Goal: Task Accomplishment & Management: Use online tool/utility

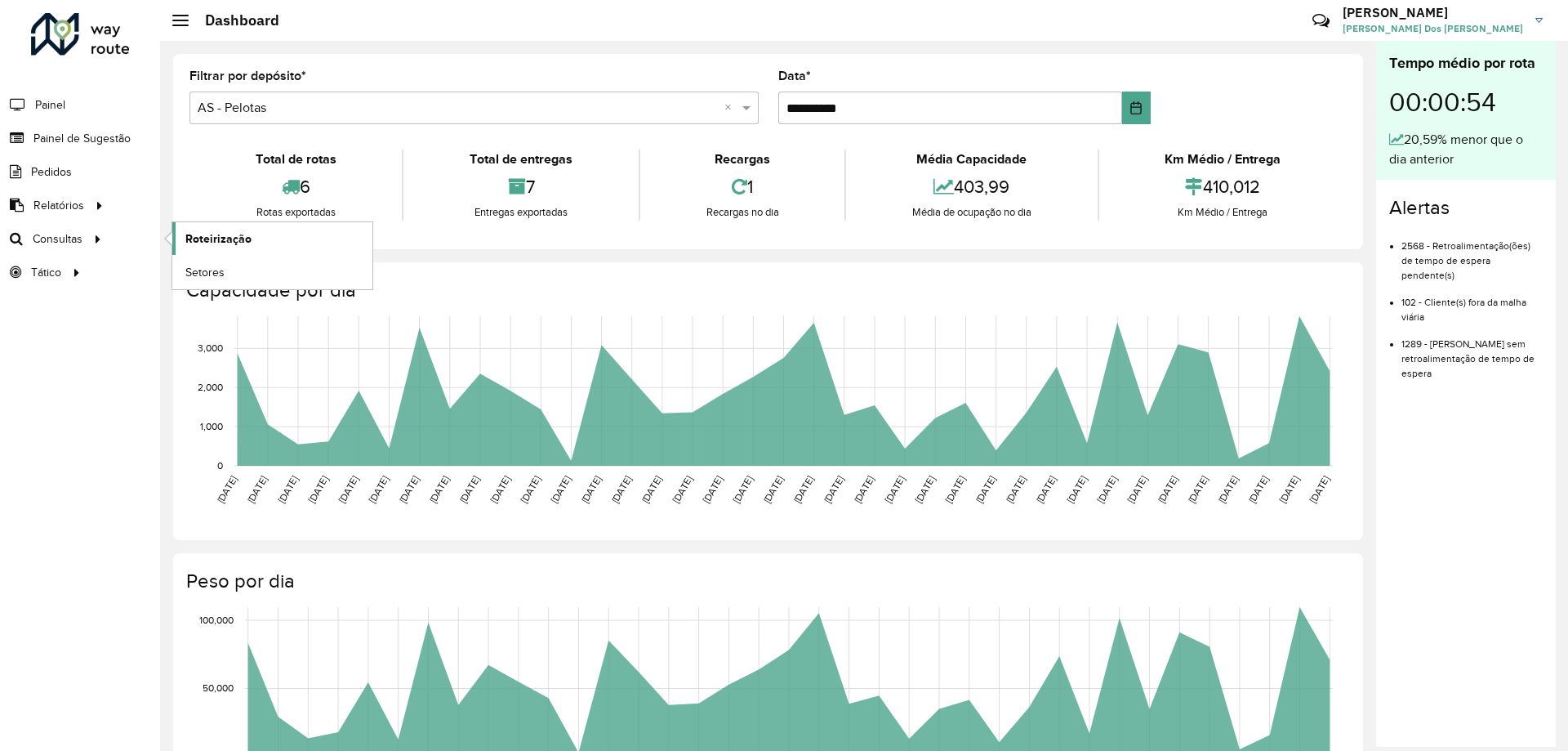
click at [213, 232] on span "Roteirização" at bounding box center [218, 239] width 66 height 17
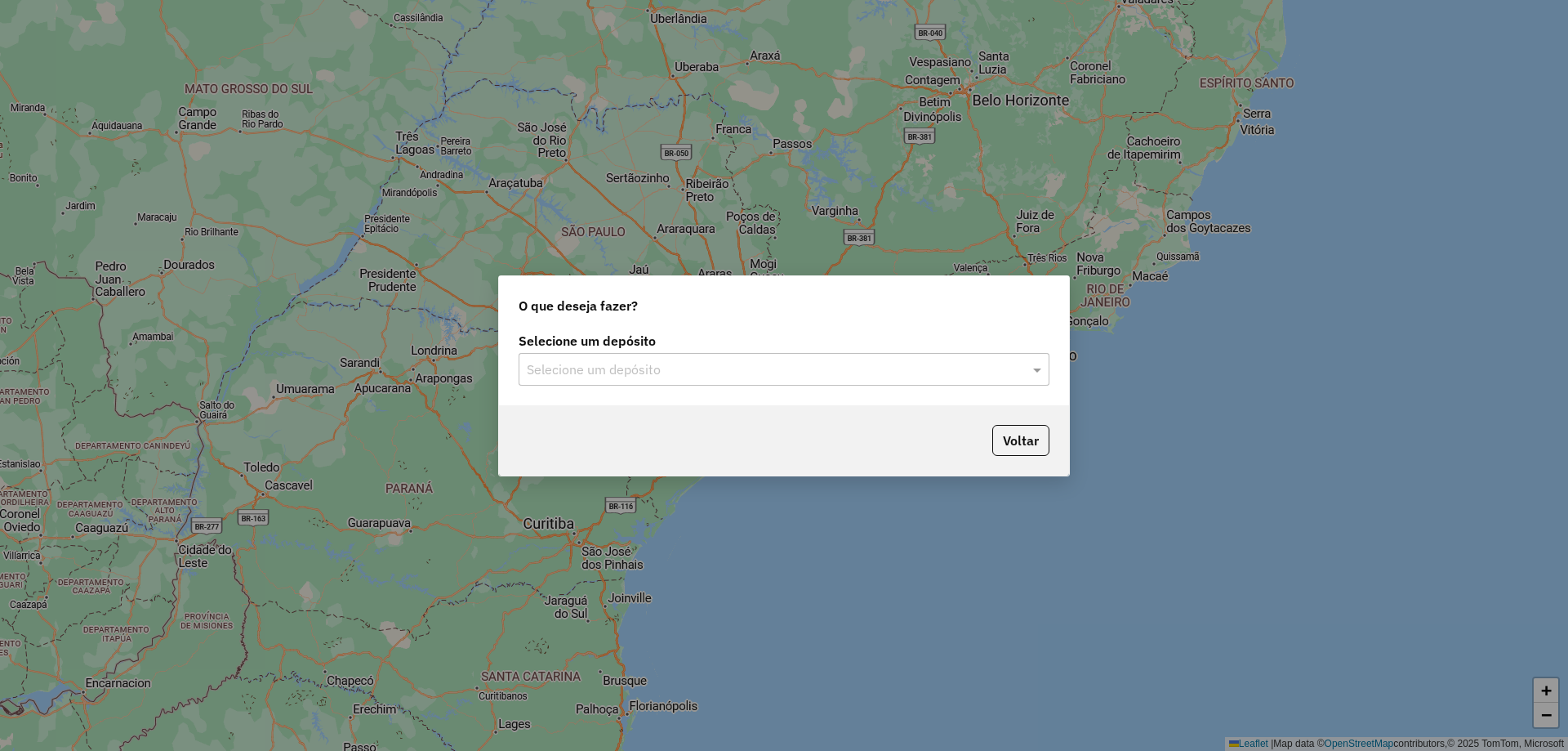
click at [590, 371] on input "text" at bounding box center [767, 370] width 482 height 20
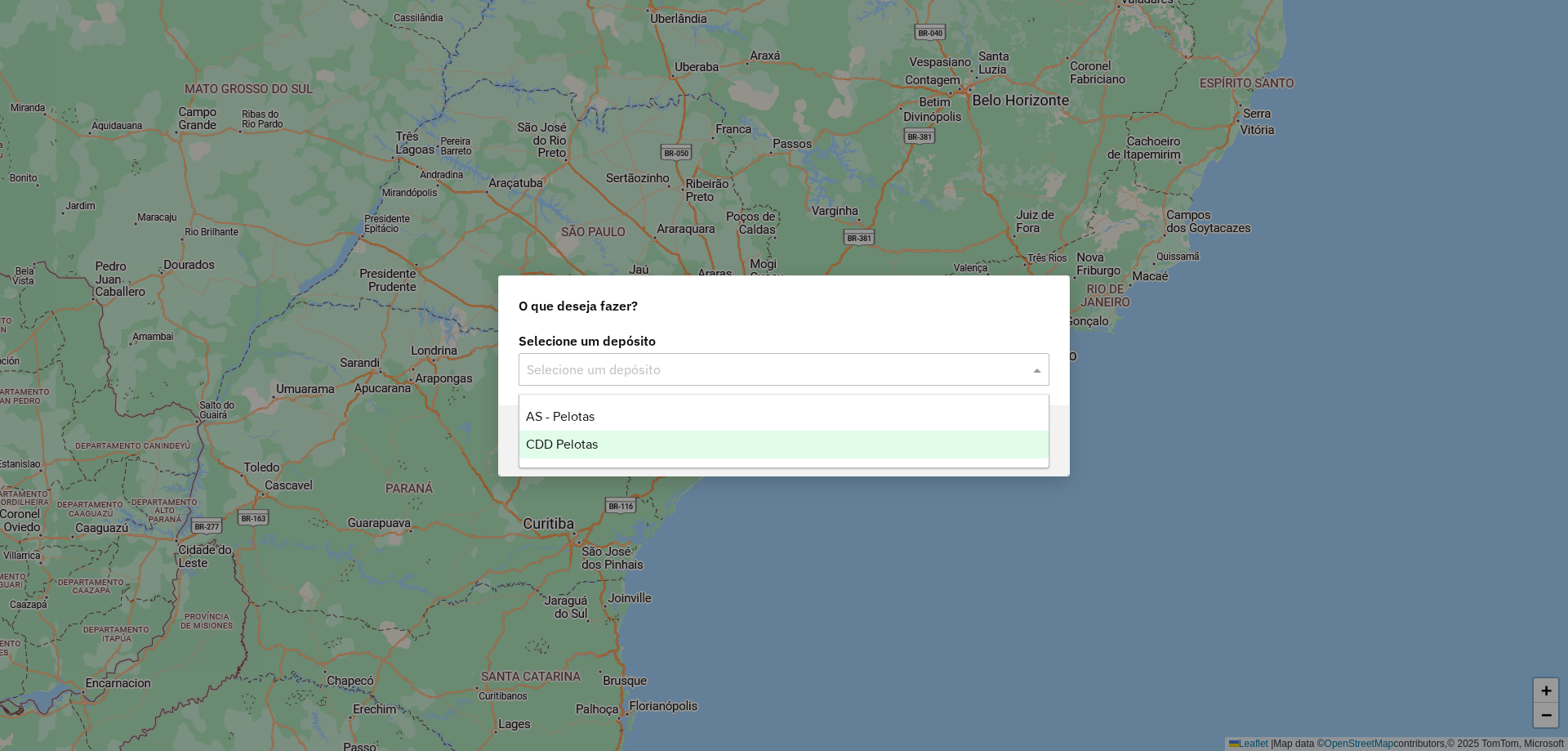
click at [609, 435] on div "CDD Pelotas" at bounding box center [784, 444] width 529 height 28
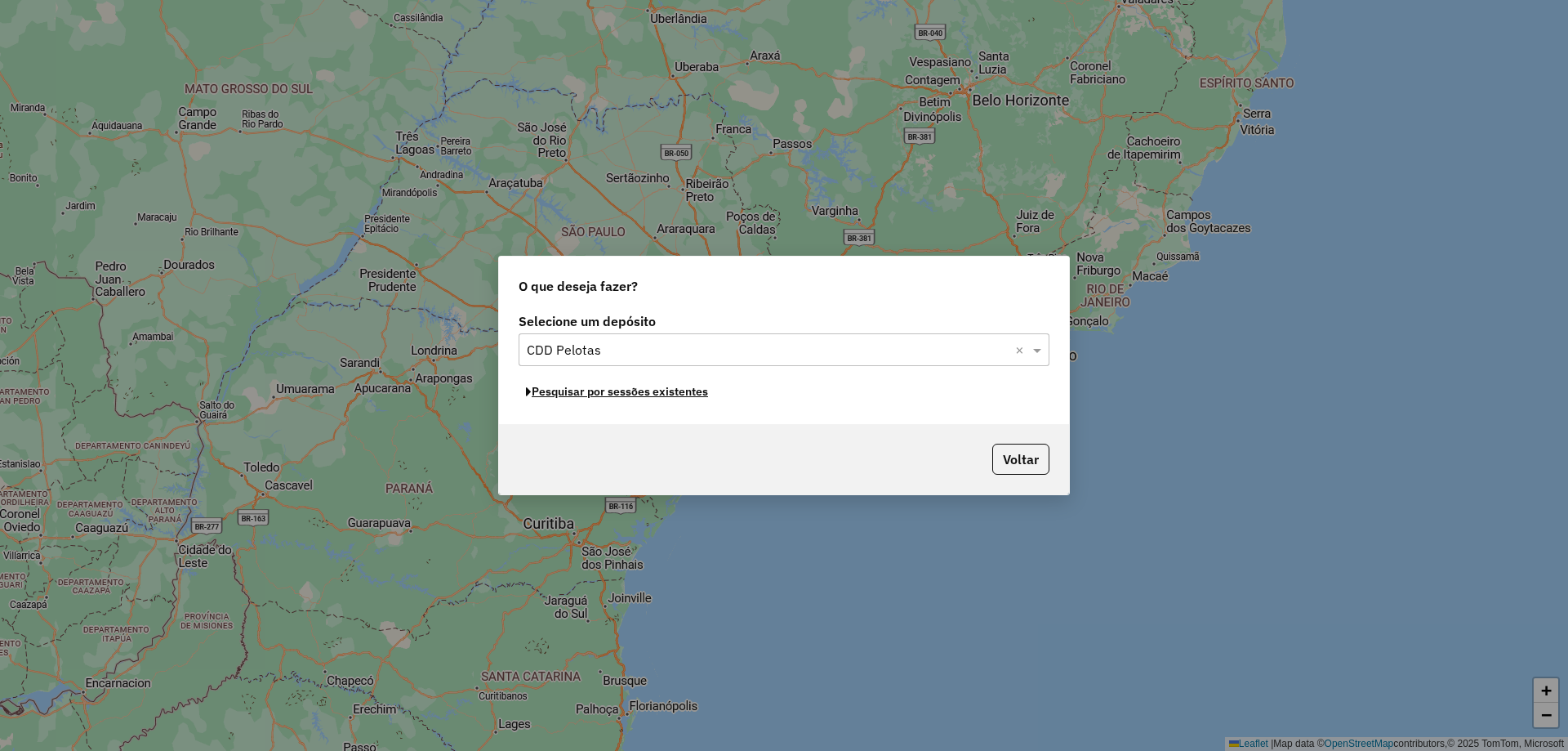
click at [644, 394] on button "Pesquisar por sessões existentes" at bounding box center [617, 391] width 197 height 25
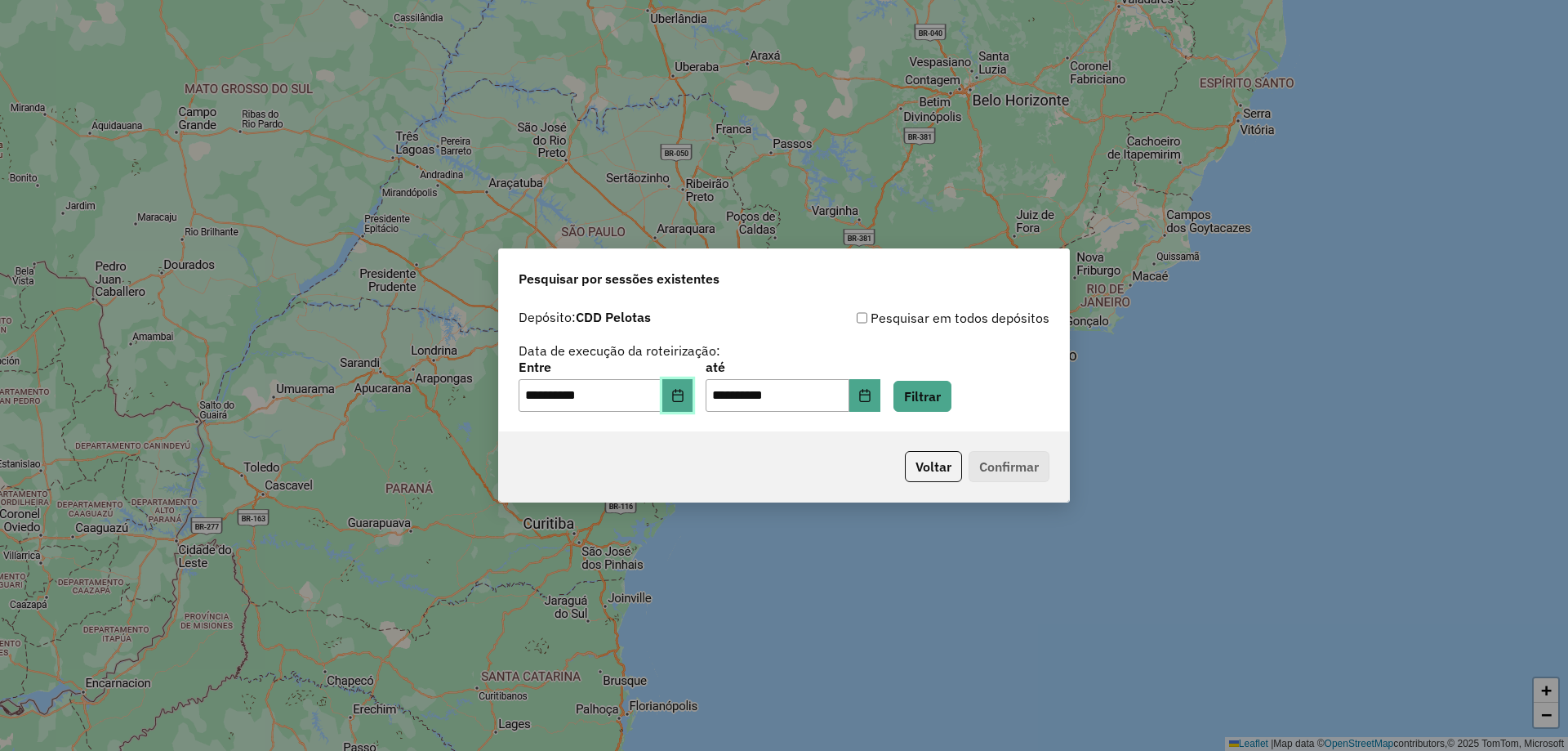
click at [683, 395] on icon "Choose Date" at bounding box center [678, 395] width 10 height 13
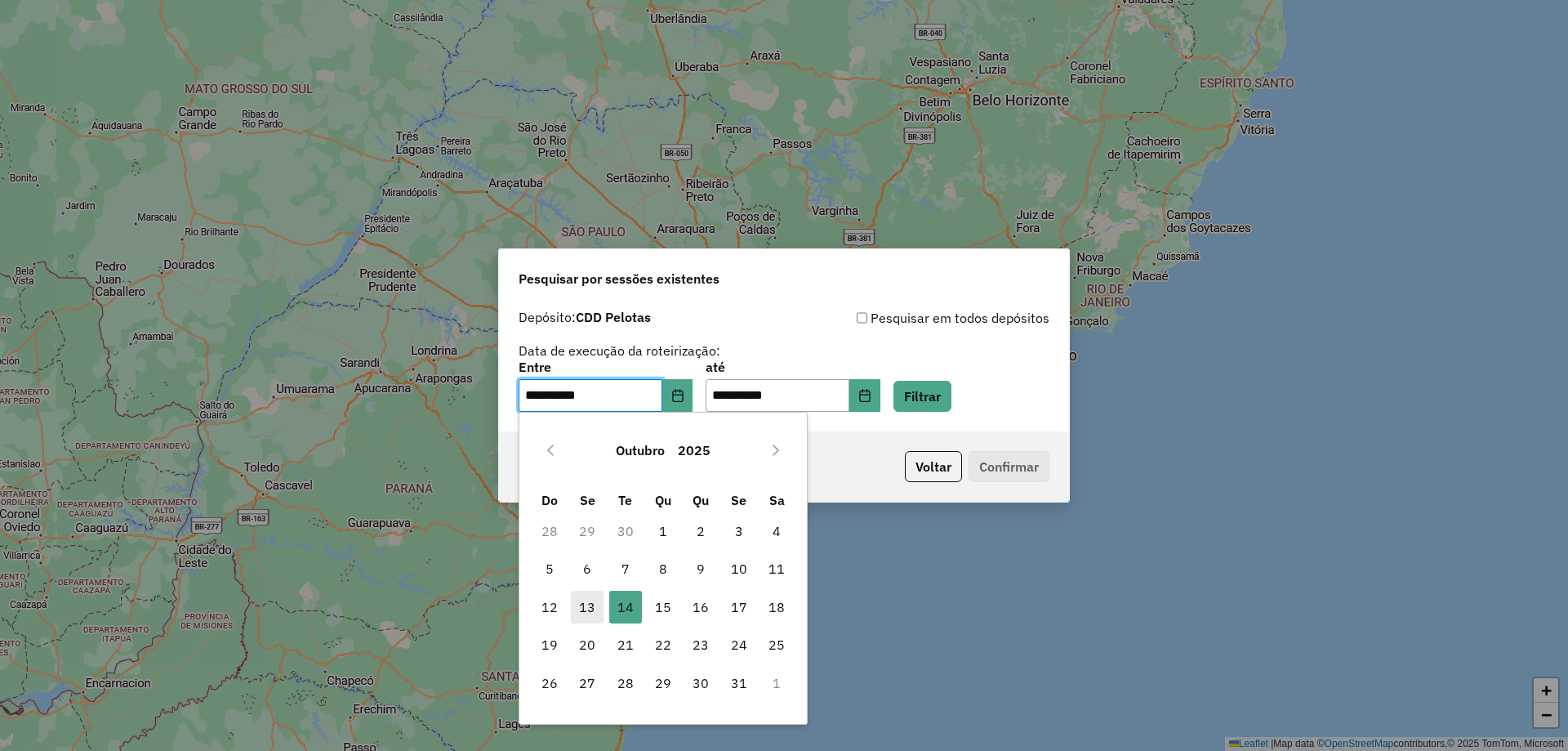
click at [572, 601] on span "13" at bounding box center [587, 607] width 33 height 33
type input "**********"
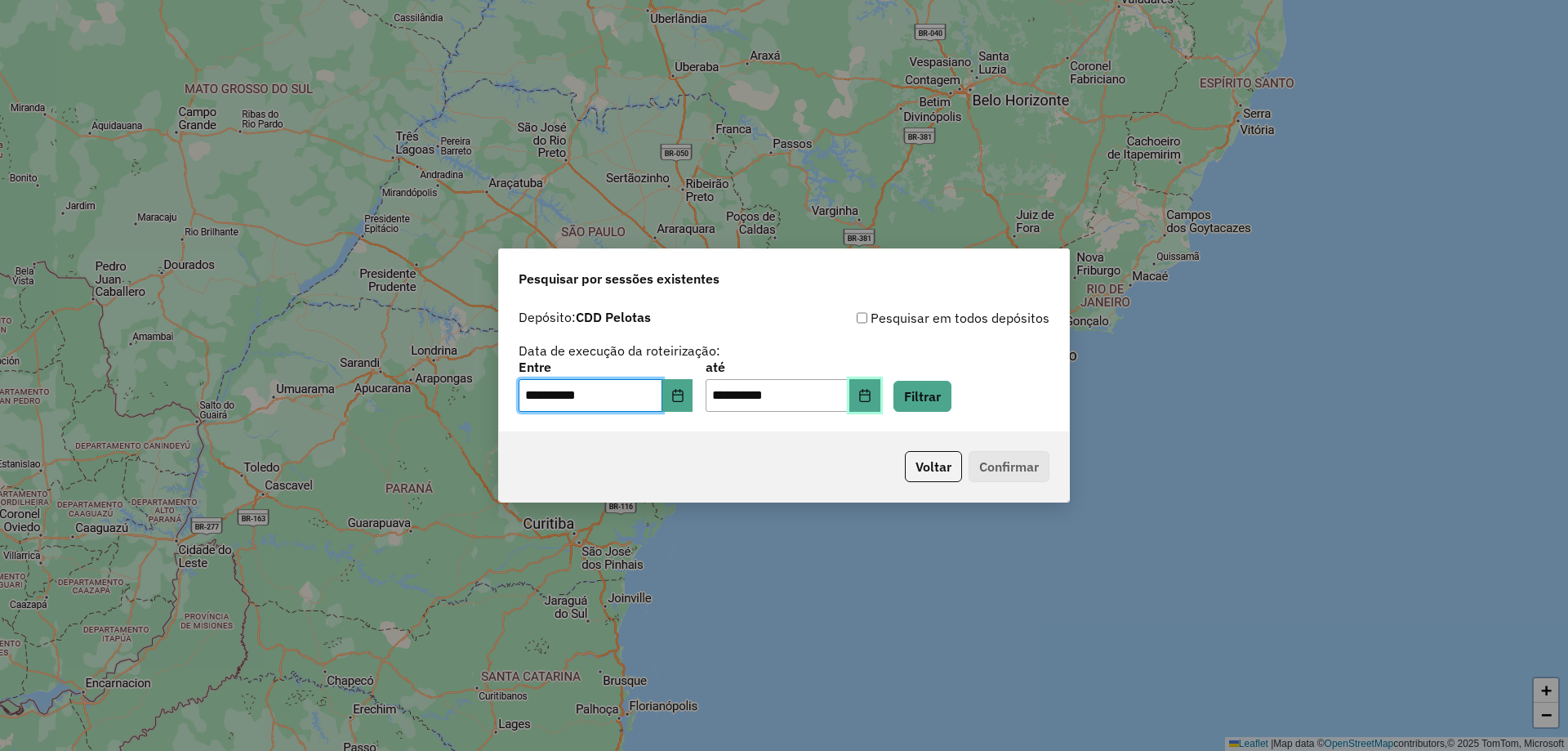
click at [880, 382] on button "Choose Date" at bounding box center [865, 396] width 31 height 33
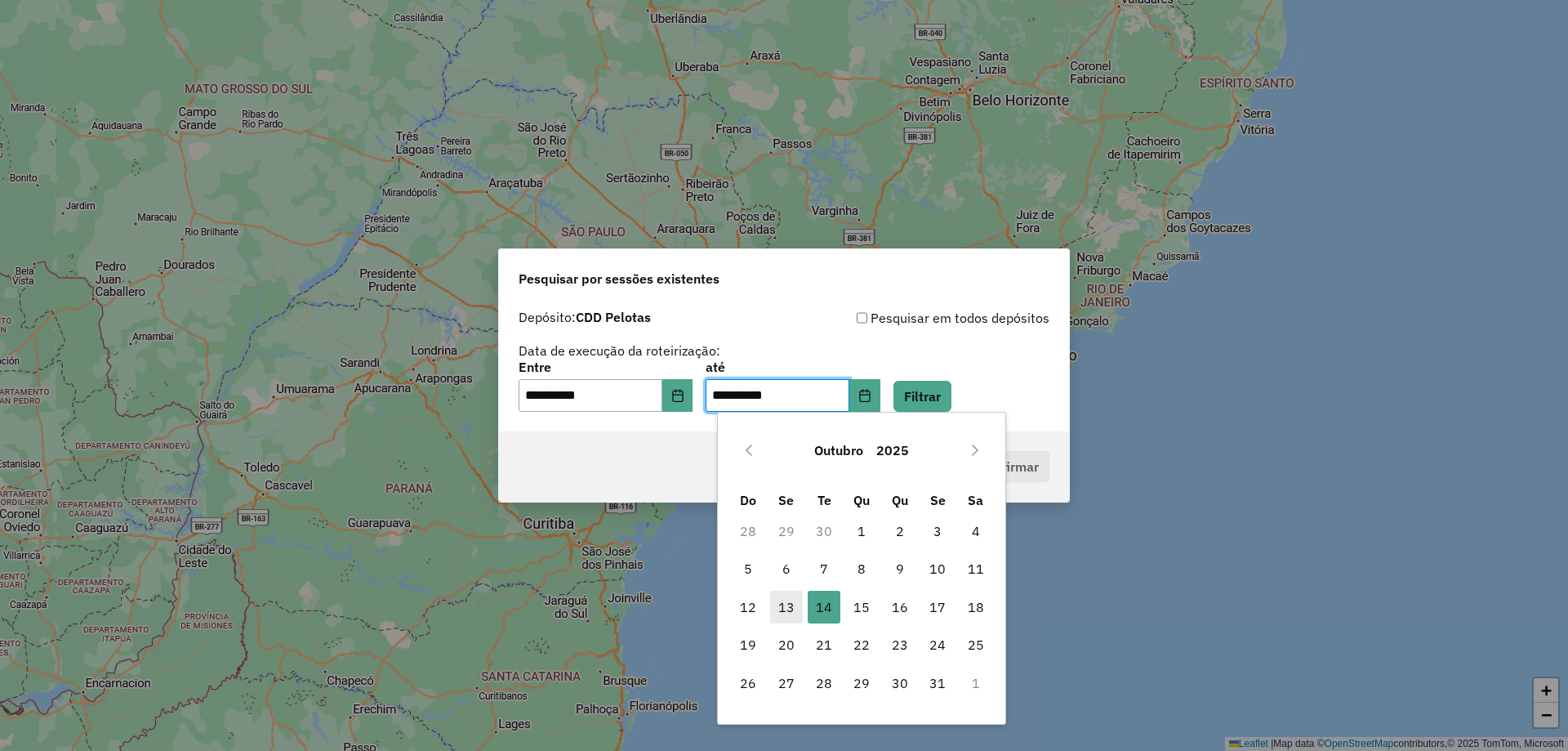
click at [782, 600] on span "13" at bounding box center [786, 607] width 33 height 33
type input "**********"
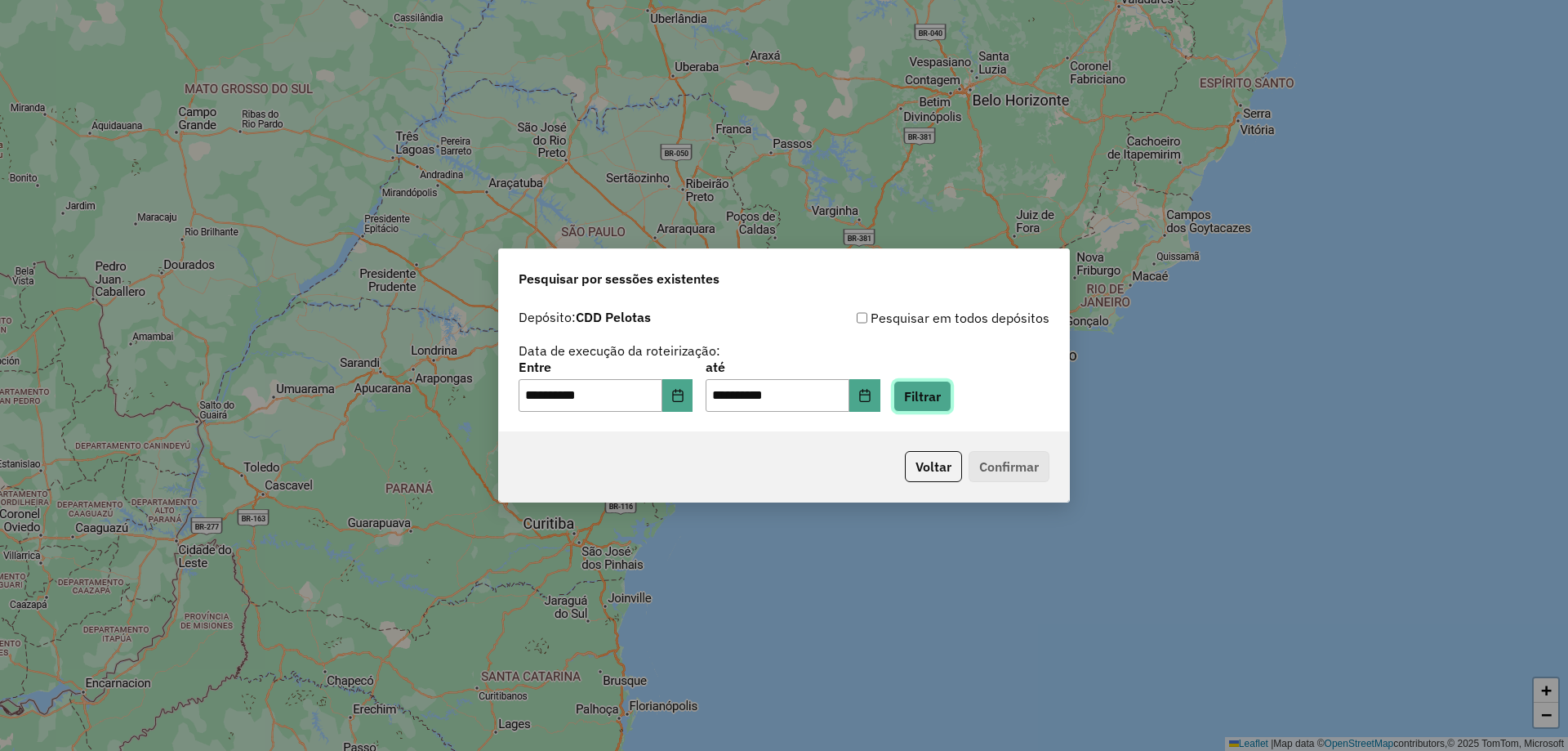
click at [952, 392] on button "Filtrar" at bounding box center [921, 396] width 58 height 31
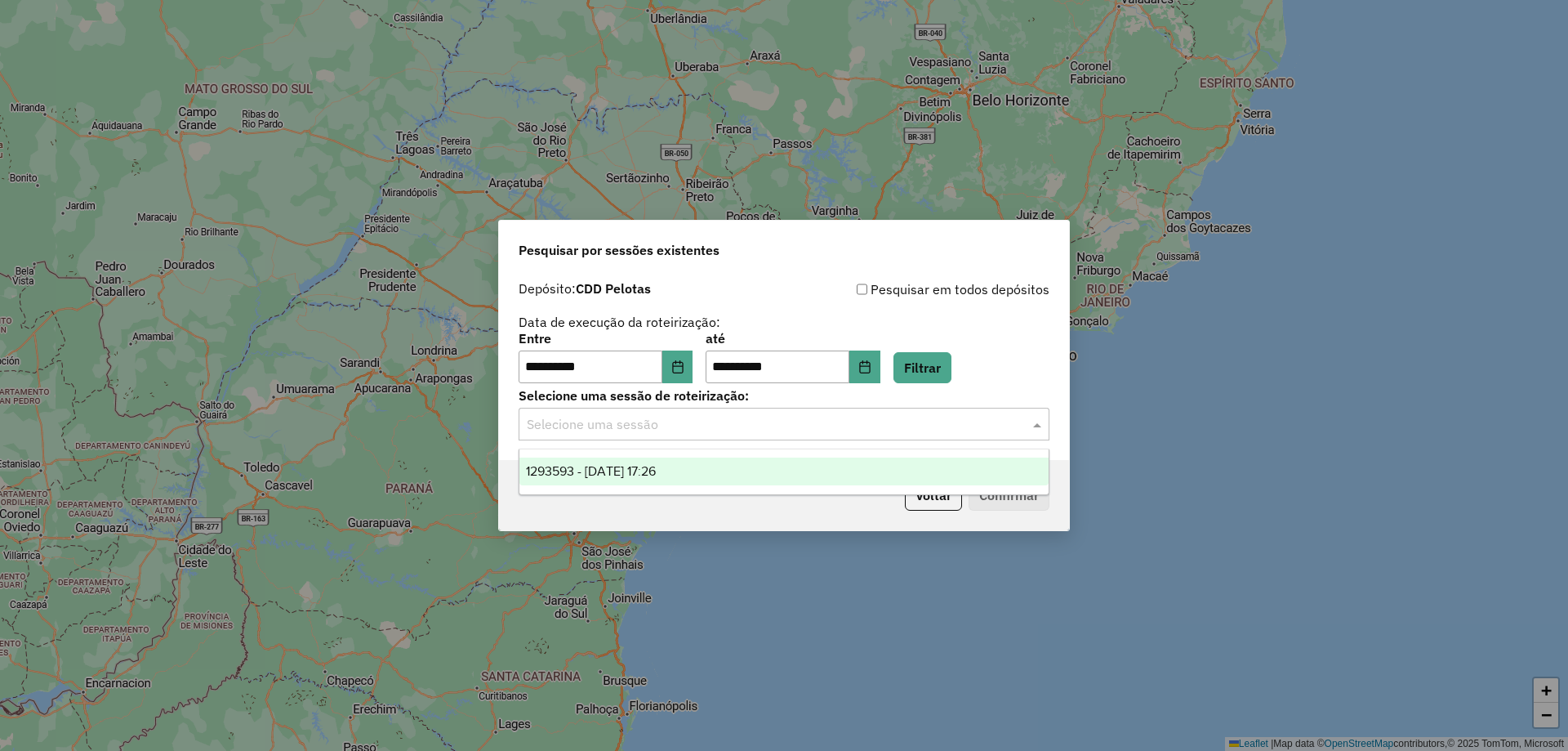
click at [879, 432] on input "text" at bounding box center [767, 424] width 482 height 20
click at [882, 475] on div "1293593 - 13/10/2025 17:26" at bounding box center [784, 471] width 529 height 28
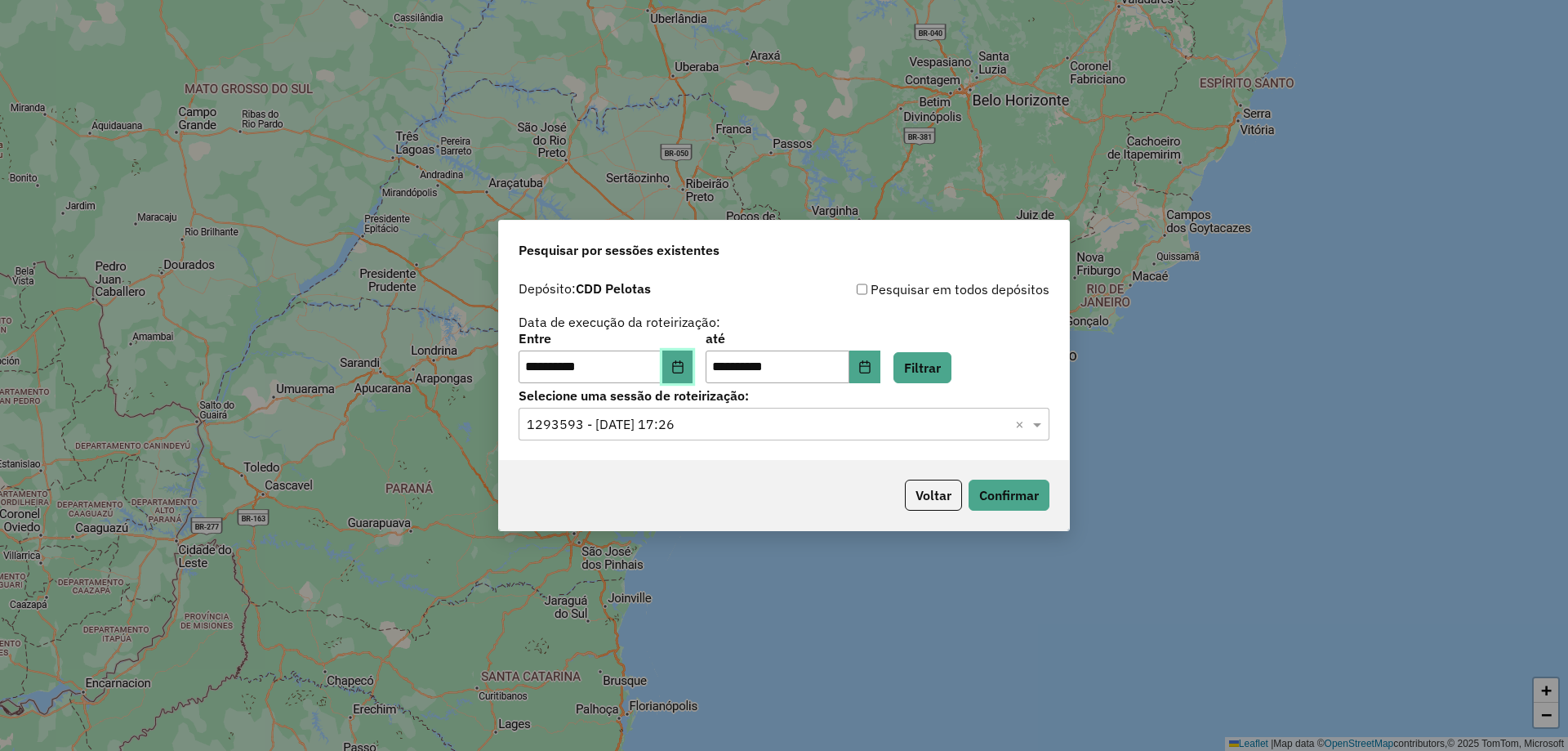
click at [684, 367] on icon "Choose Date" at bounding box center [678, 366] width 13 height 13
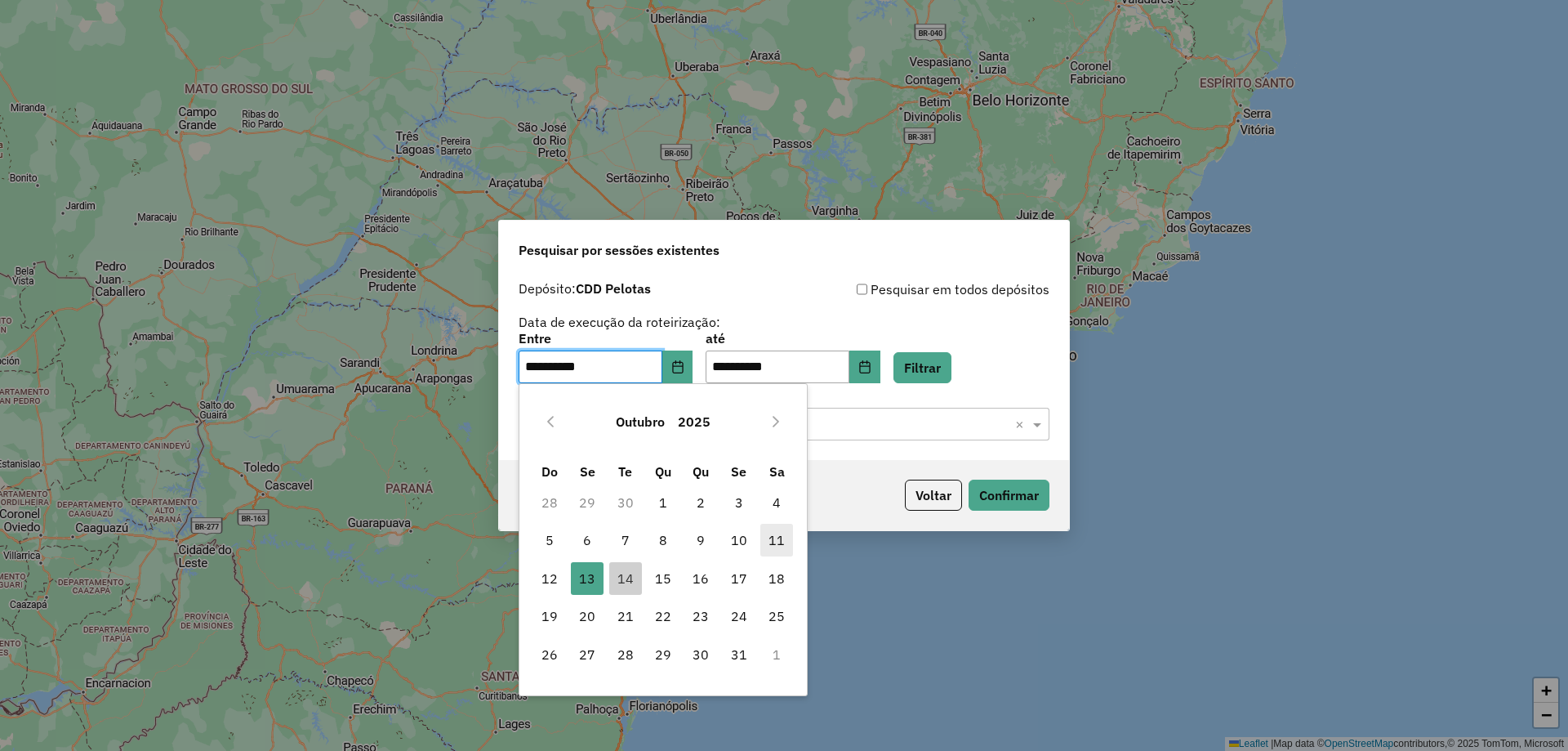
click at [776, 539] on span "11" at bounding box center [777, 540] width 33 height 33
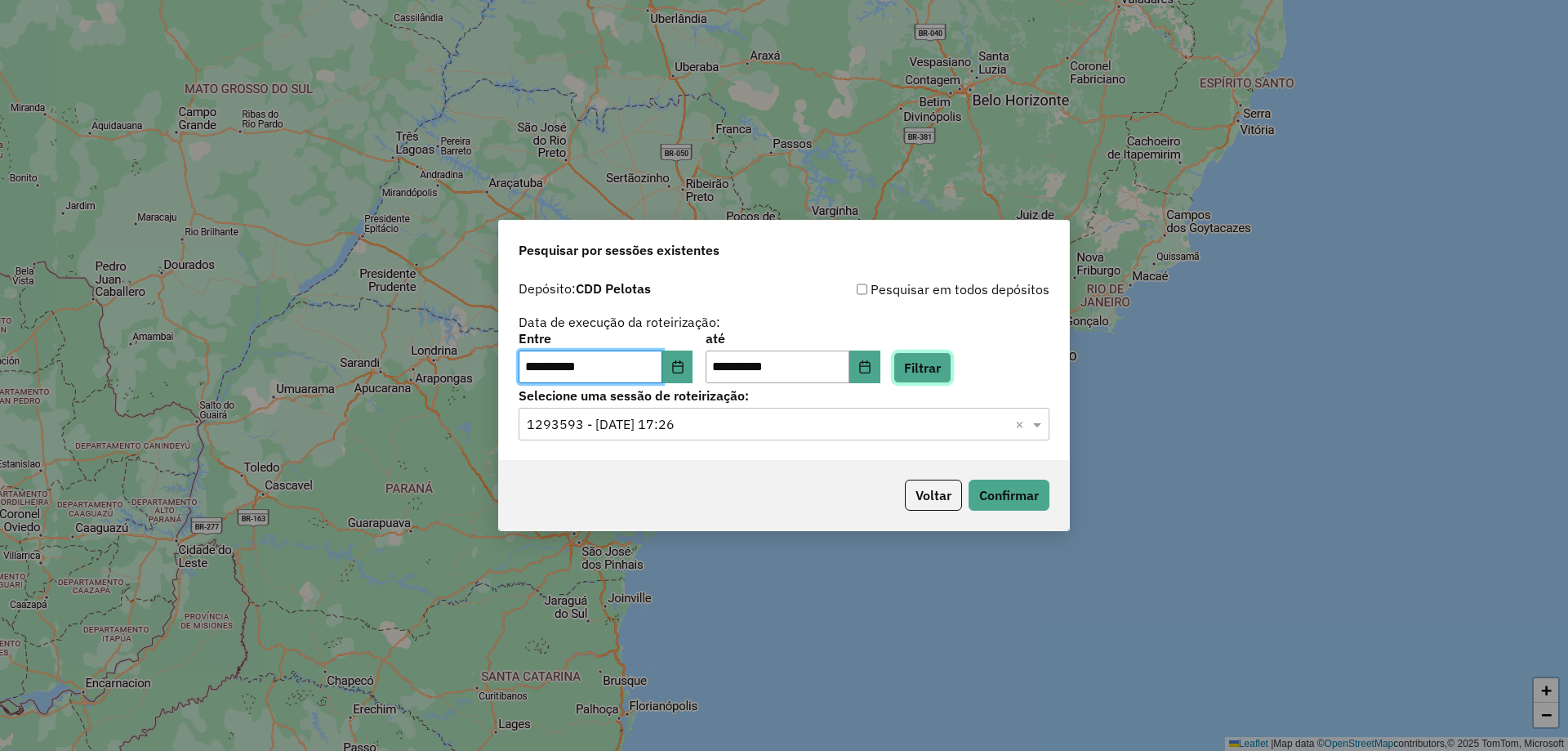
click at [950, 372] on button "Filtrar" at bounding box center [921, 367] width 58 height 31
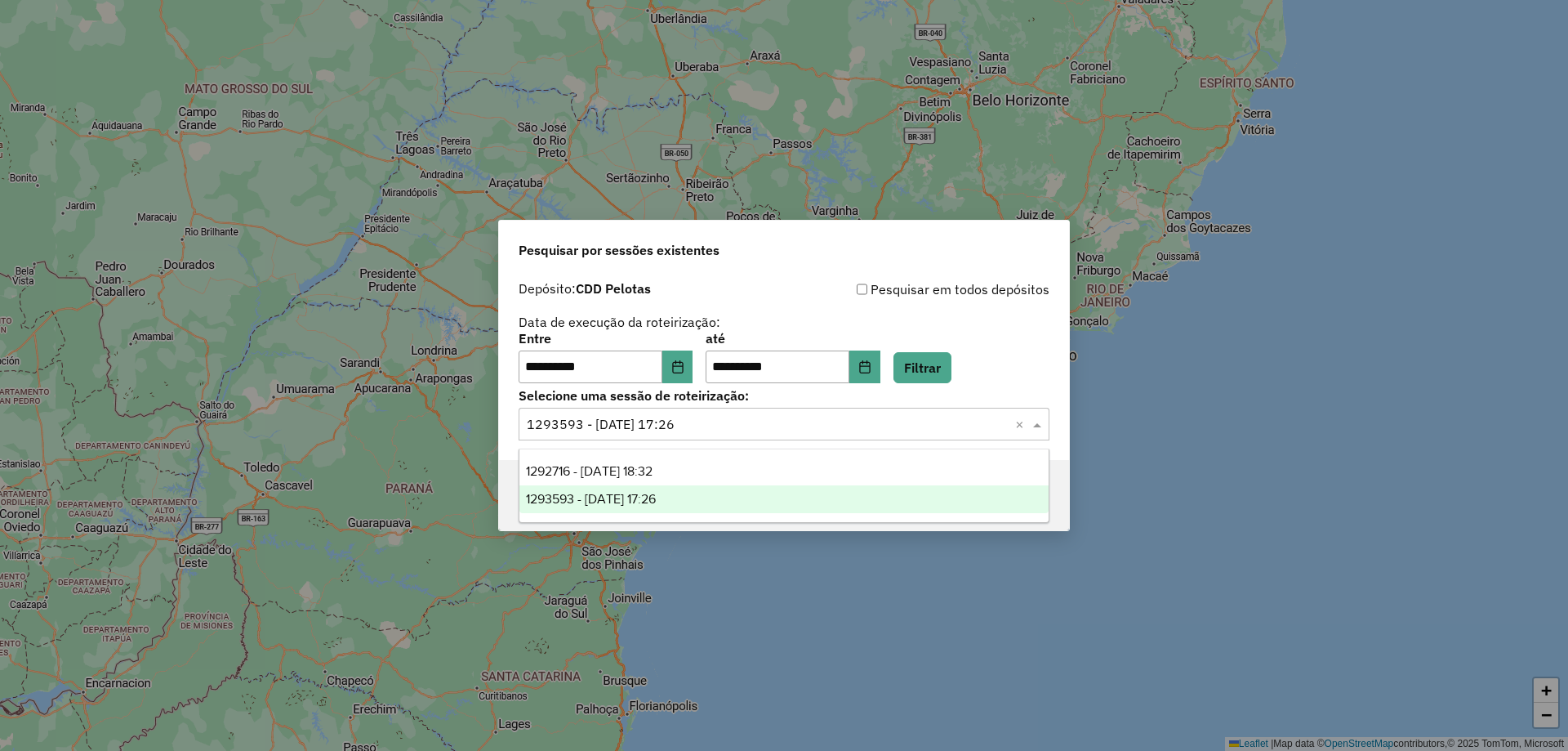
click at [1032, 427] on span at bounding box center [1040, 423] width 21 height 20
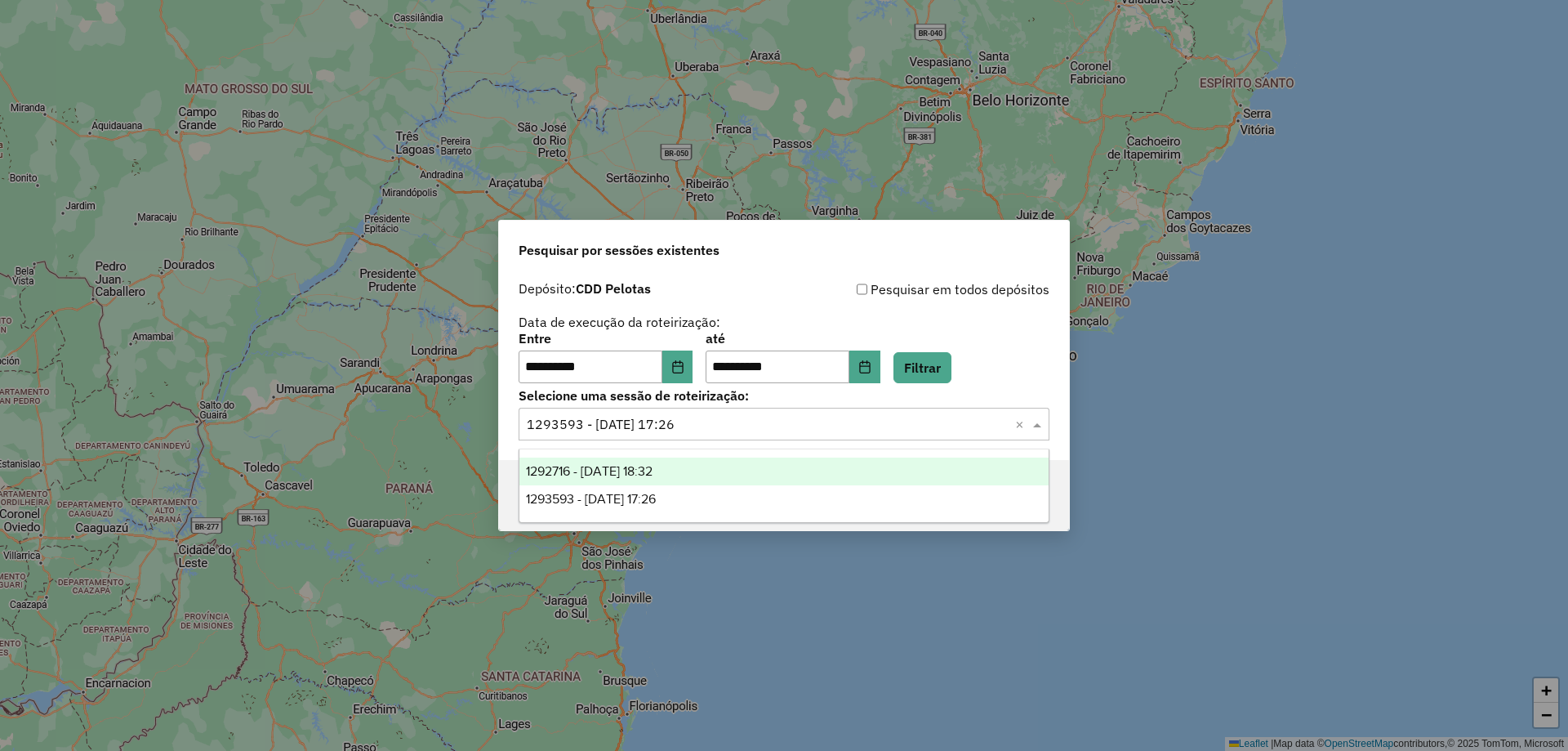
click at [954, 468] on div "1292716 - 11/10/2025 18:32" at bounding box center [784, 471] width 529 height 28
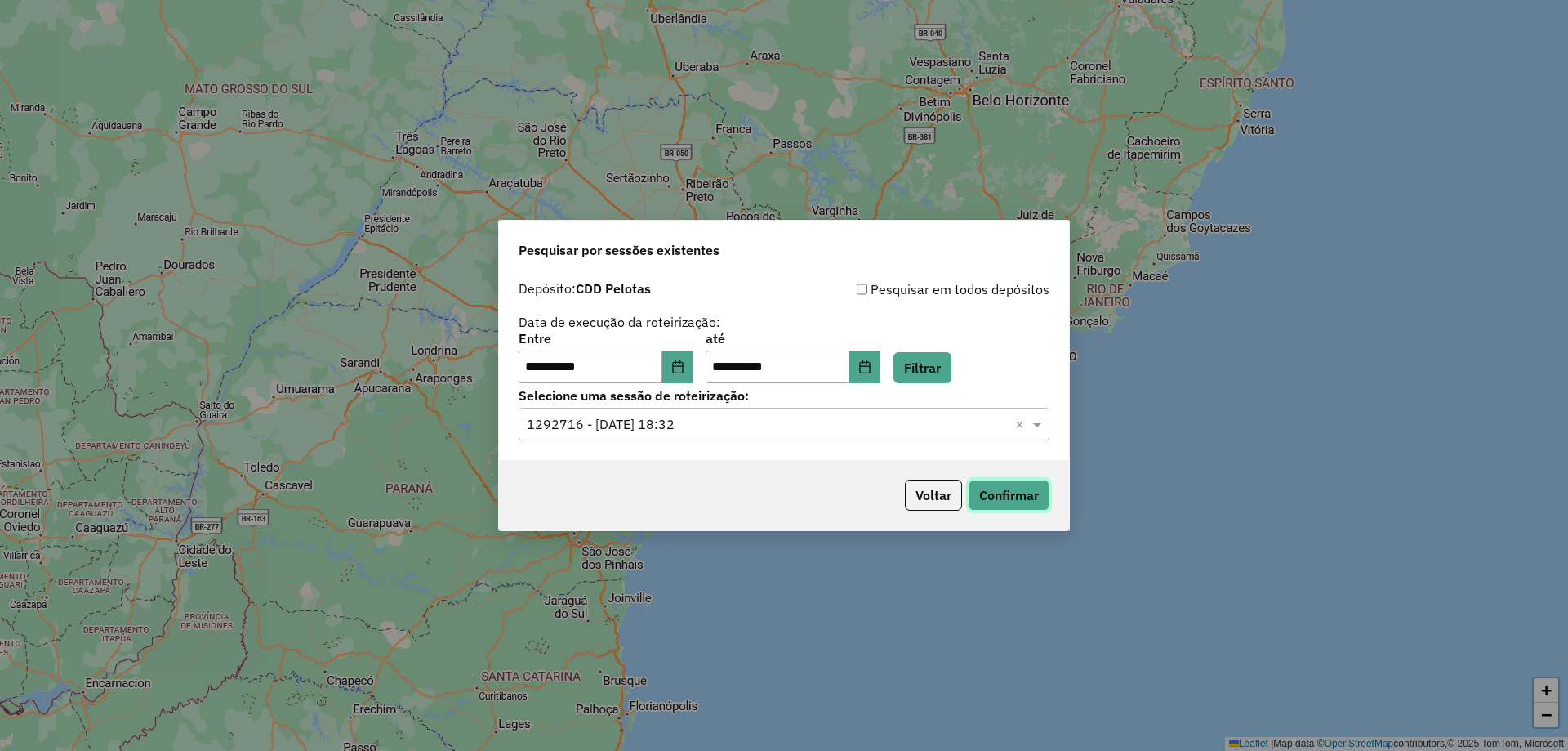
click at [993, 486] on button "Confirmar" at bounding box center [1009, 495] width 81 height 31
click at [684, 364] on icon "Choose Date" at bounding box center [678, 366] width 13 height 13
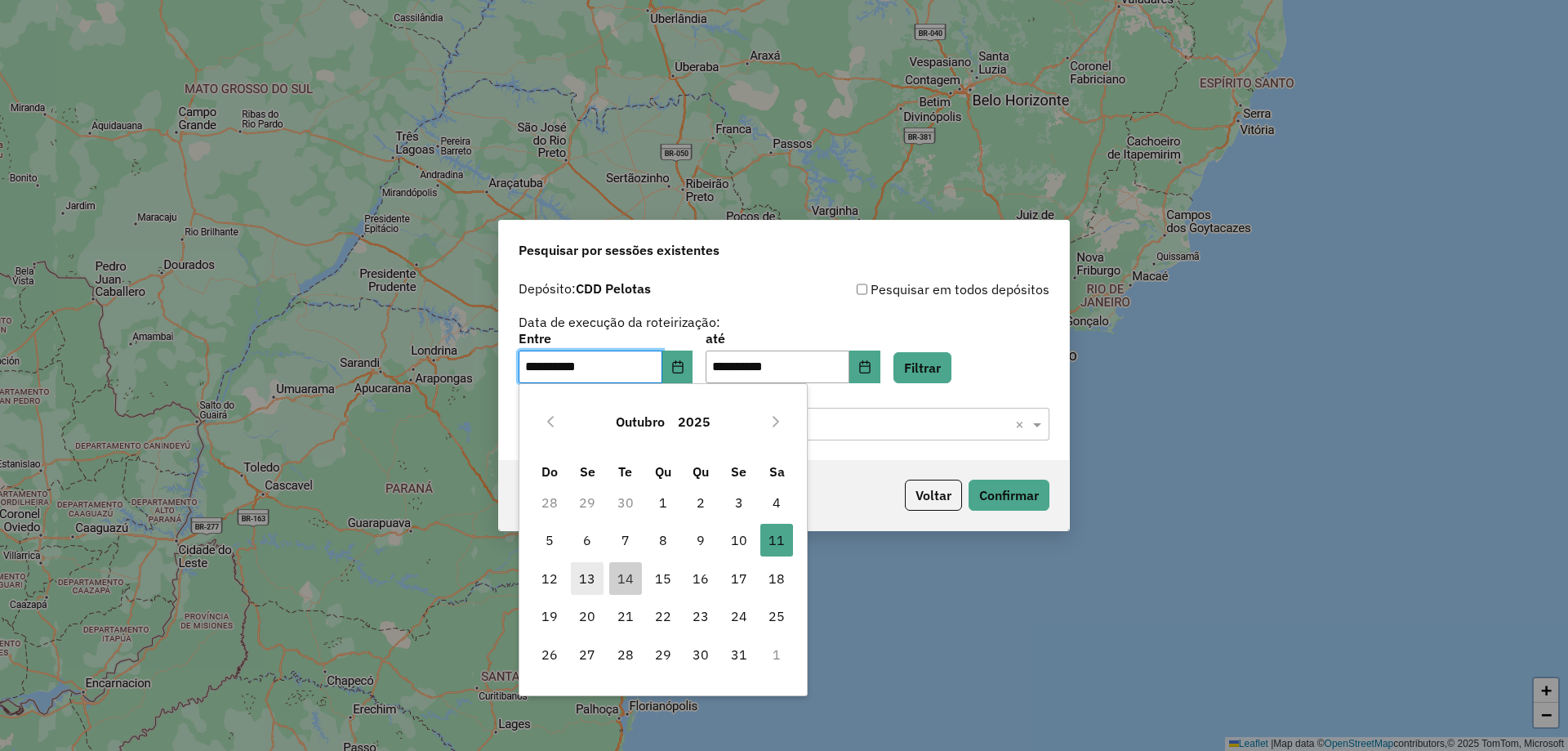
click at [572, 585] on span "13" at bounding box center [587, 579] width 33 height 33
type input "**********"
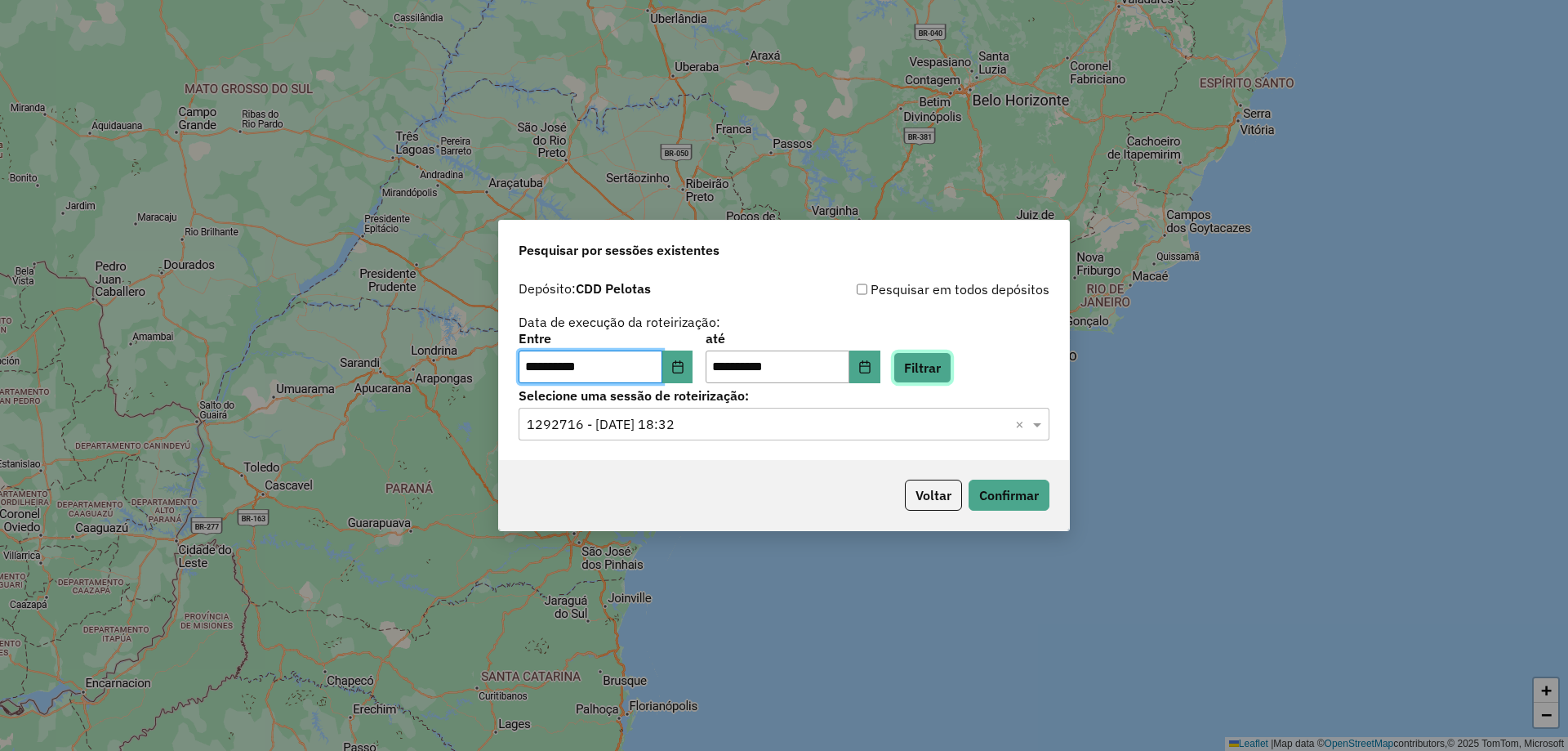
click at [937, 366] on button "Filtrar" at bounding box center [921, 367] width 58 height 31
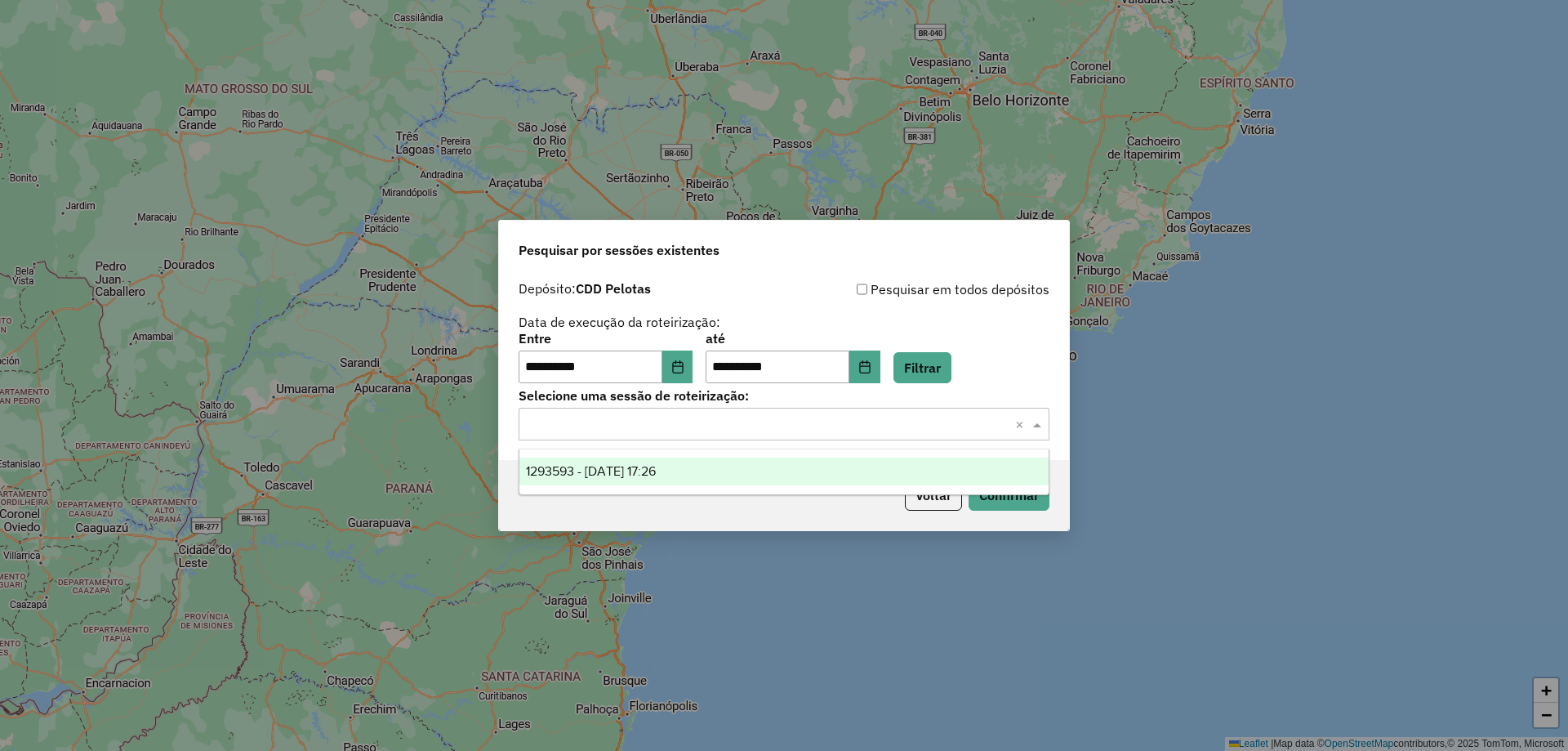
click at [1042, 423] on span at bounding box center [1040, 423] width 21 height 20
click at [865, 475] on div "1293593 - 13/10/2025 17:26" at bounding box center [784, 471] width 529 height 28
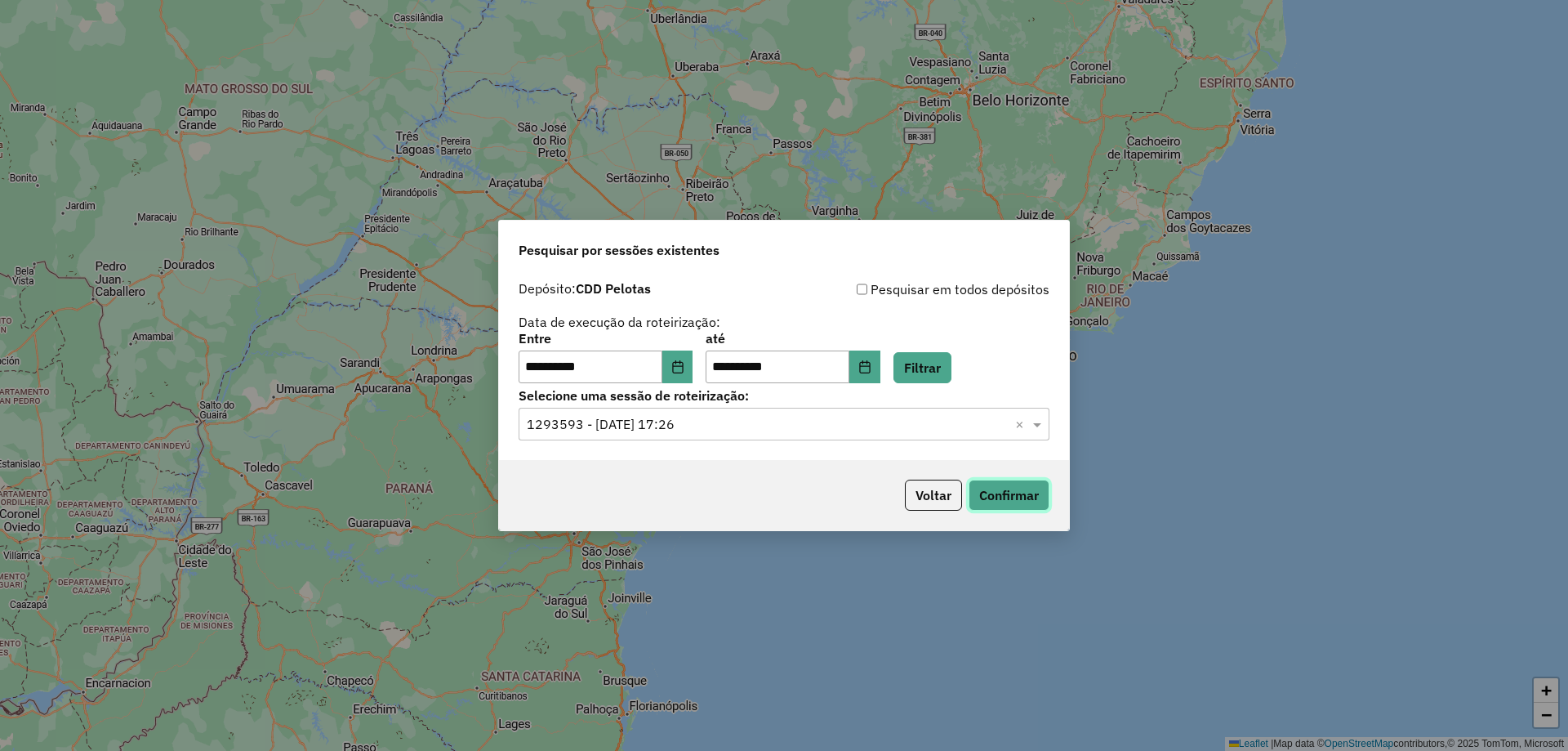
click at [996, 505] on button "Confirmar" at bounding box center [1009, 495] width 81 height 31
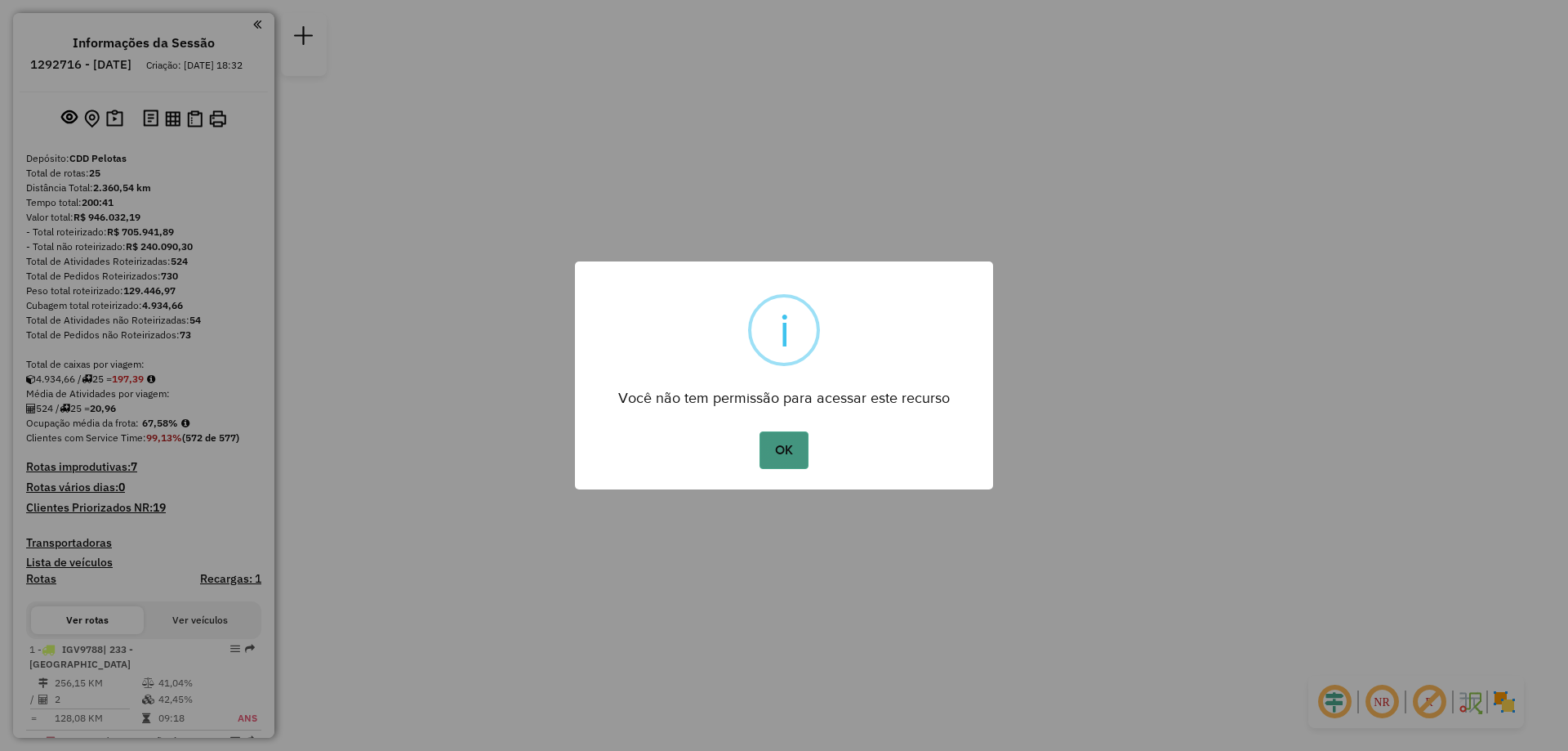
click at [790, 456] on button "OK" at bounding box center [784, 450] width 48 height 38
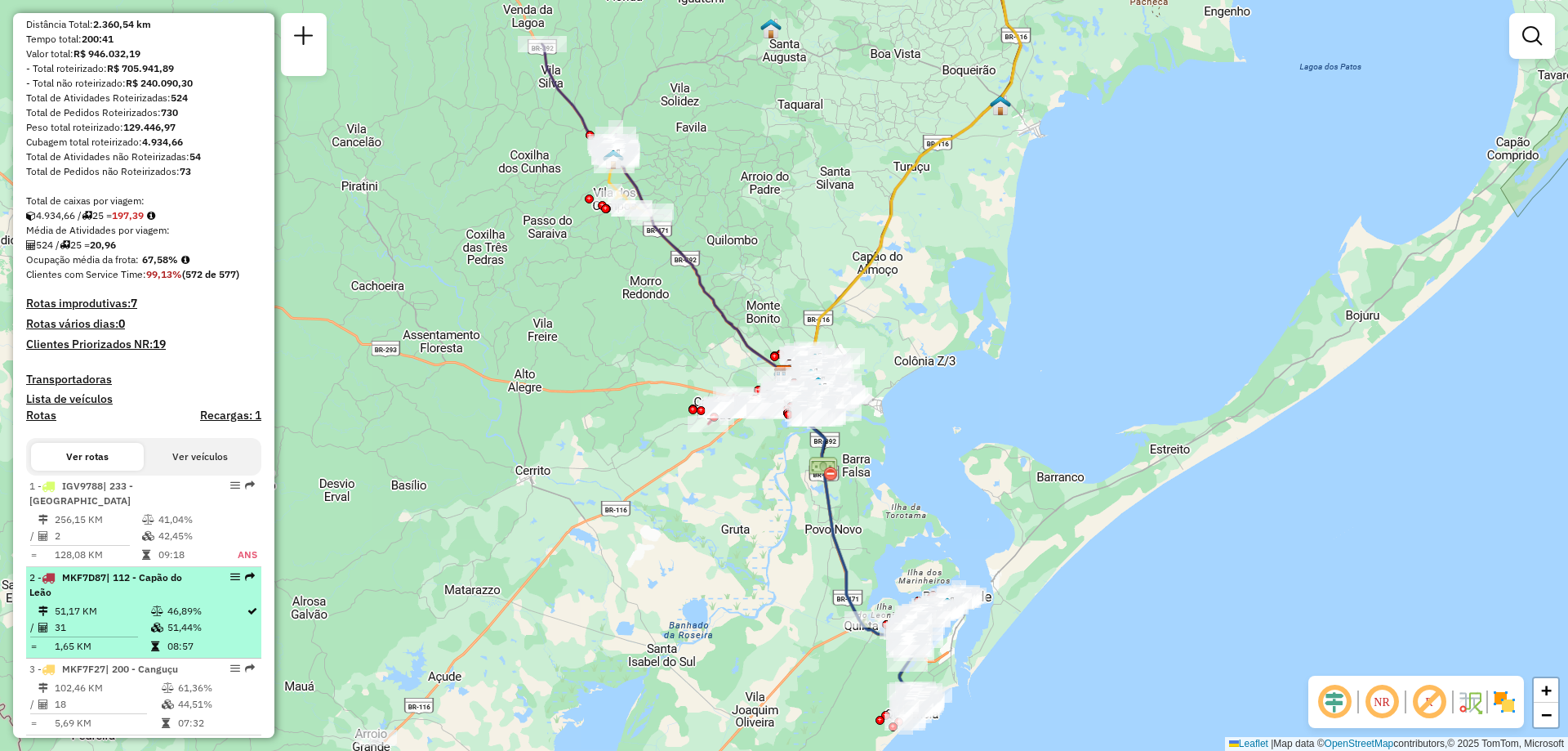
scroll to position [245, 0]
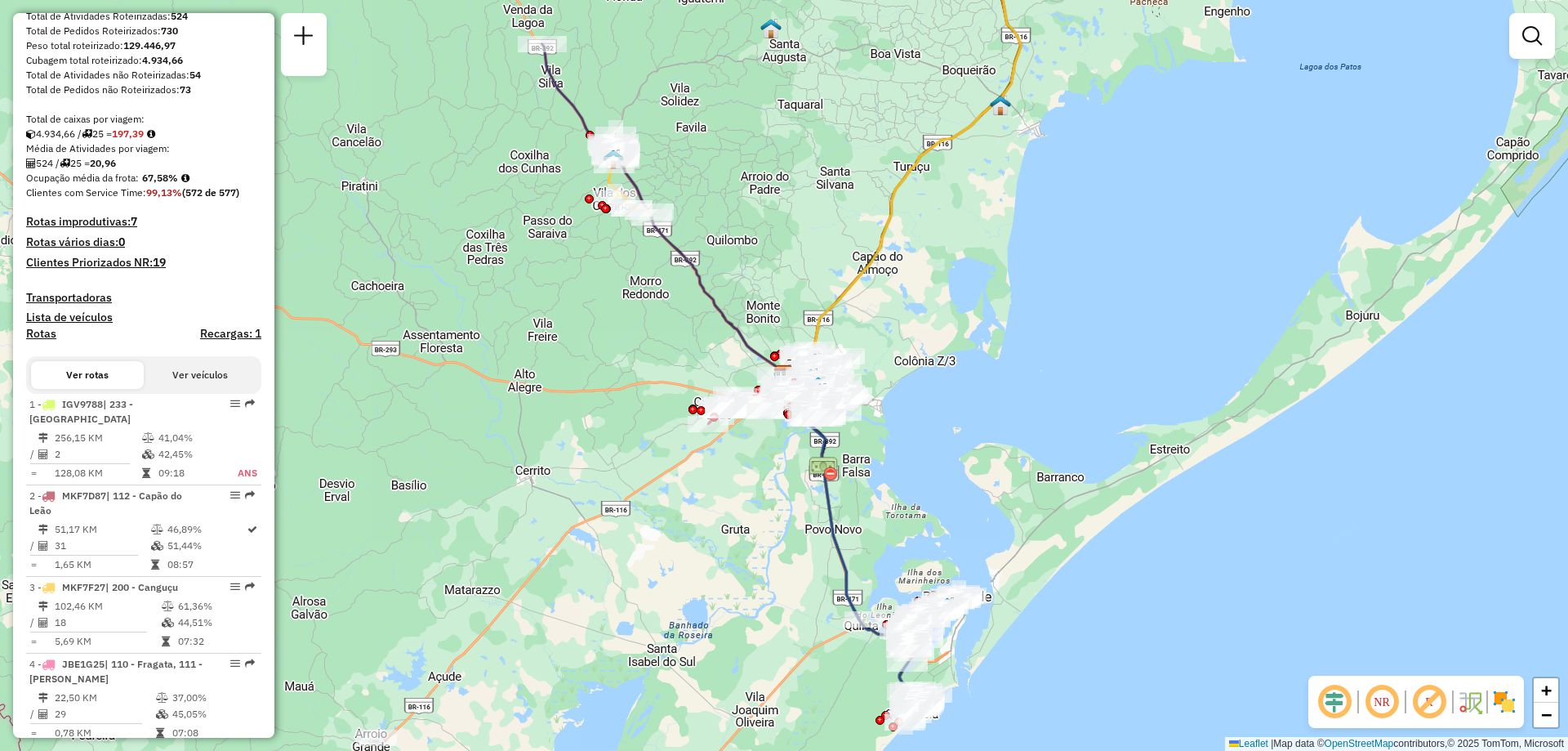
click at [181, 389] on button "Ver veículos" at bounding box center [200, 375] width 113 height 28
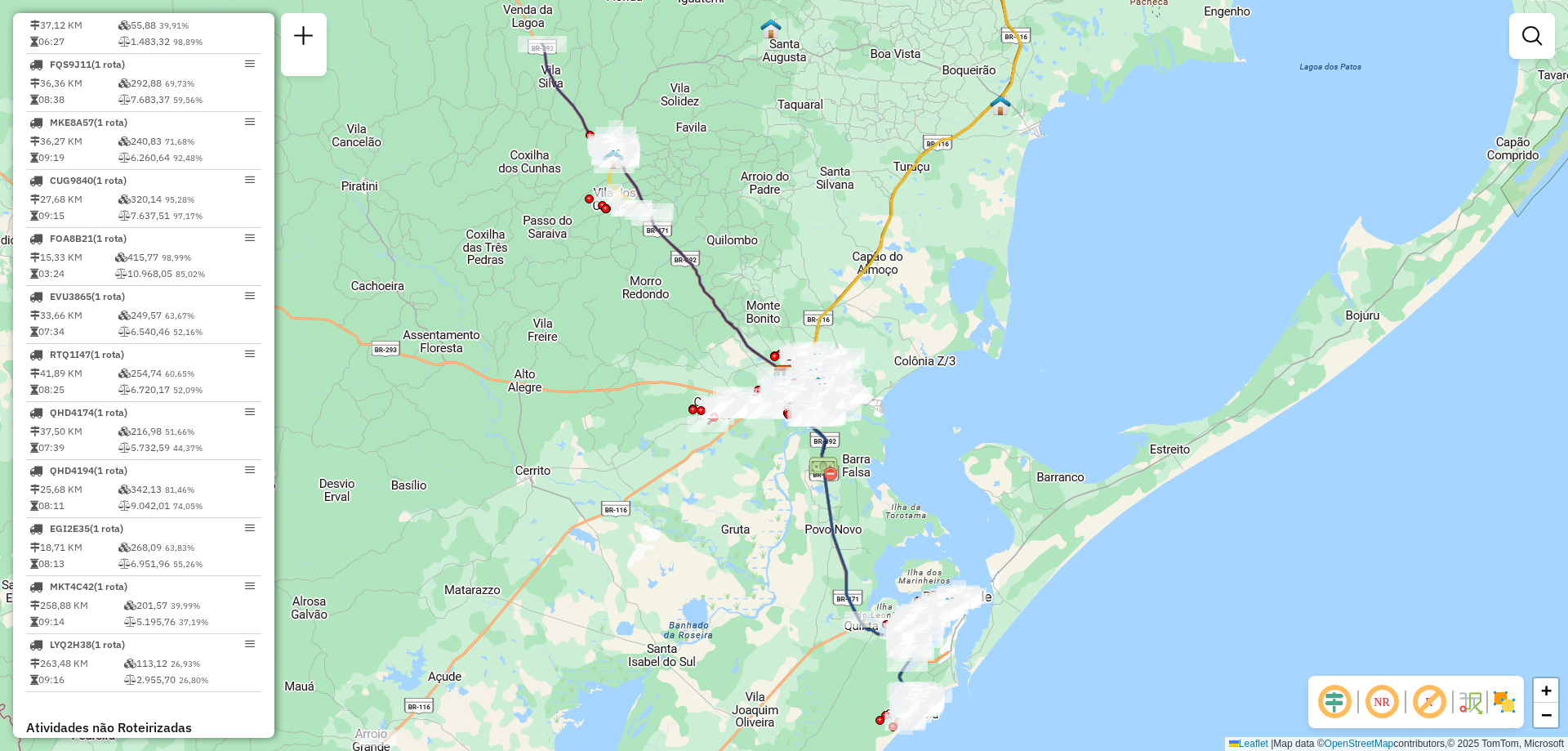
scroll to position [1167, 0]
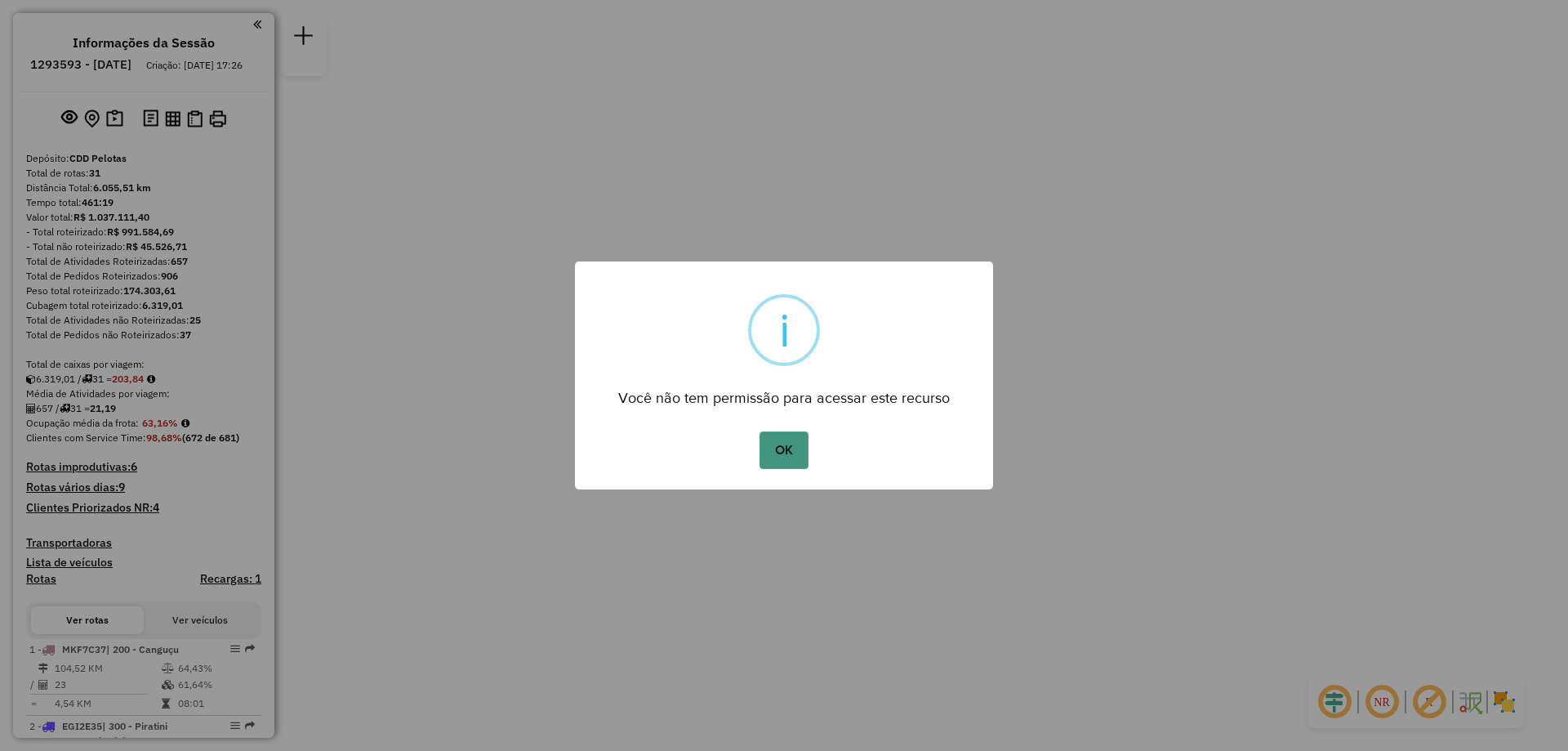
click at [800, 448] on button "OK" at bounding box center [784, 450] width 48 height 38
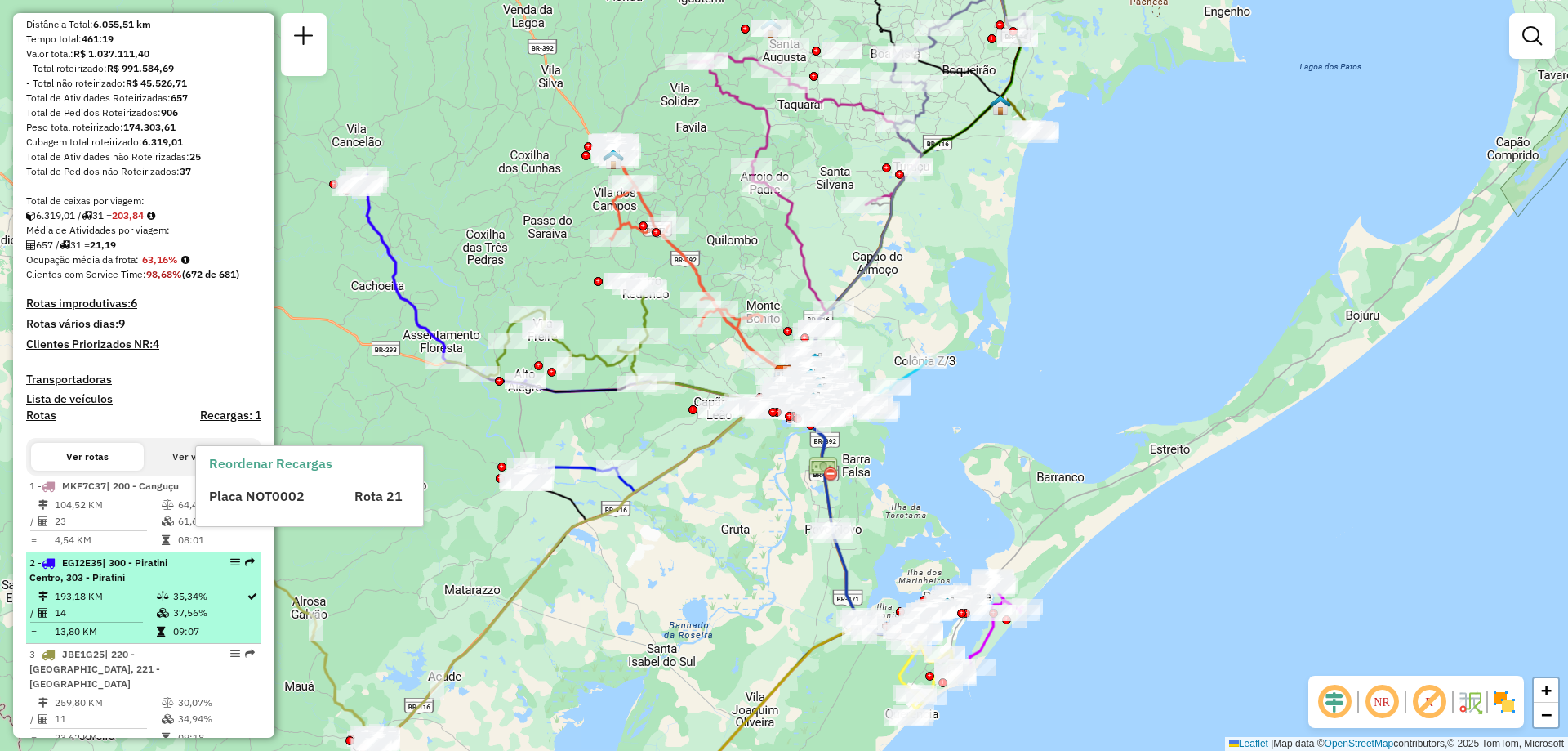
scroll to position [327, 0]
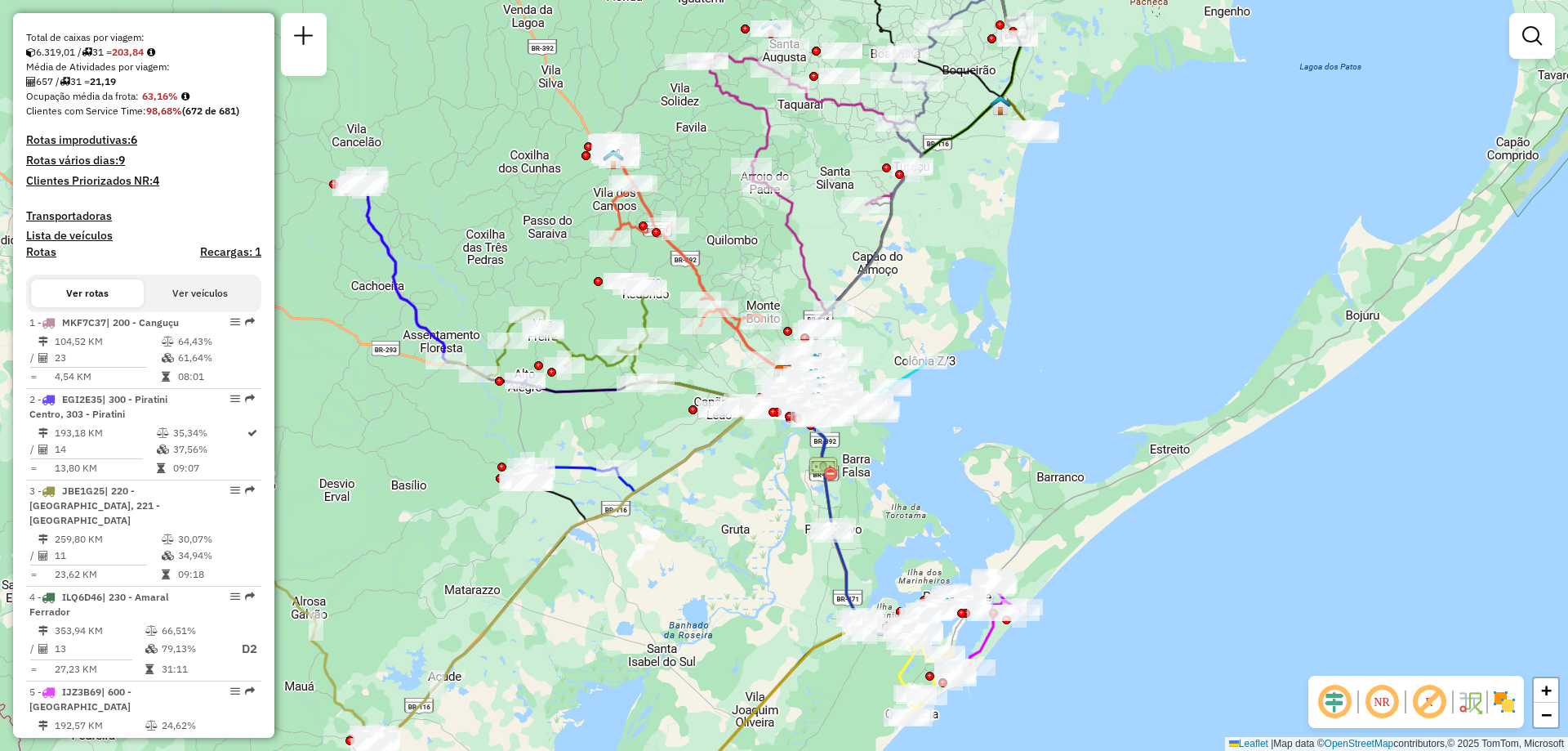
click at [202, 303] on button "Ver veículos" at bounding box center [200, 293] width 113 height 28
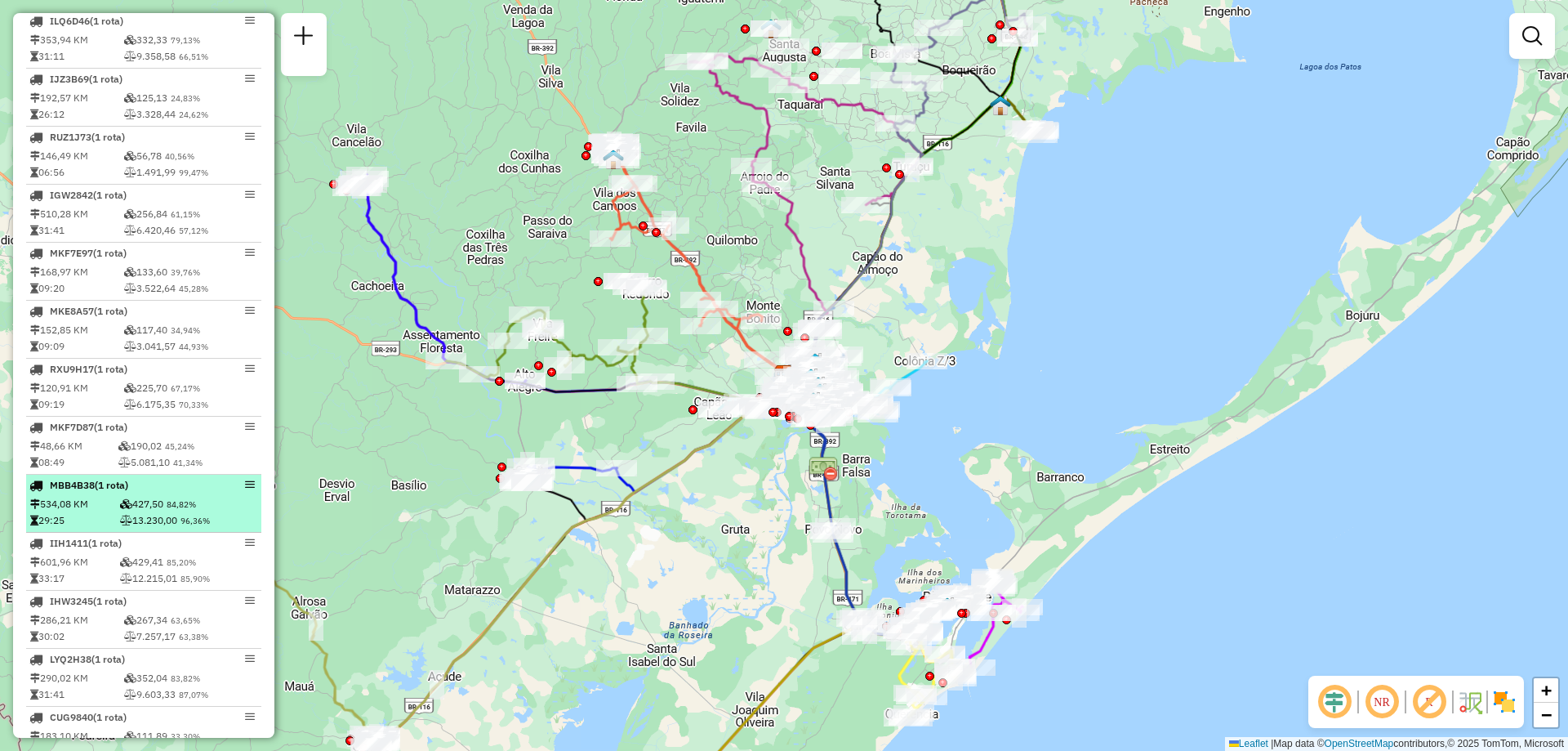
scroll to position [980, 0]
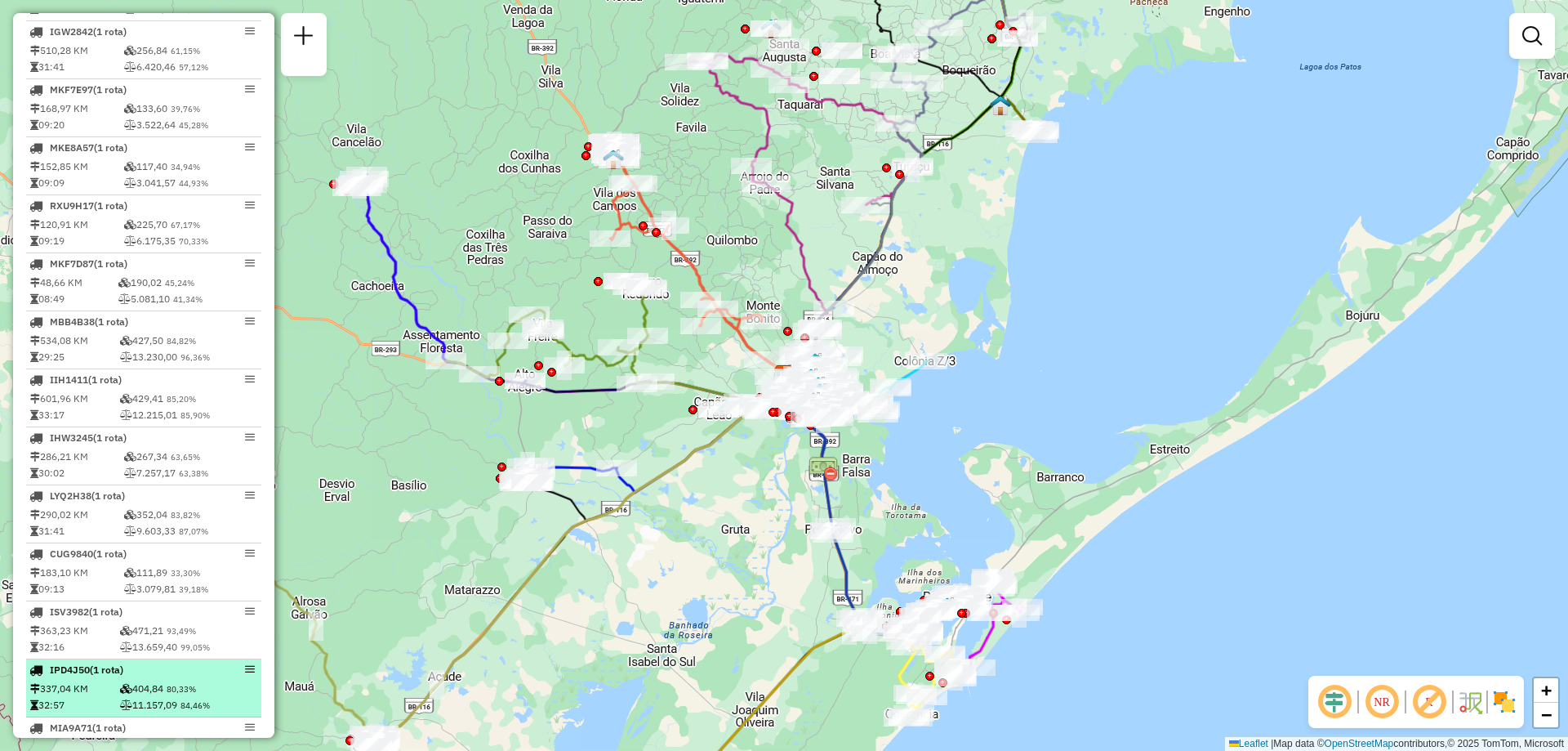
click at [179, 677] on div "IPD4J50 (1 Rota)" at bounding box center [116, 669] width 173 height 15
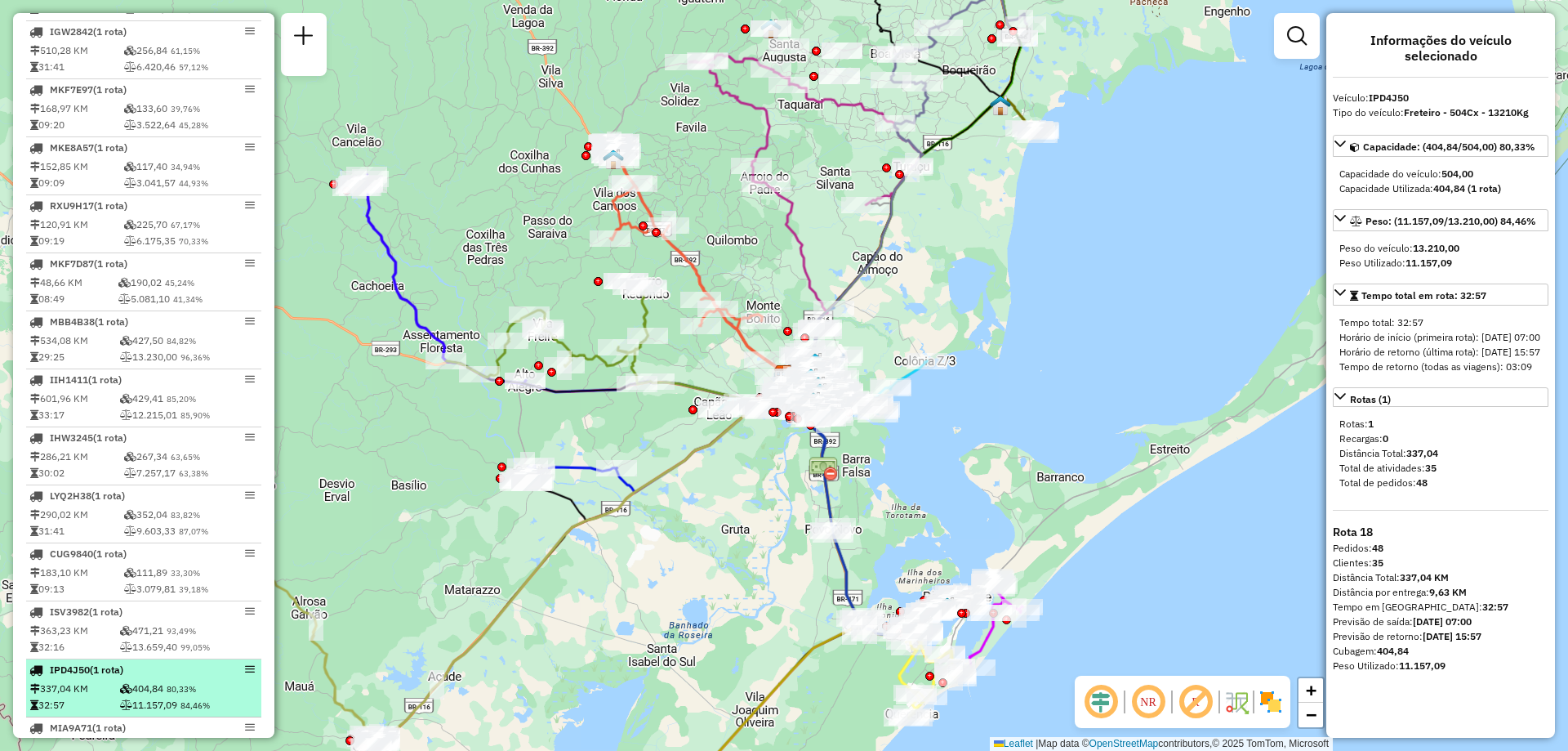
click at [250, 677] on div "IPD4J50 (1 Rota)" at bounding box center [143, 669] width 228 height 15
click at [245, 674] on em at bounding box center [249, 668] width 9 height 9
click at [195, 677] on div "IPD4J50 (1 Rota)" at bounding box center [116, 669] width 173 height 15
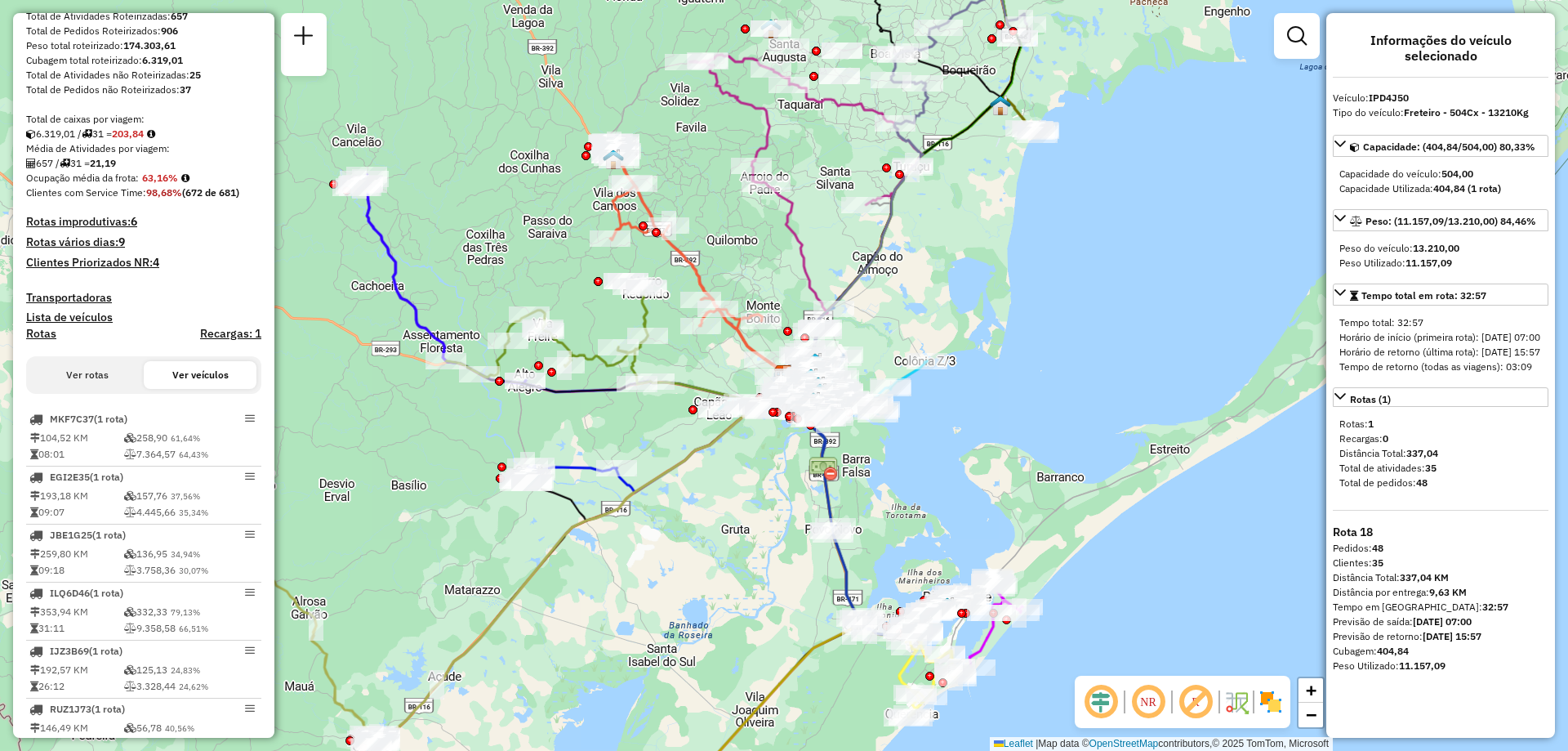
scroll to position [0, 0]
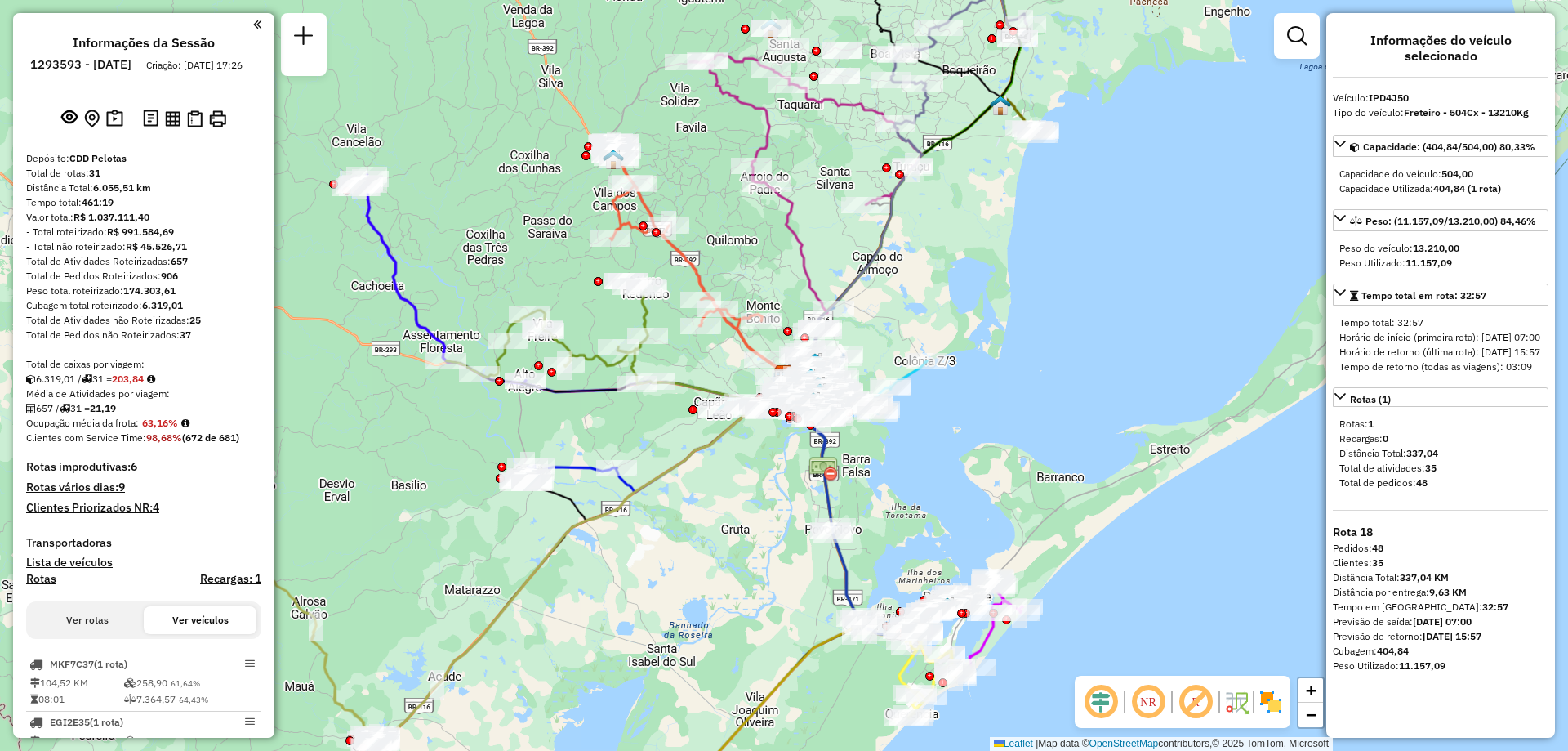
click at [81, 632] on button "Ver rotas" at bounding box center [87, 620] width 113 height 28
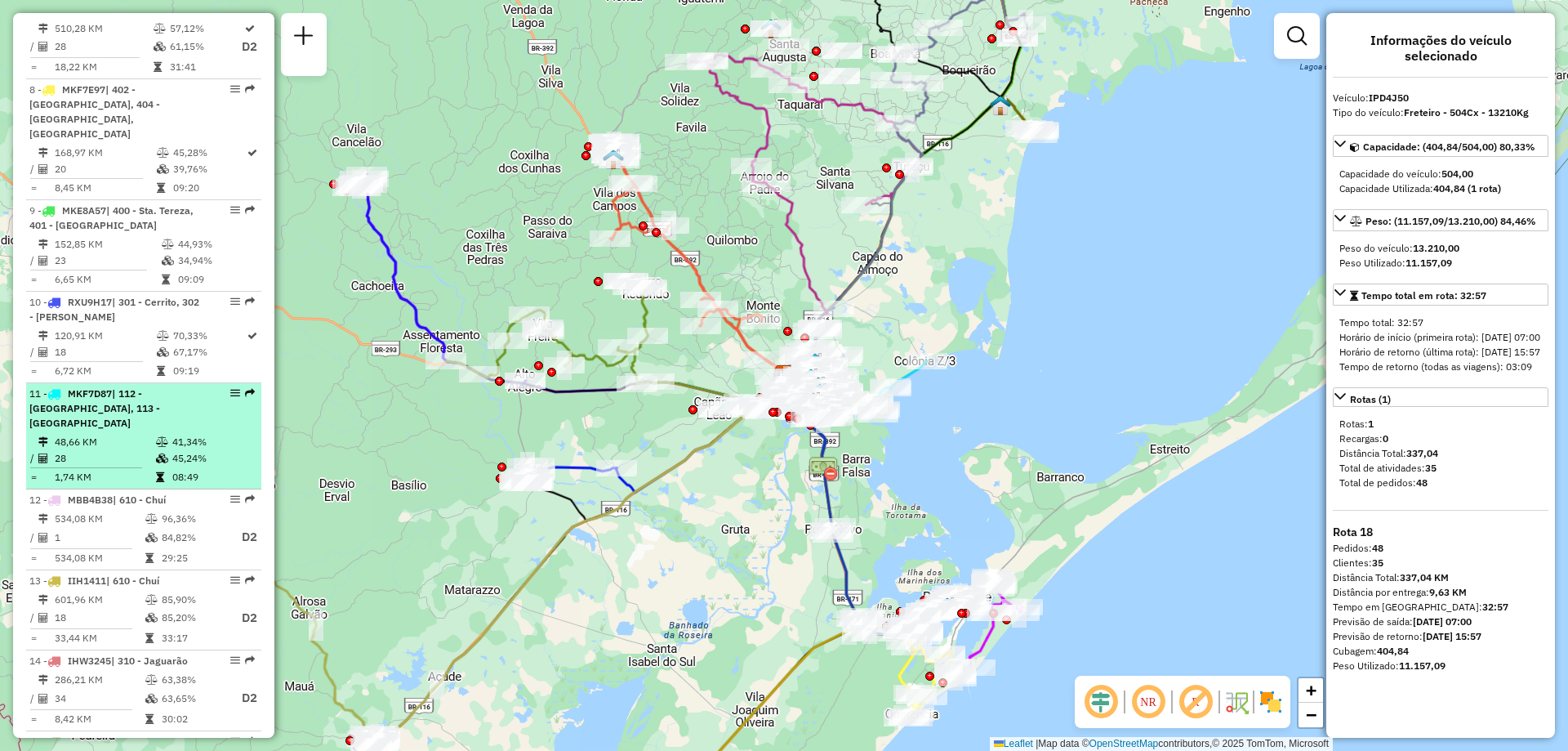
scroll to position [1634, 0]
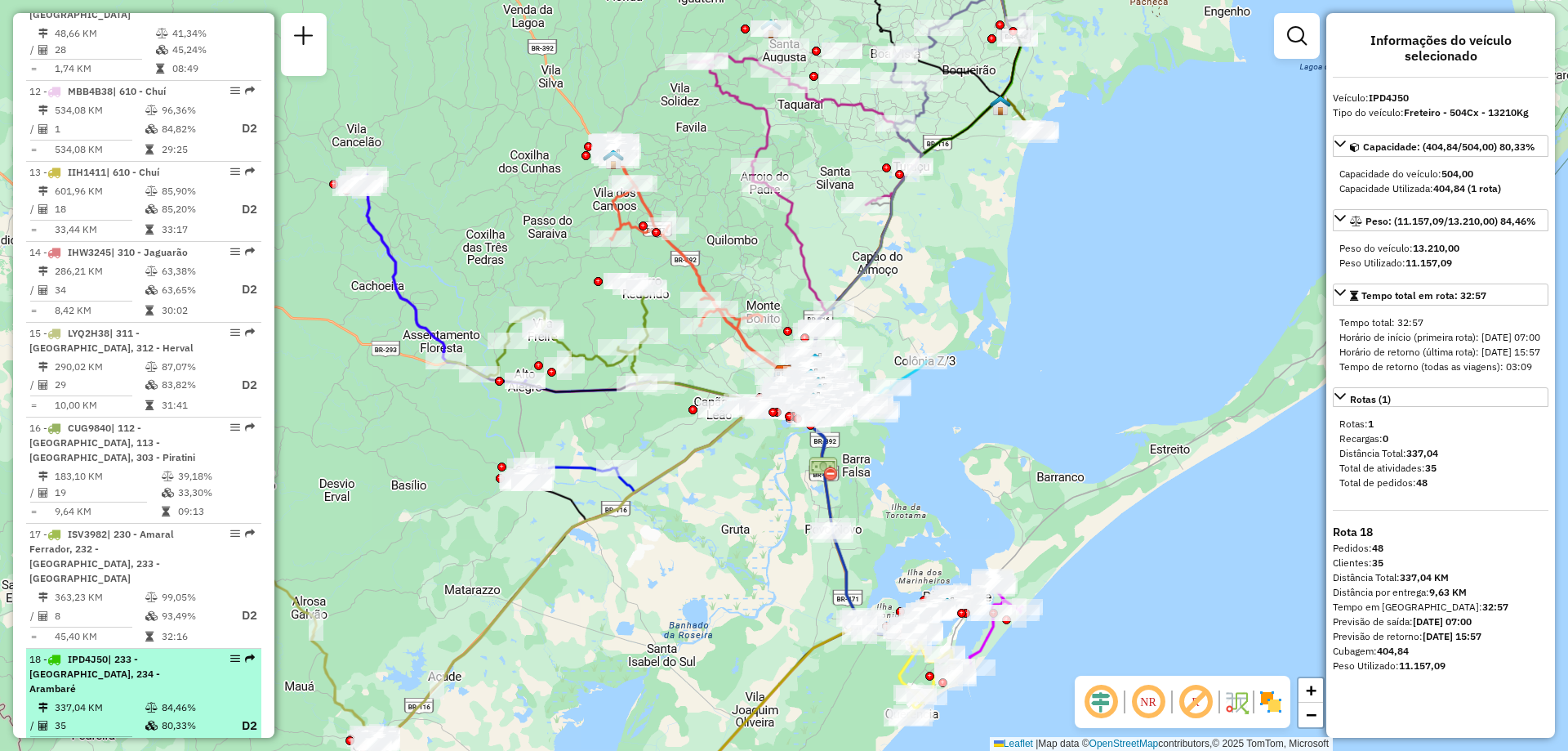
click at [128, 699] on td "337,04 KM" at bounding box center [99, 707] width 91 height 16
select select "**********"
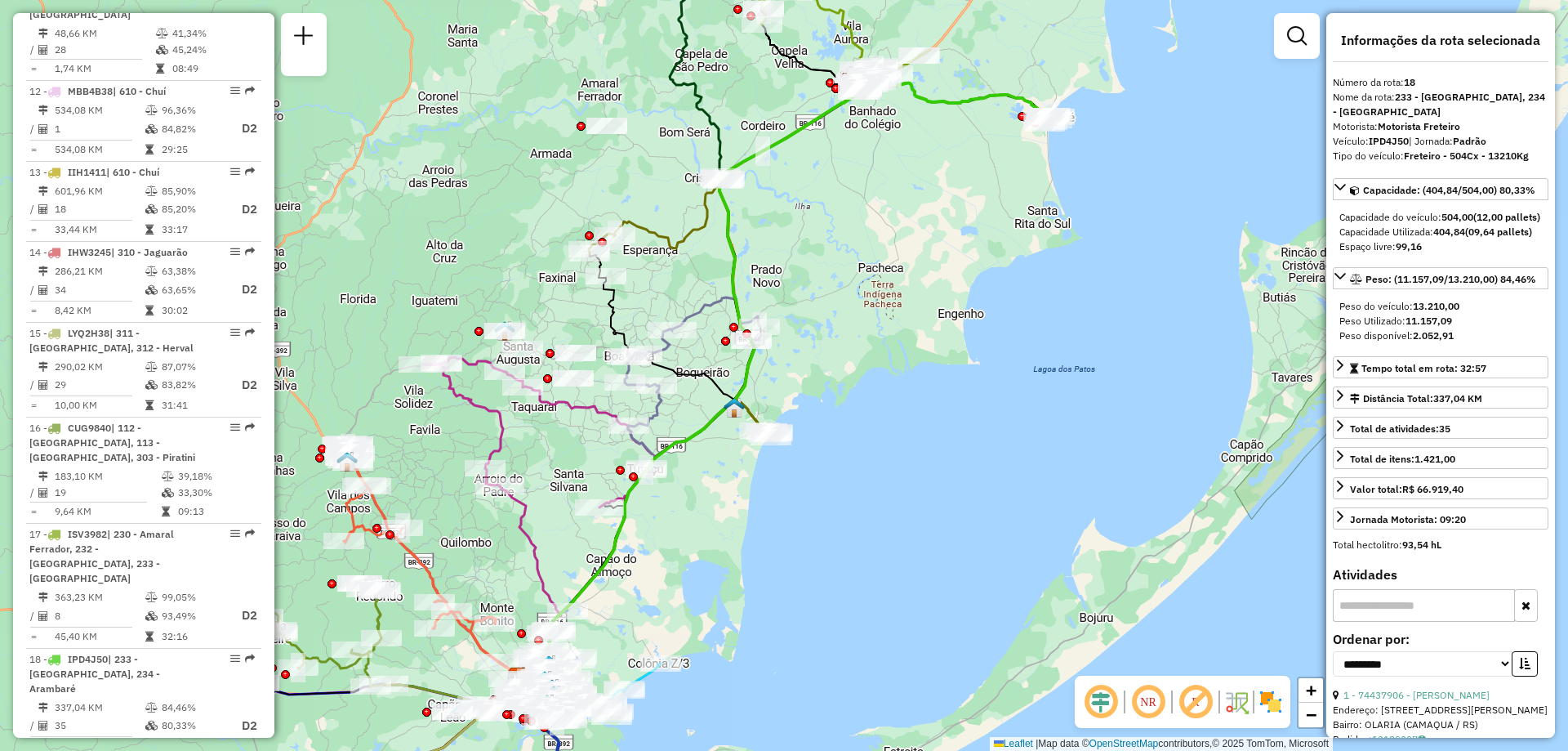
click at [729, 215] on icon at bounding box center [692, 383] width 348 height 601
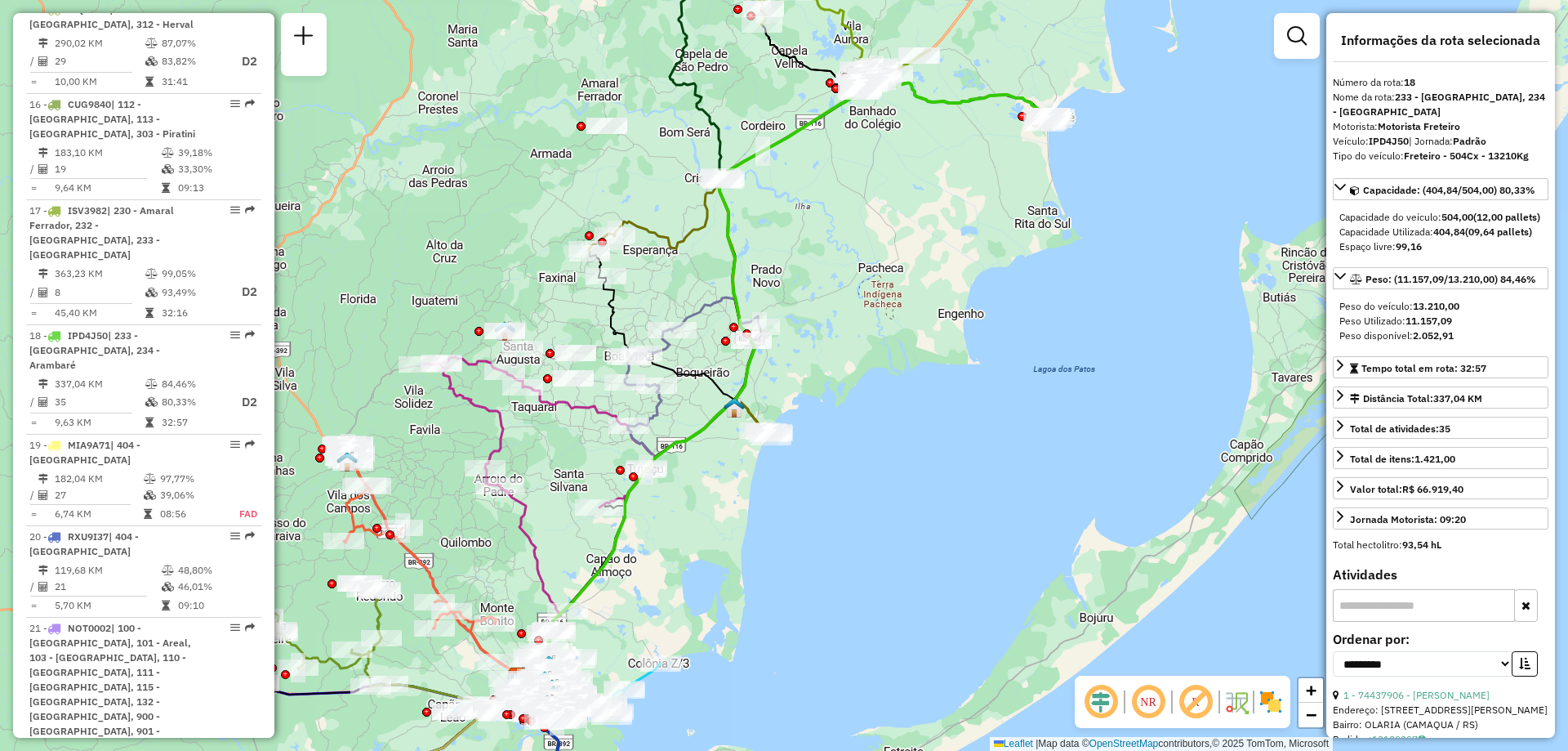
scroll to position [2225, 0]
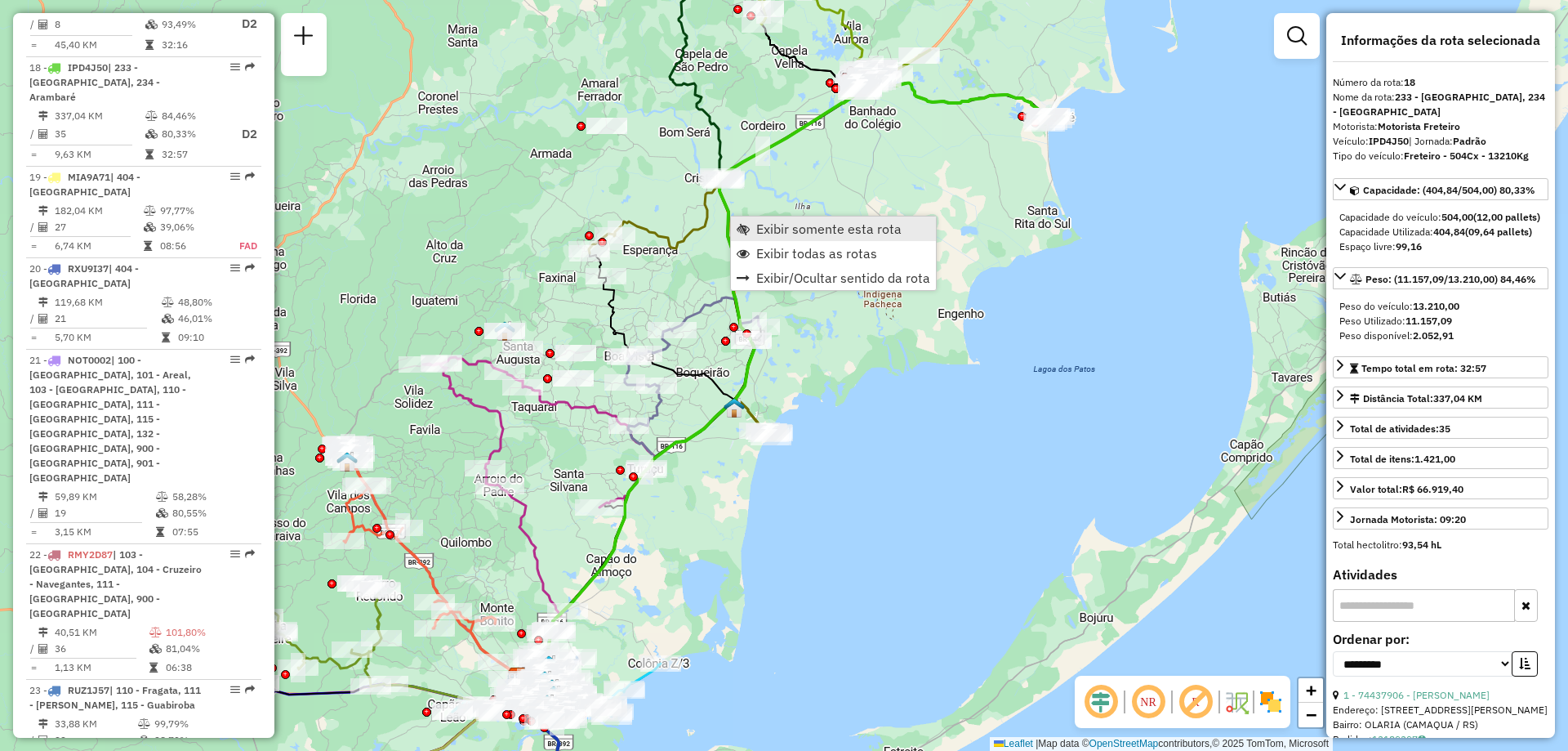
click at [741, 231] on span "Exibir somente esta rota" at bounding box center [742, 228] width 13 height 13
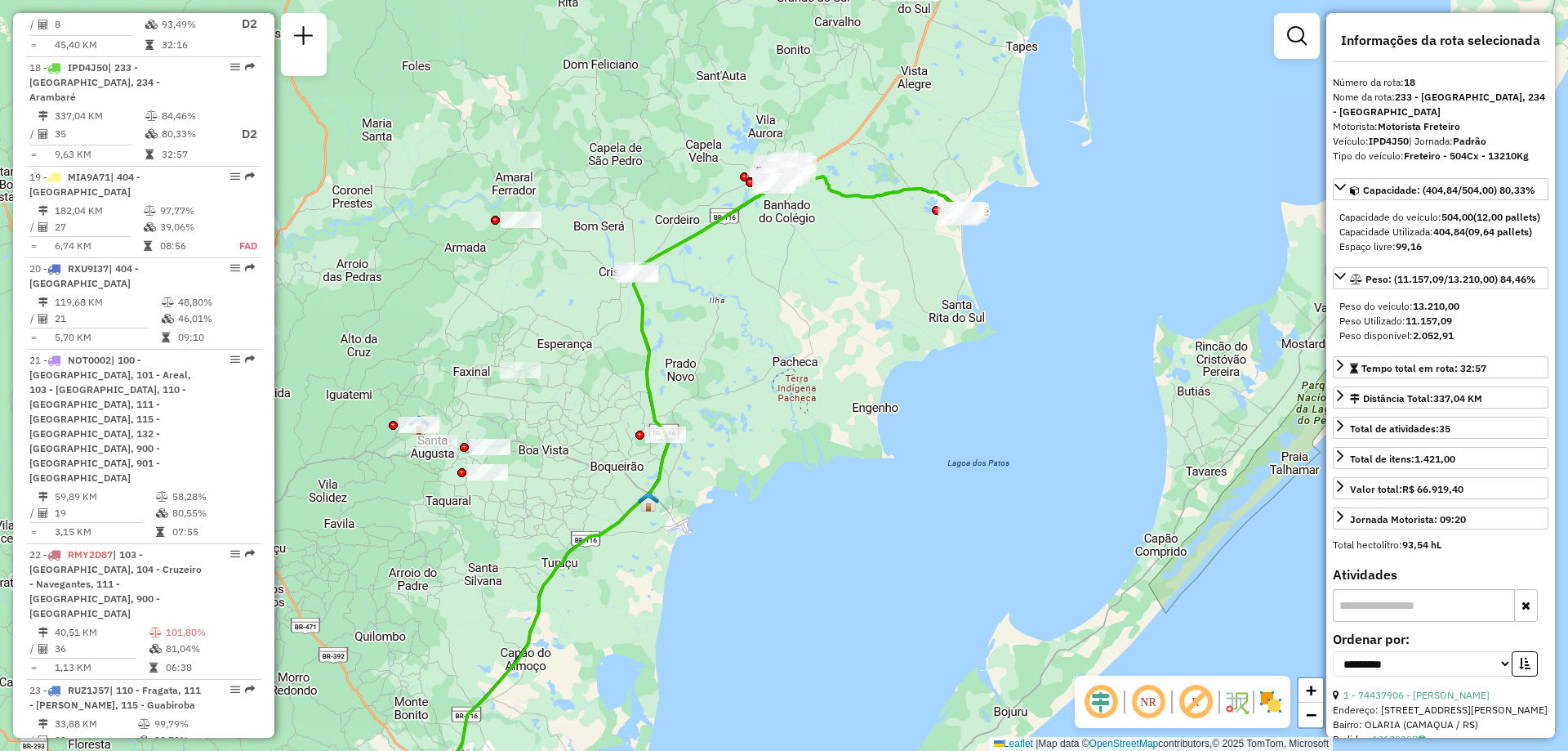
drag, startPoint x: 867, startPoint y: 250, endPoint x: 806, endPoint y: 286, distance: 70.8
click at [806, 286] on div "Janela de atendimento Grade de atendimento Capacidade Transportadoras Veículos …" at bounding box center [784, 375] width 1568 height 751
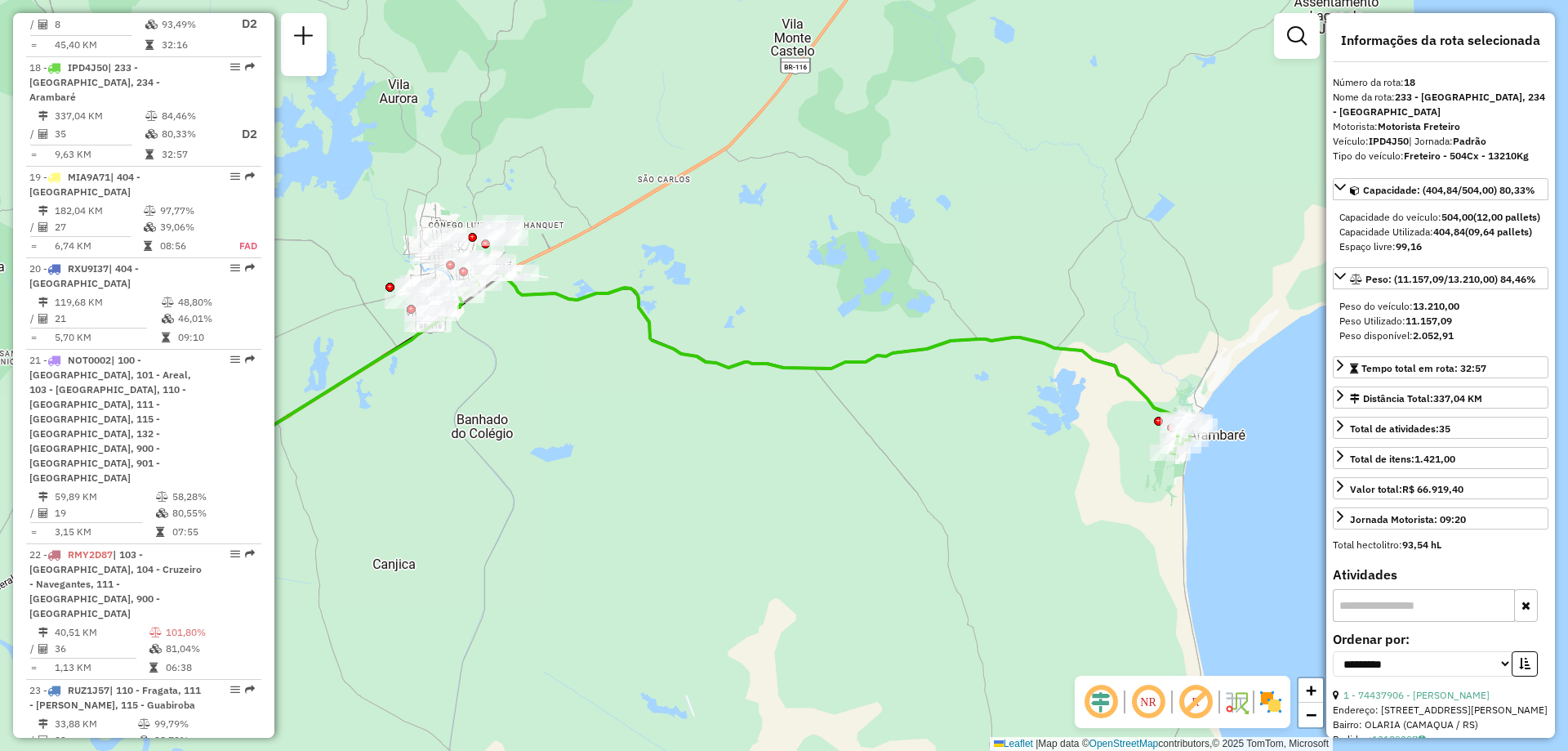
drag, startPoint x: 860, startPoint y: 178, endPoint x: 1029, endPoint y: 518, distance: 379.7
click at [1029, 518] on div "Janela de atendimento Grade de atendimento Capacidade Transportadoras Veículos …" at bounding box center [784, 375] width 1568 height 751
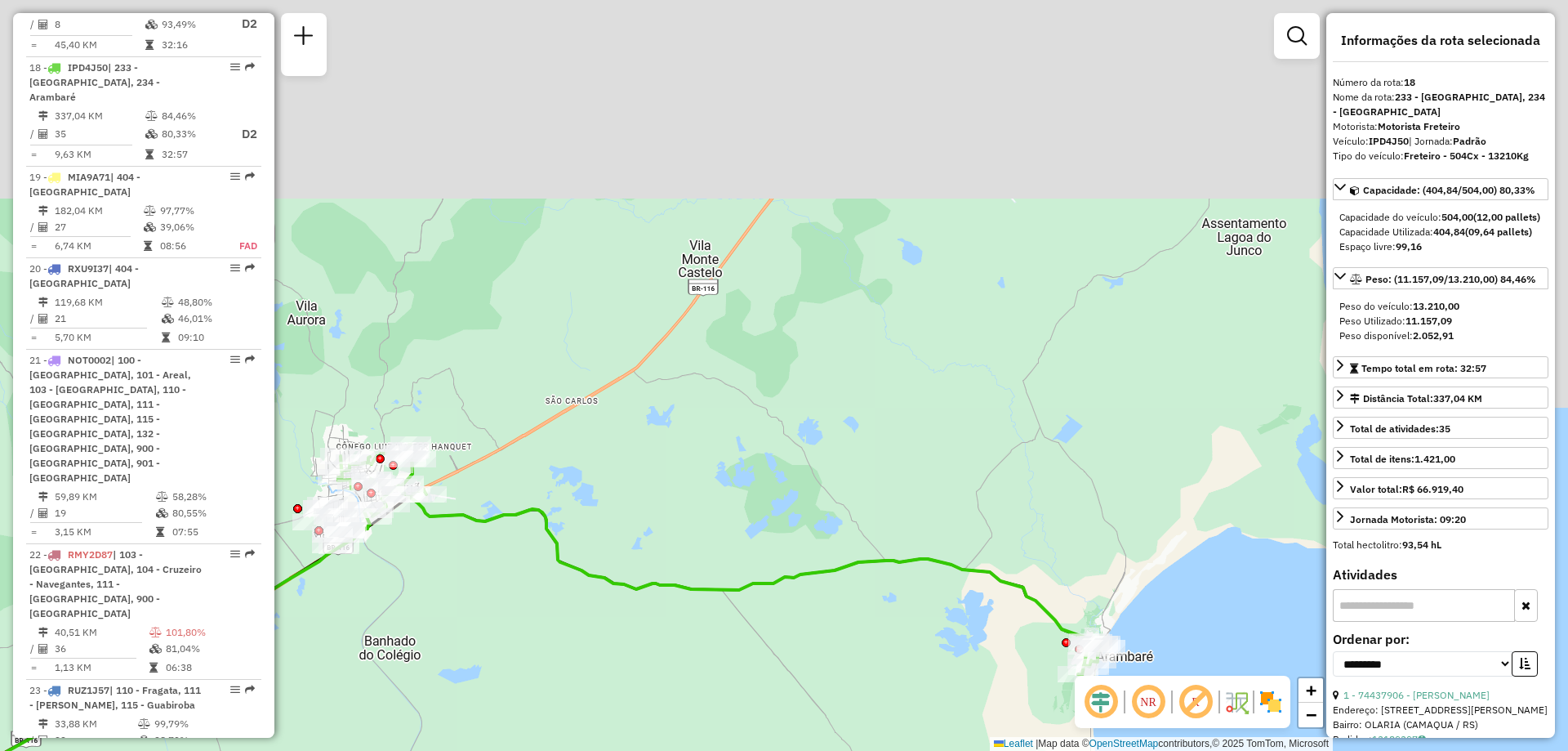
drag, startPoint x: 720, startPoint y: 436, endPoint x: 625, endPoint y: 665, distance: 247.9
click at [626, 664] on div "Janela de atendimento Grade de atendimento Capacidade Transportadoras Veículos …" at bounding box center [784, 375] width 1568 height 751
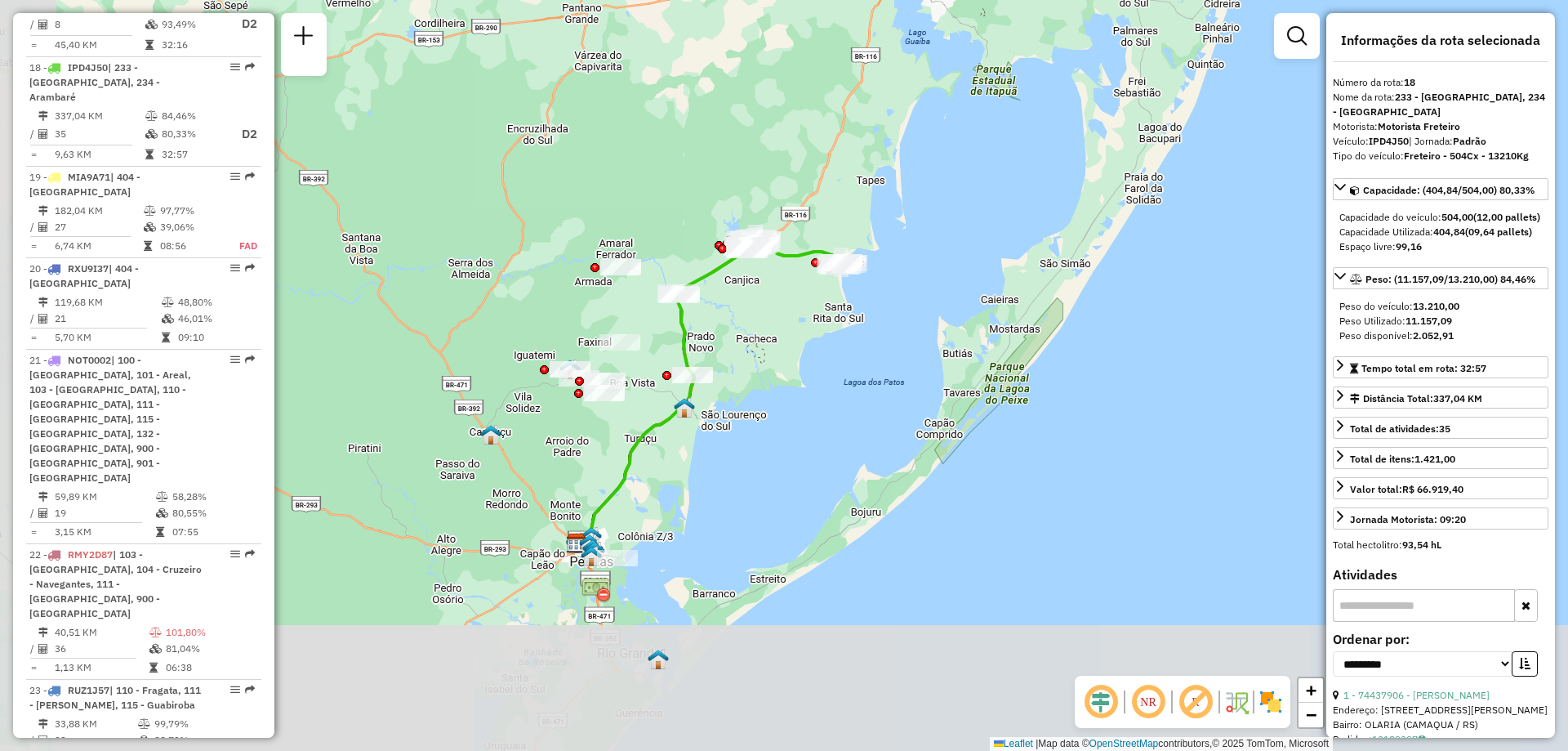
drag, startPoint x: 668, startPoint y: 506, endPoint x: 764, endPoint y: 313, distance: 215.6
click at [764, 313] on div "Janela de atendimento Grade de atendimento Capacidade Transportadoras Veículos …" at bounding box center [784, 375] width 1568 height 751
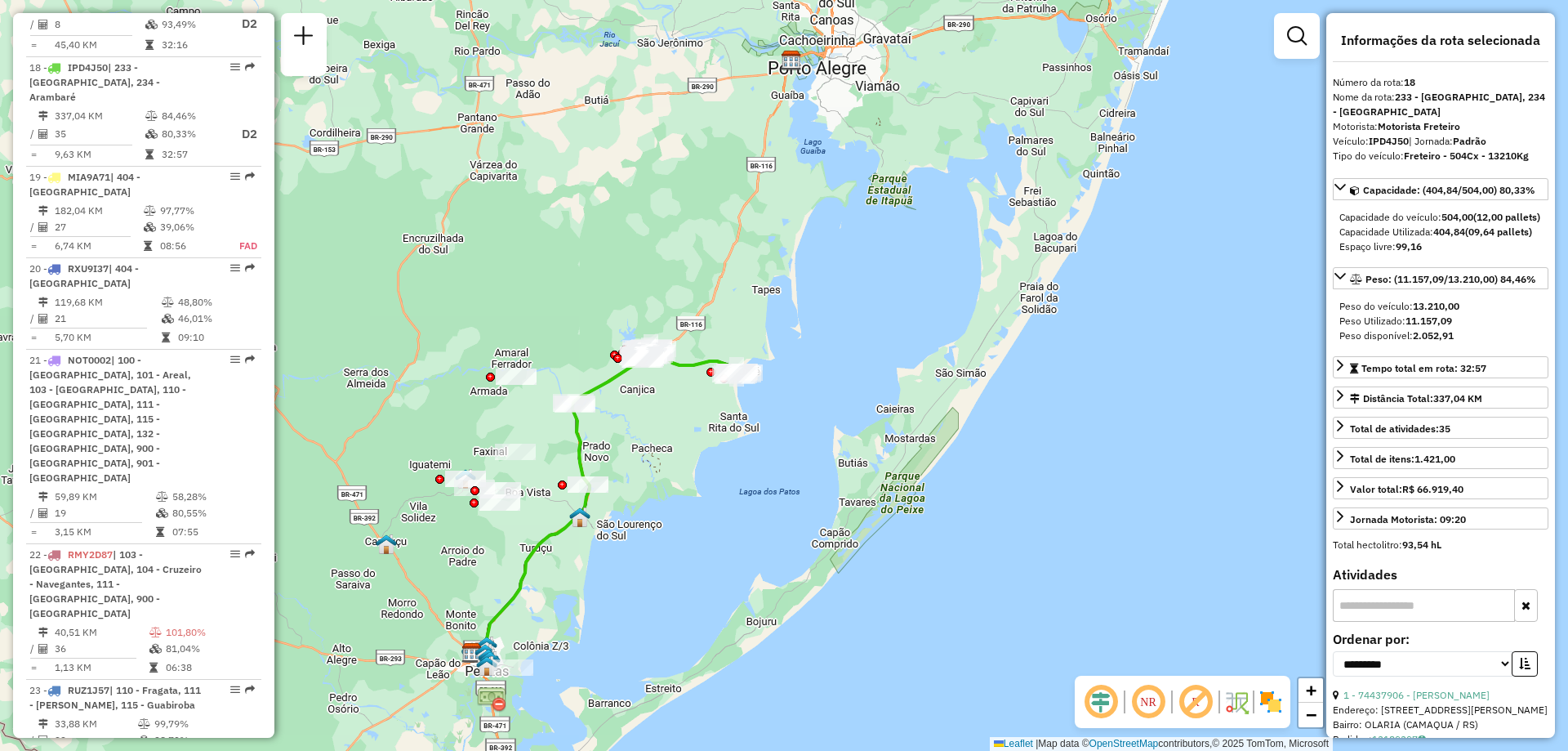
drag, startPoint x: 781, startPoint y: 315, endPoint x: 676, endPoint y: 422, distance: 149.9
click at [667, 432] on div "Janela de atendimento Grade de atendimento Capacidade Transportadoras Veículos …" at bounding box center [784, 375] width 1568 height 751
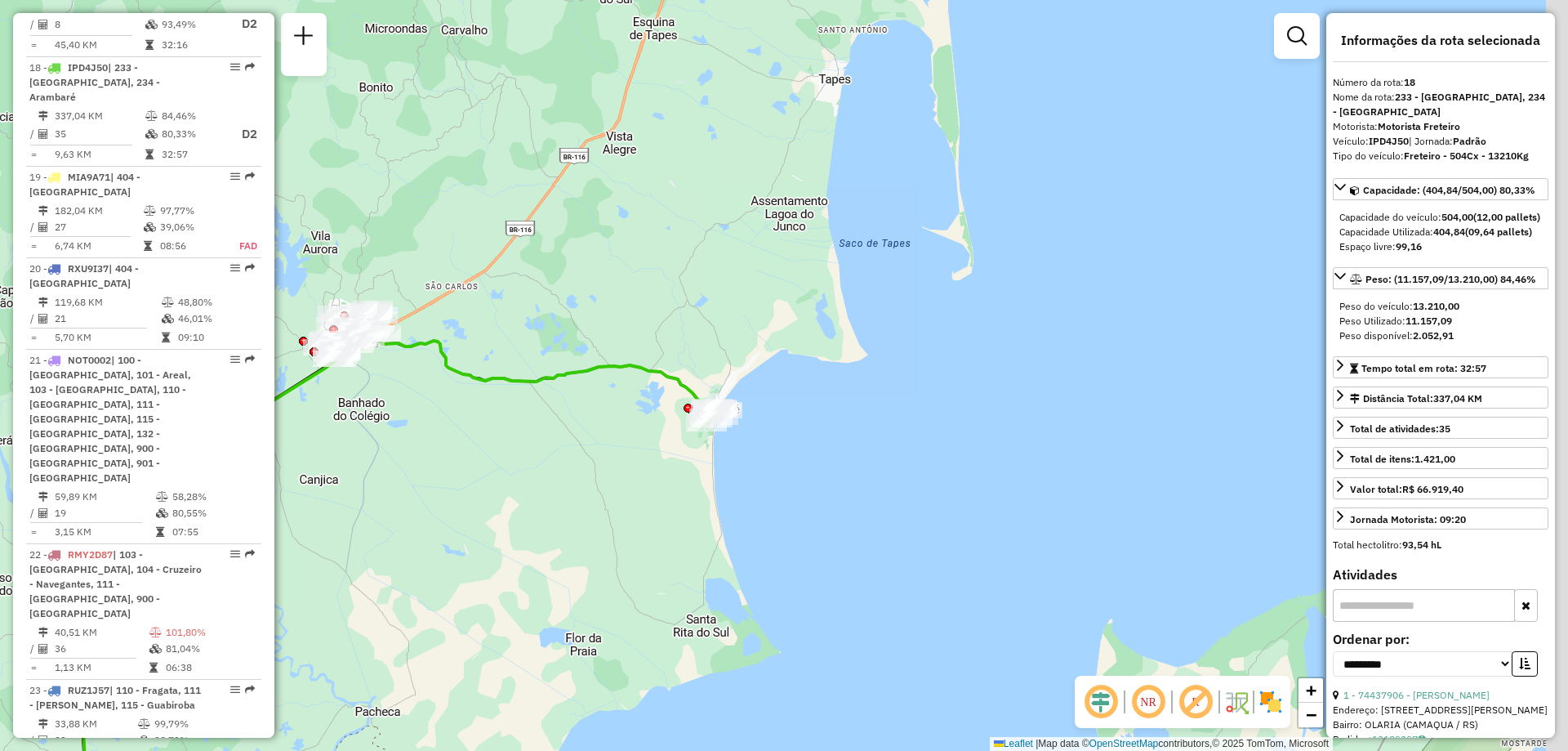
drag, startPoint x: 725, startPoint y: 357, endPoint x: 617, endPoint y: 399, distance: 115.9
click at [617, 399] on div "Janela de atendimento Grade de atendimento Capacidade Transportadoras Veículos …" at bounding box center [784, 375] width 1568 height 751
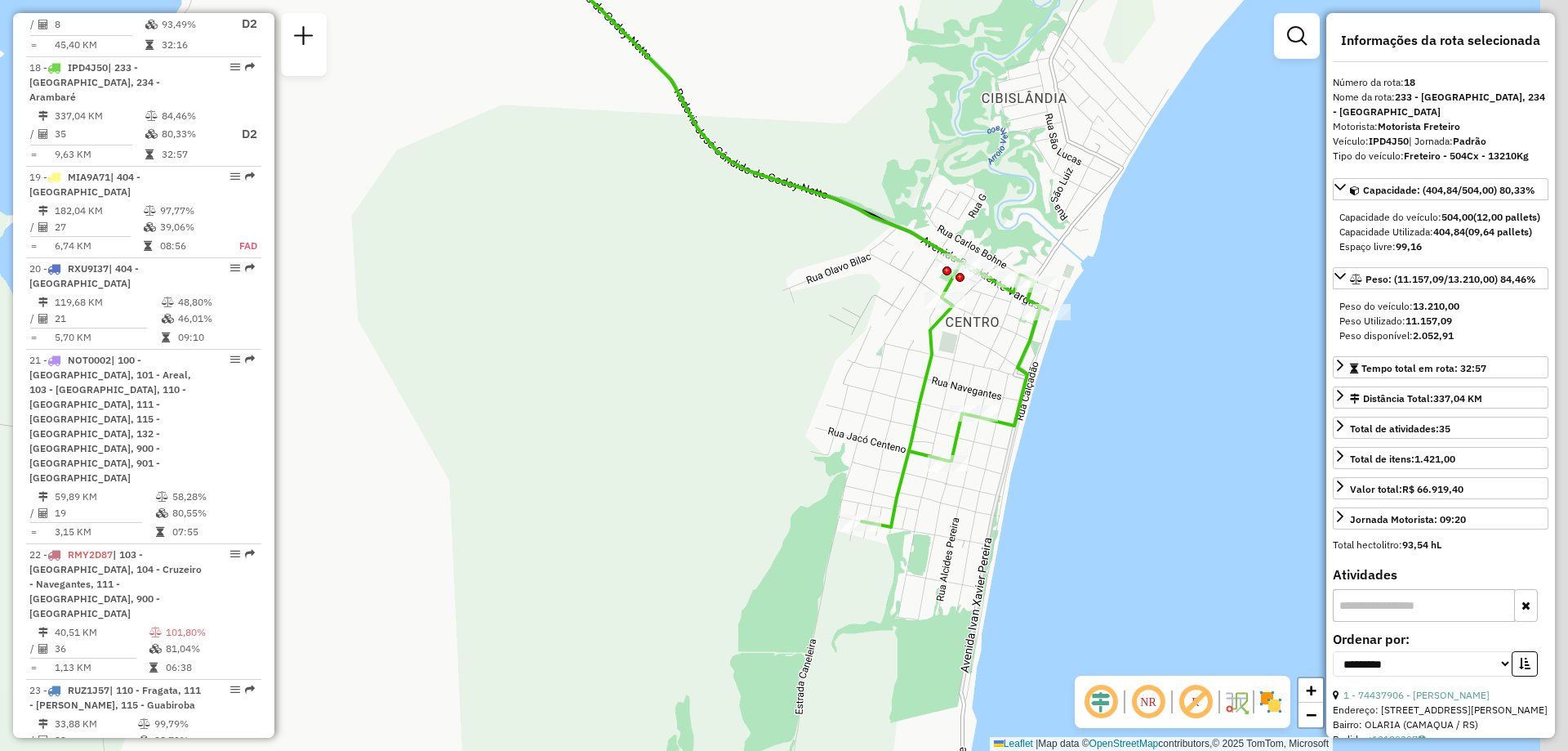
drag, startPoint x: 946, startPoint y: 332, endPoint x: 723, endPoint y: 370, distance: 226.2
click at [723, 370] on div "Janela de atendimento Grade de atendimento Capacidade Transportadoras Veículos …" at bounding box center [784, 375] width 1568 height 751
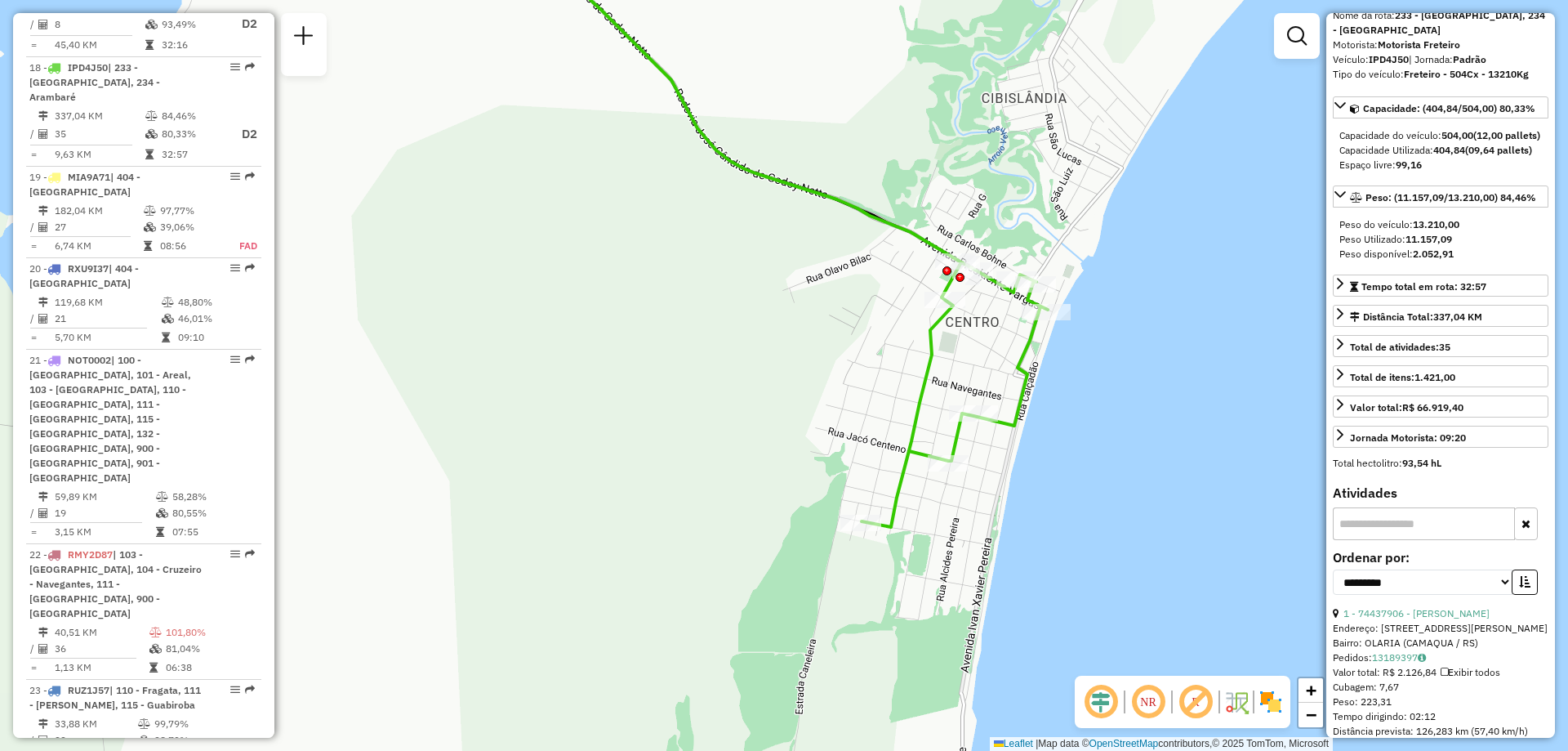
scroll to position [0, 0]
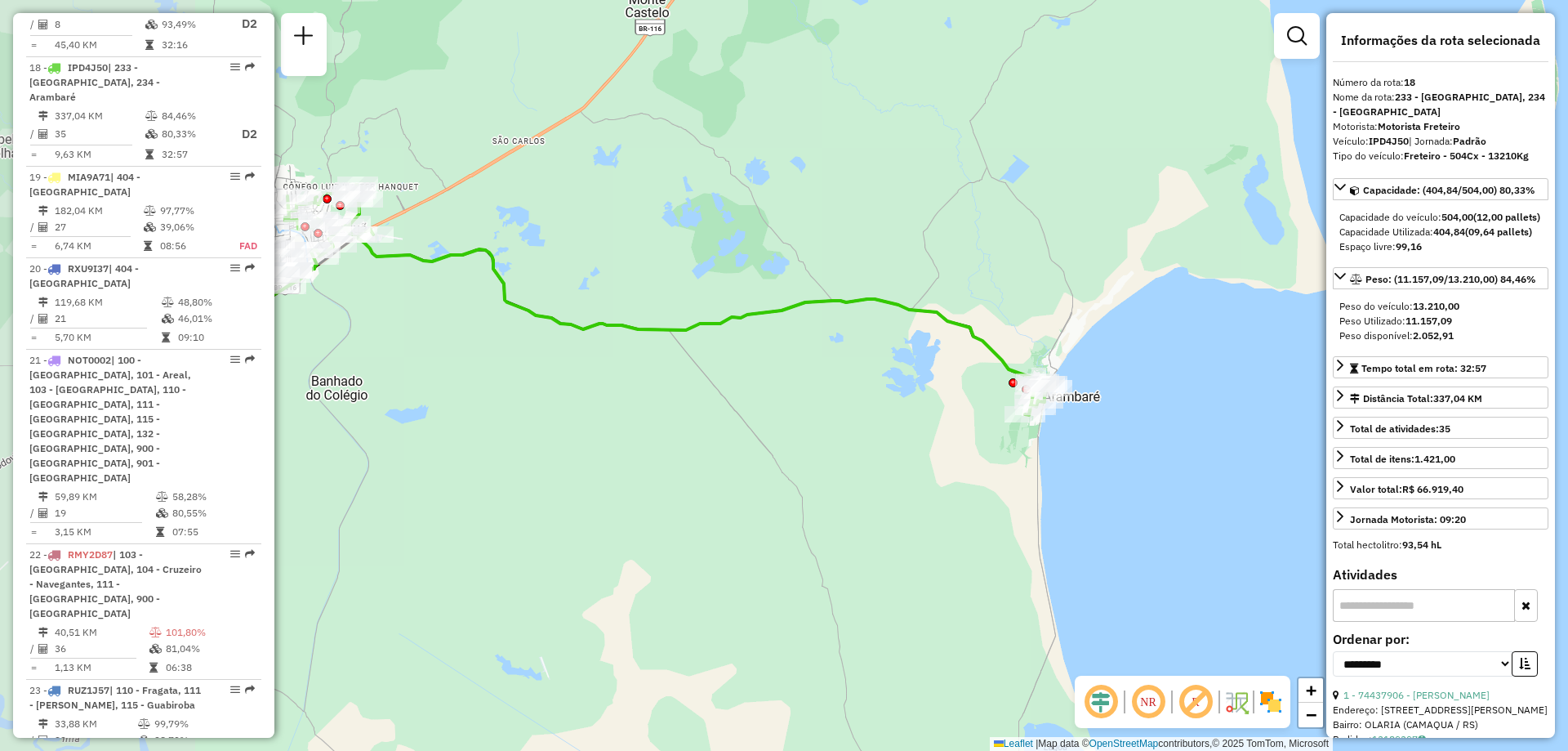
drag, startPoint x: 600, startPoint y: 392, endPoint x: 891, endPoint y: 370, distance: 291.8
click at [890, 372] on div "Janela de atendimento Grade de atendimento Capacidade Transportadoras Veículos …" at bounding box center [784, 375] width 1568 height 751
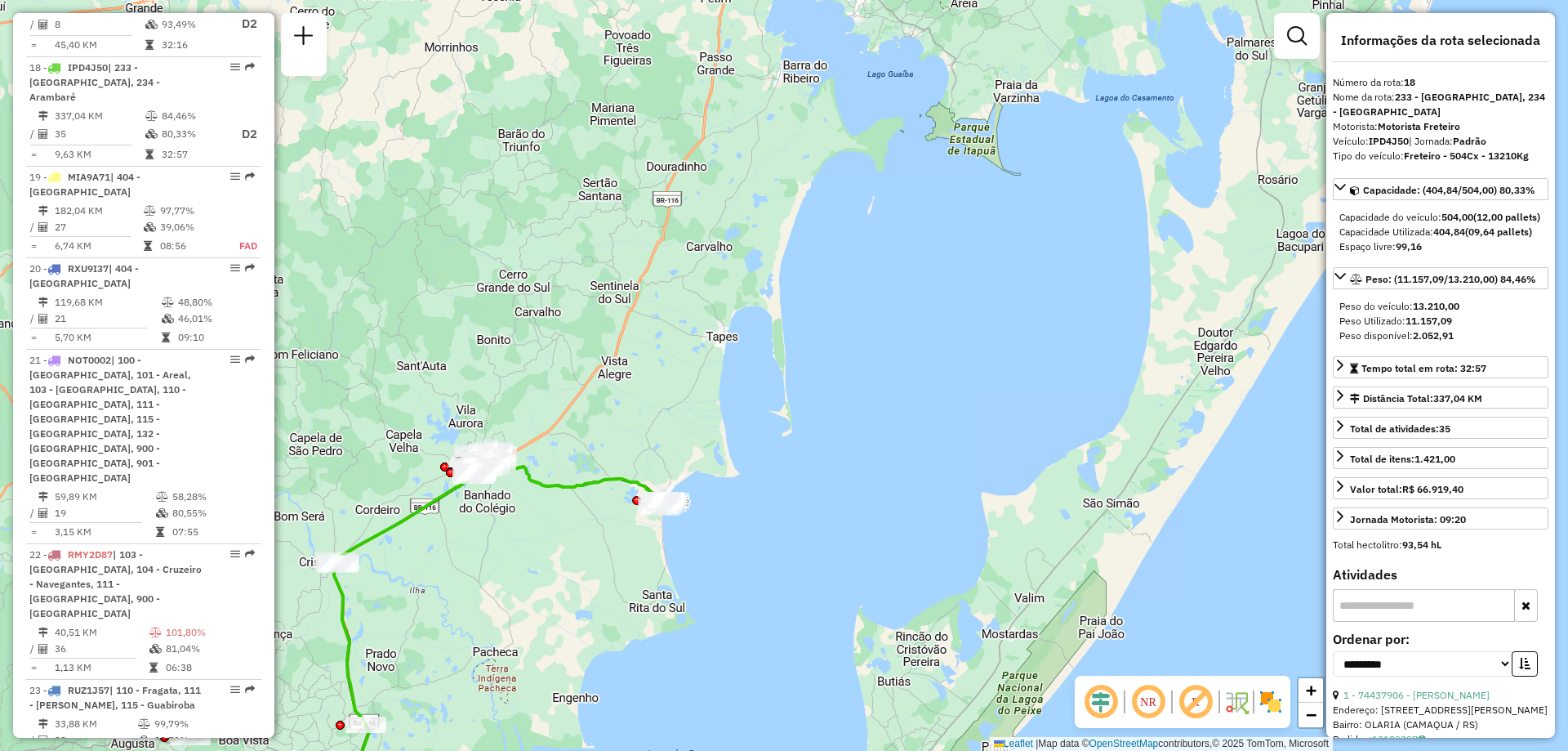
drag, startPoint x: 664, startPoint y: 461, endPoint x: 391, endPoint y: 591, distance: 302.4
click at [391, 591] on div "Janela de atendimento Grade de atendimento Capacidade Transportadoras Veículos …" at bounding box center [784, 375] width 1568 height 751
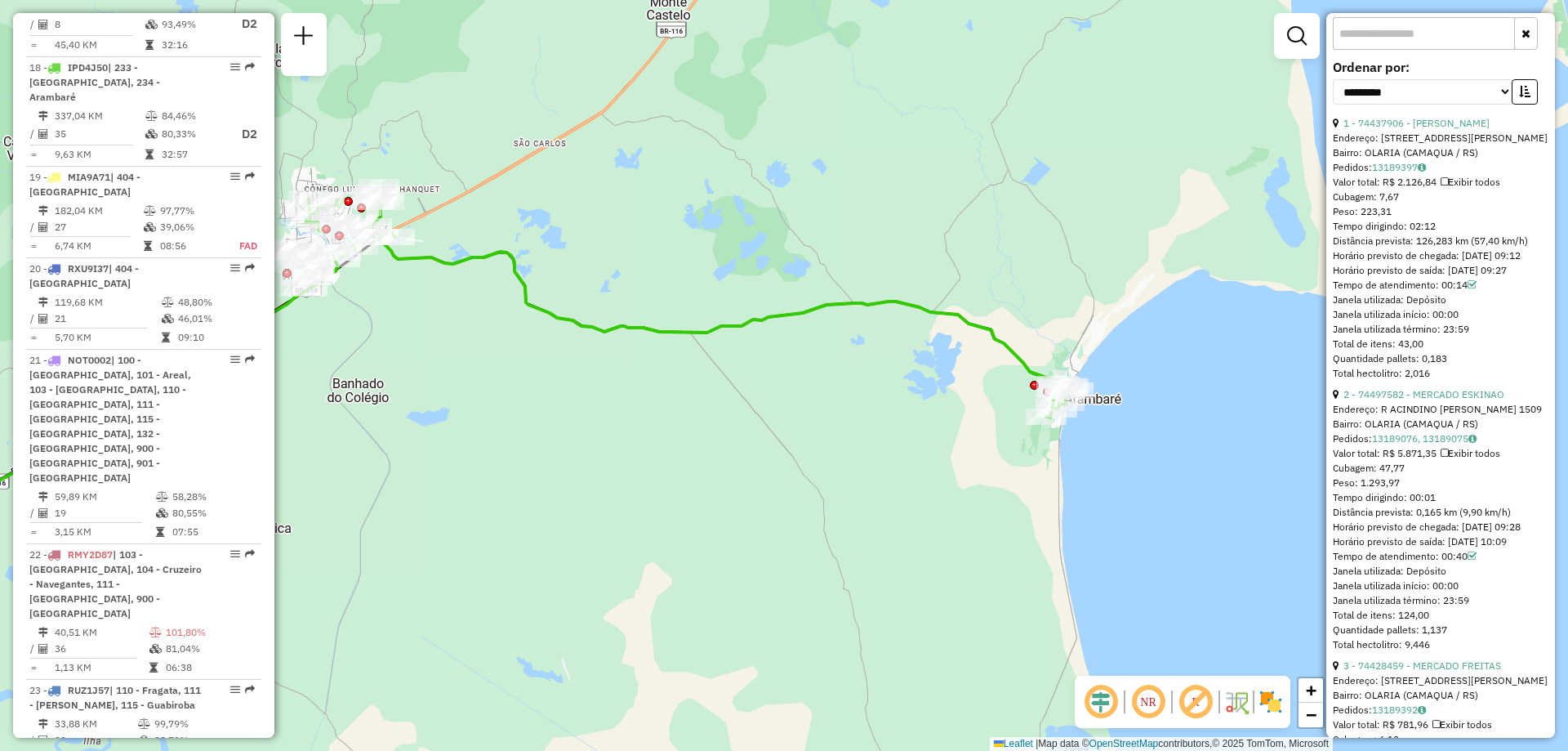
scroll to position [163, 0]
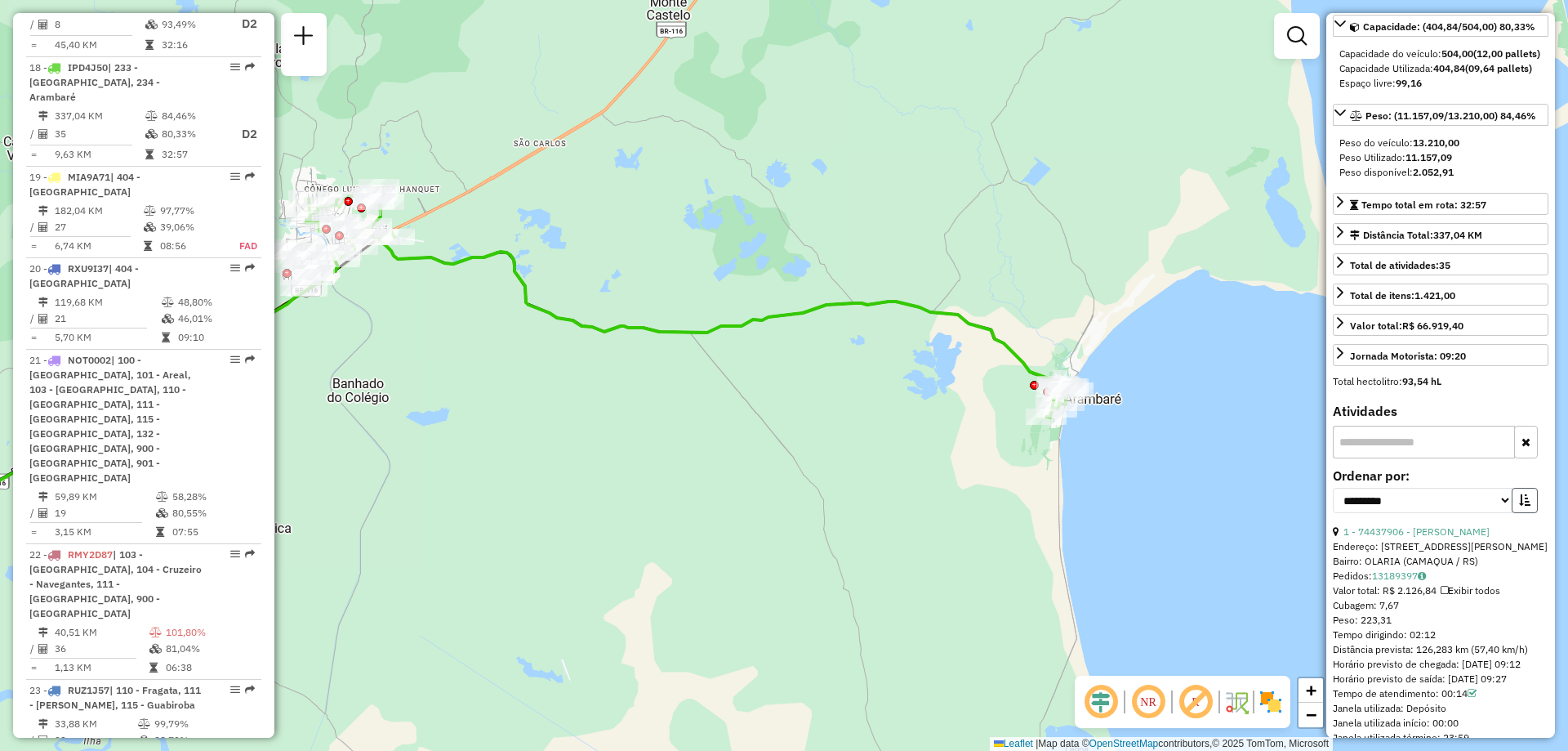
click at [1523, 505] on icon "button" at bounding box center [1524, 499] width 11 height 11
click at [1483, 458] on input "text" at bounding box center [1423, 442] width 182 height 33
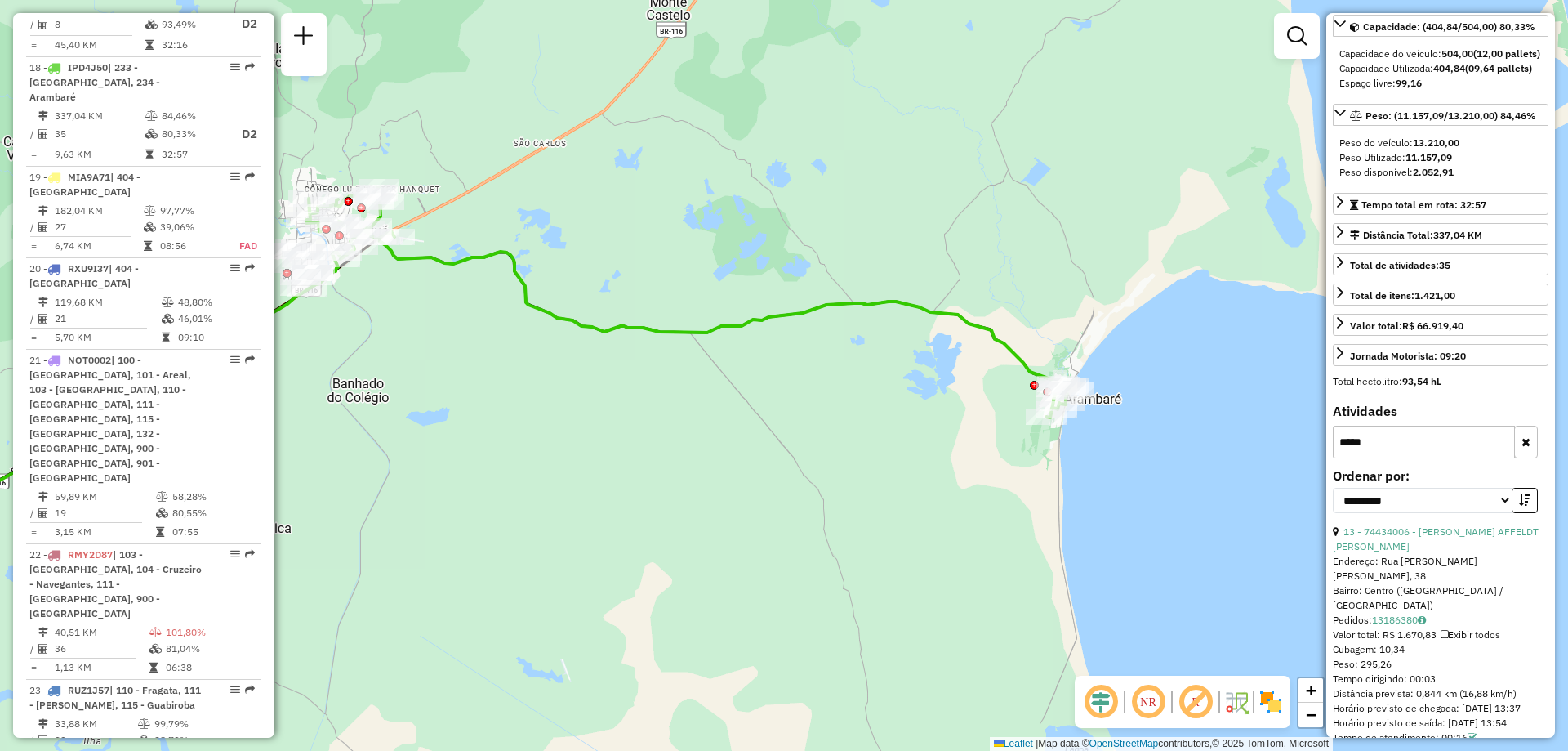
scroll to position [272, 0]
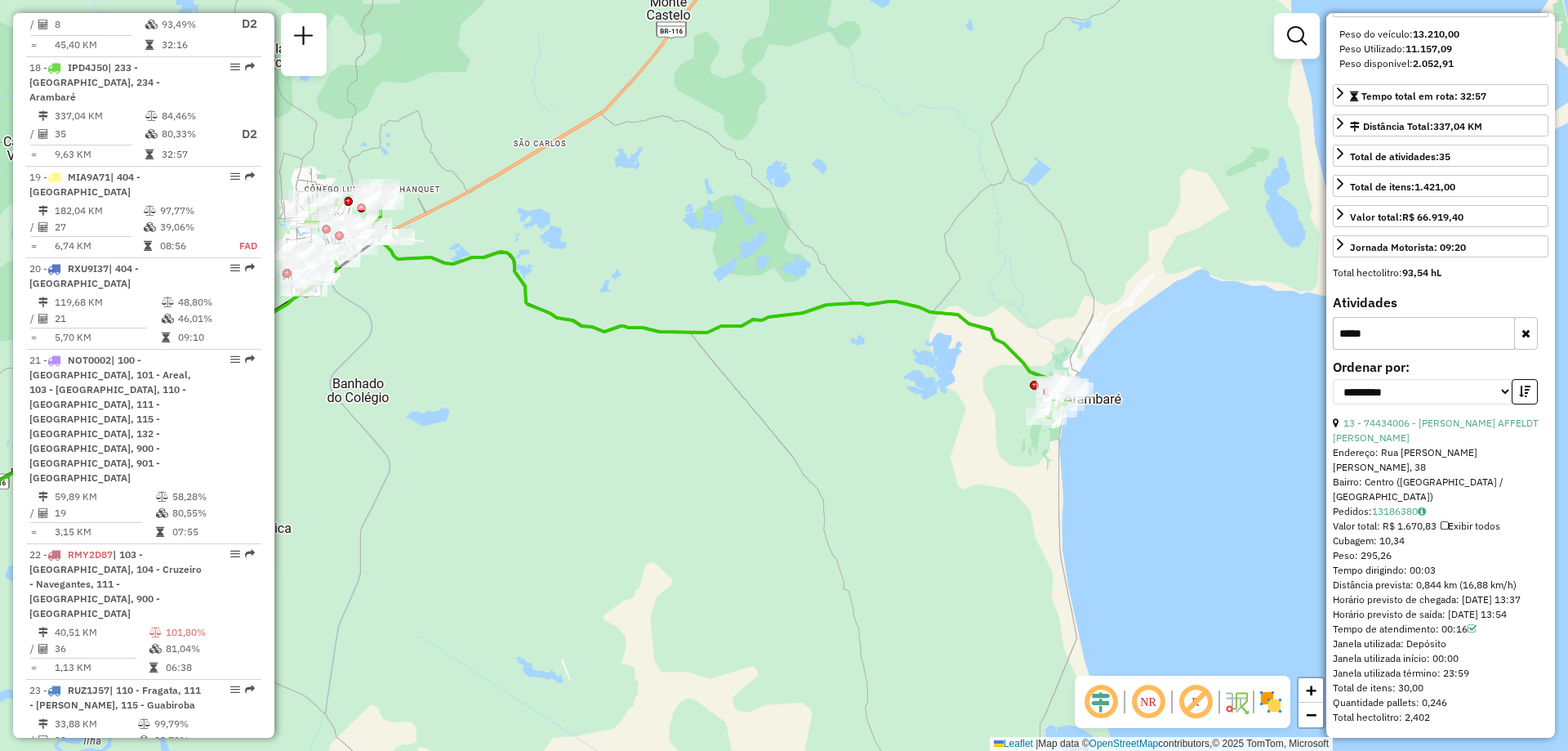
type input "*****"
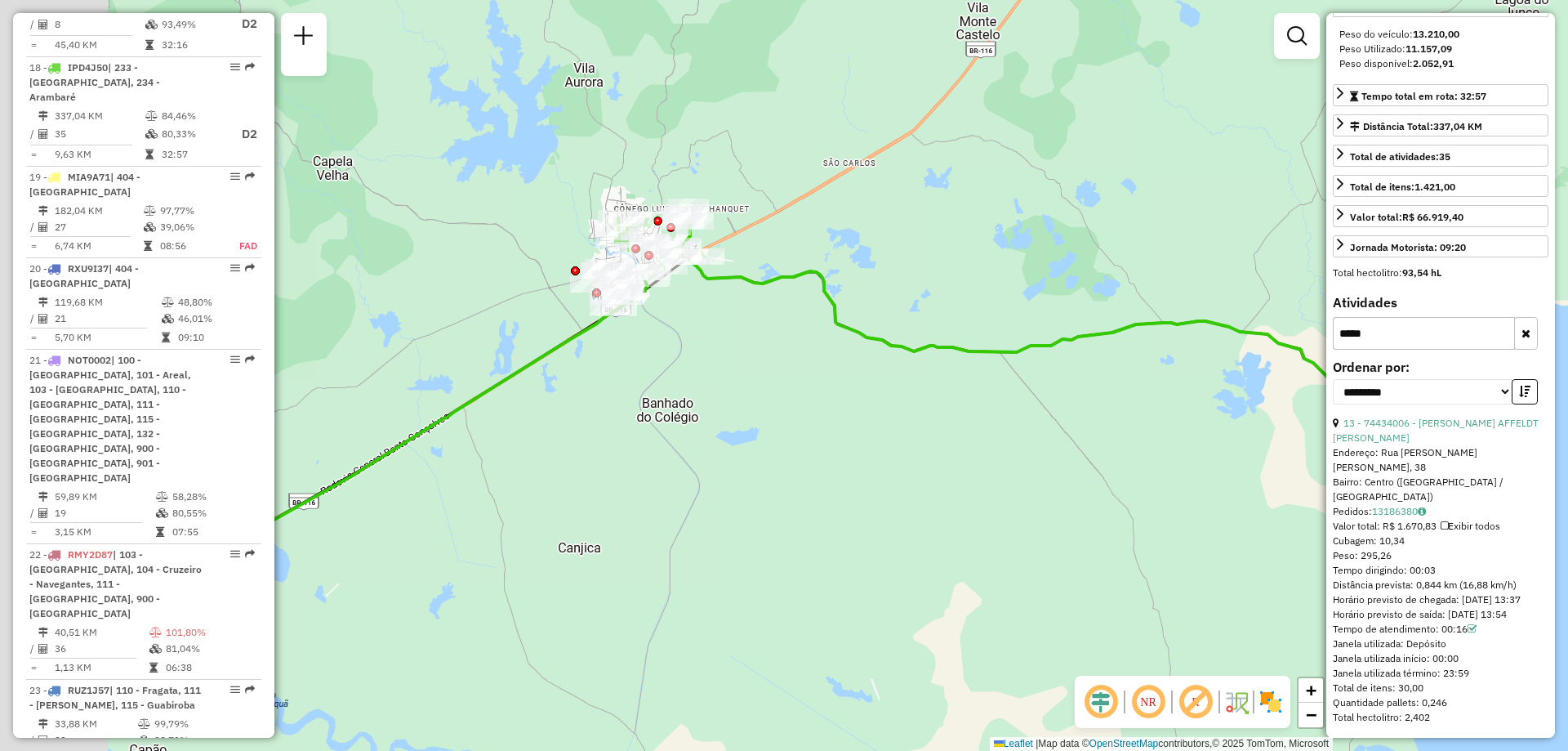
drag, startPoint x: 833, startPoint y: 401, endPoint x: 1146, endPoint y: 420, distance: 313.6
click at [1146, 420] on div "Janela de atendimento Grade de atendimento Capacidade Transportadoras Veículos …" at bounding box center [784, 375] width 1568 height 751
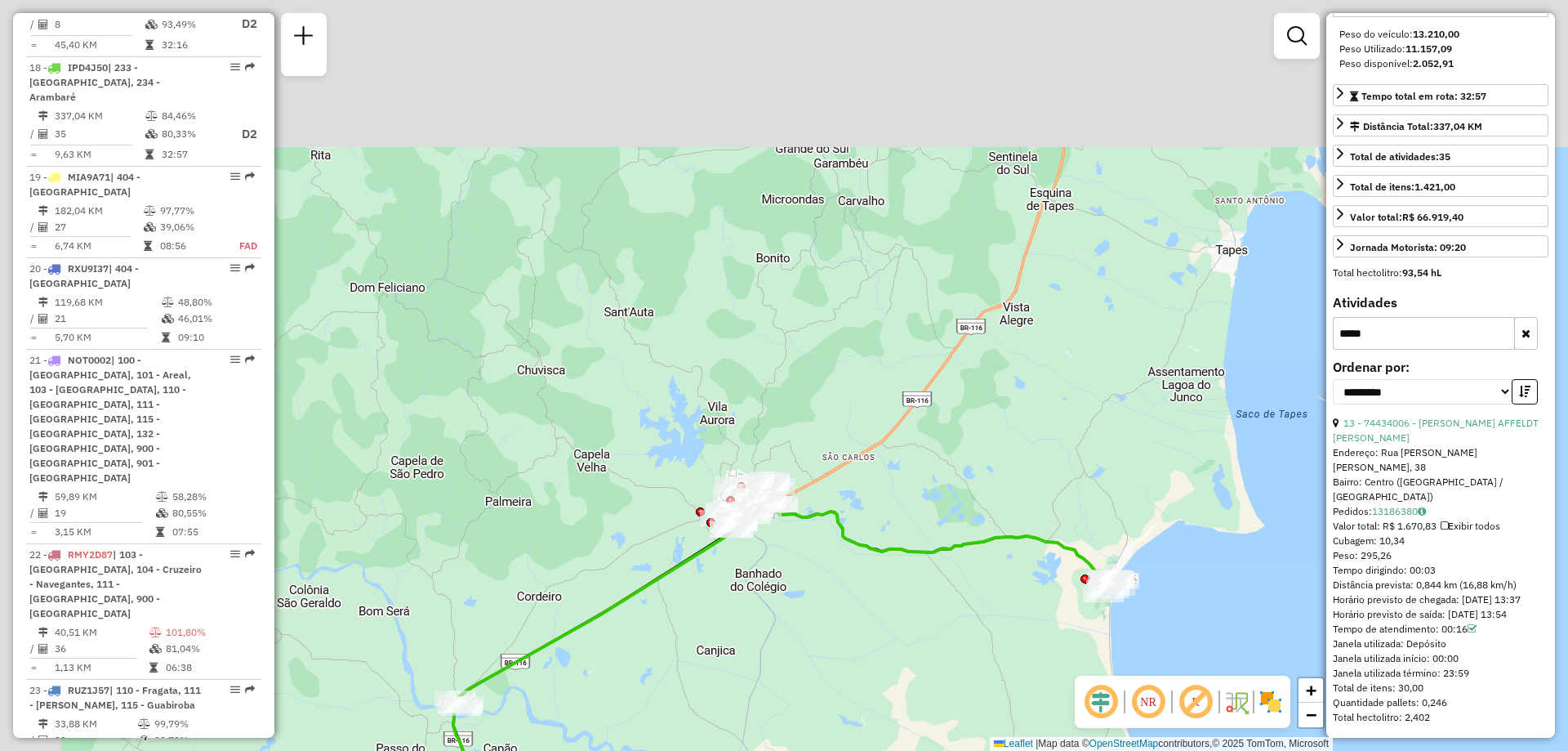
drag, startPoint x: 740, startPoint y: 327, endPoint x: 812, endPoint y: 541, distance: 225.8
click at [812, 541] on div "Janela de atendimento Grade de atendimento Capacidade Transportadoras Veículos …" at bounding box center [784, 375] width 1568 height 751
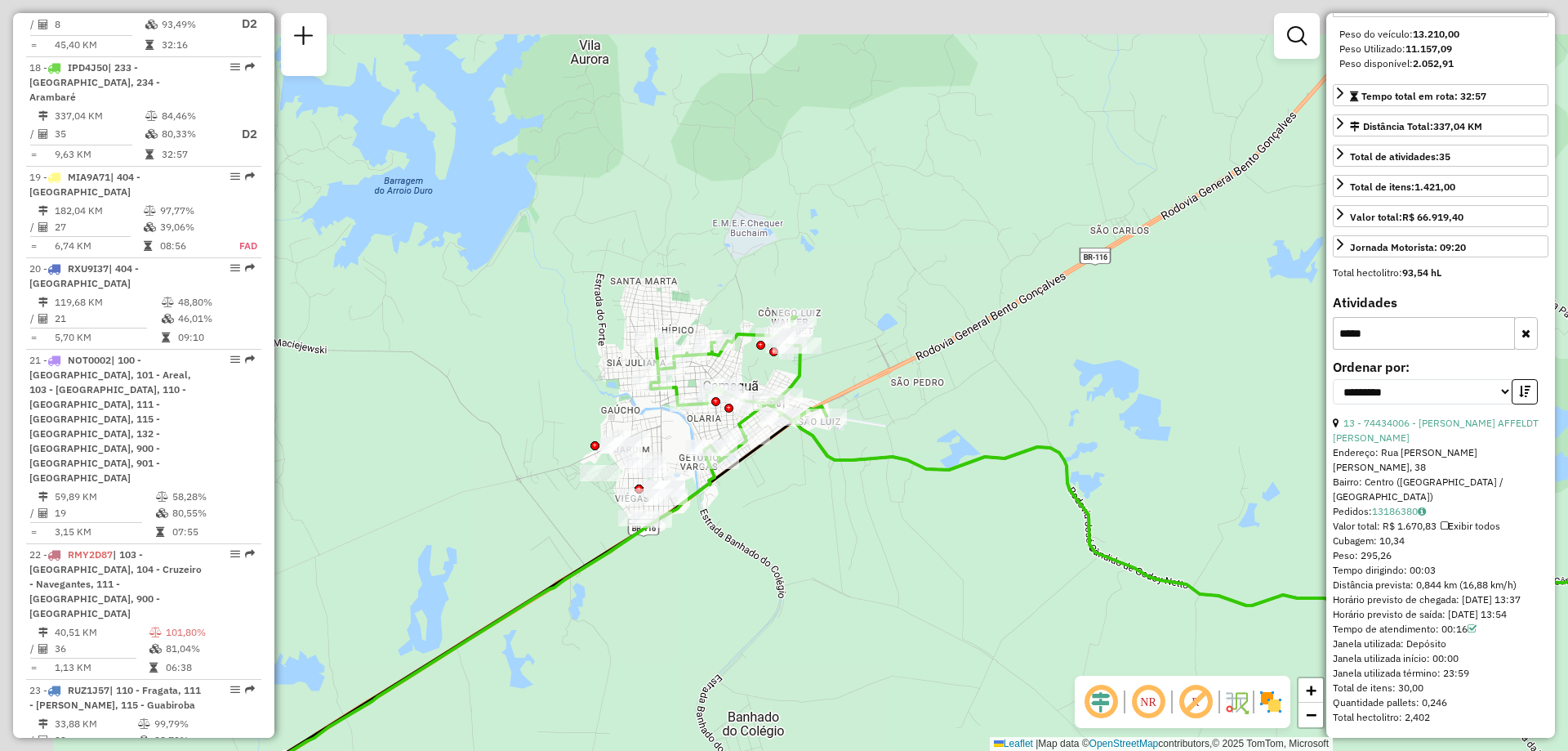
drag, startPoint x: 665, startPoint y: 415, endPoint x: 754, endPoint y: 469, distance: 104.1
click at [754, 469] on icon at bounding box center [945, 648] width 1727 height 457
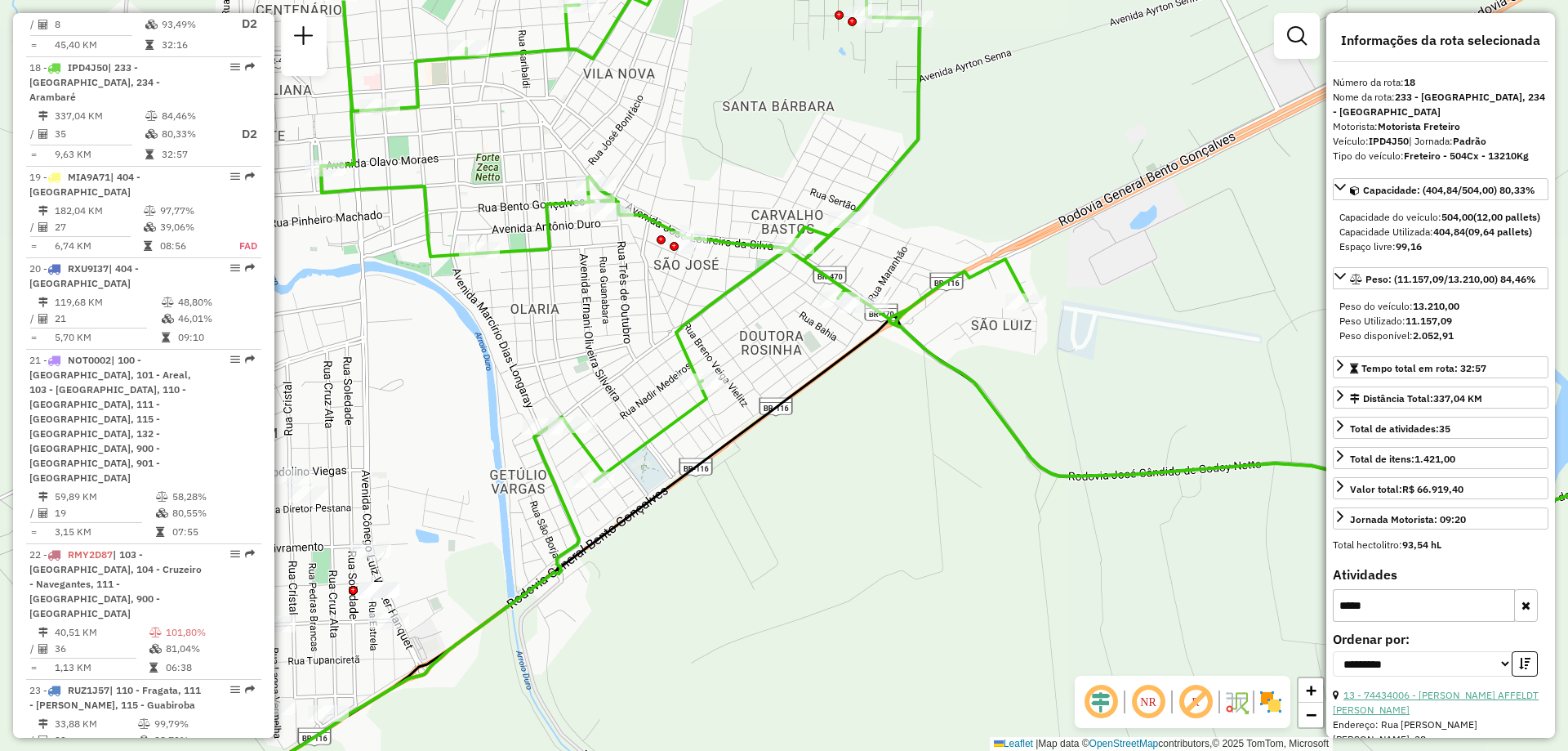
scroll to position [82, 0]
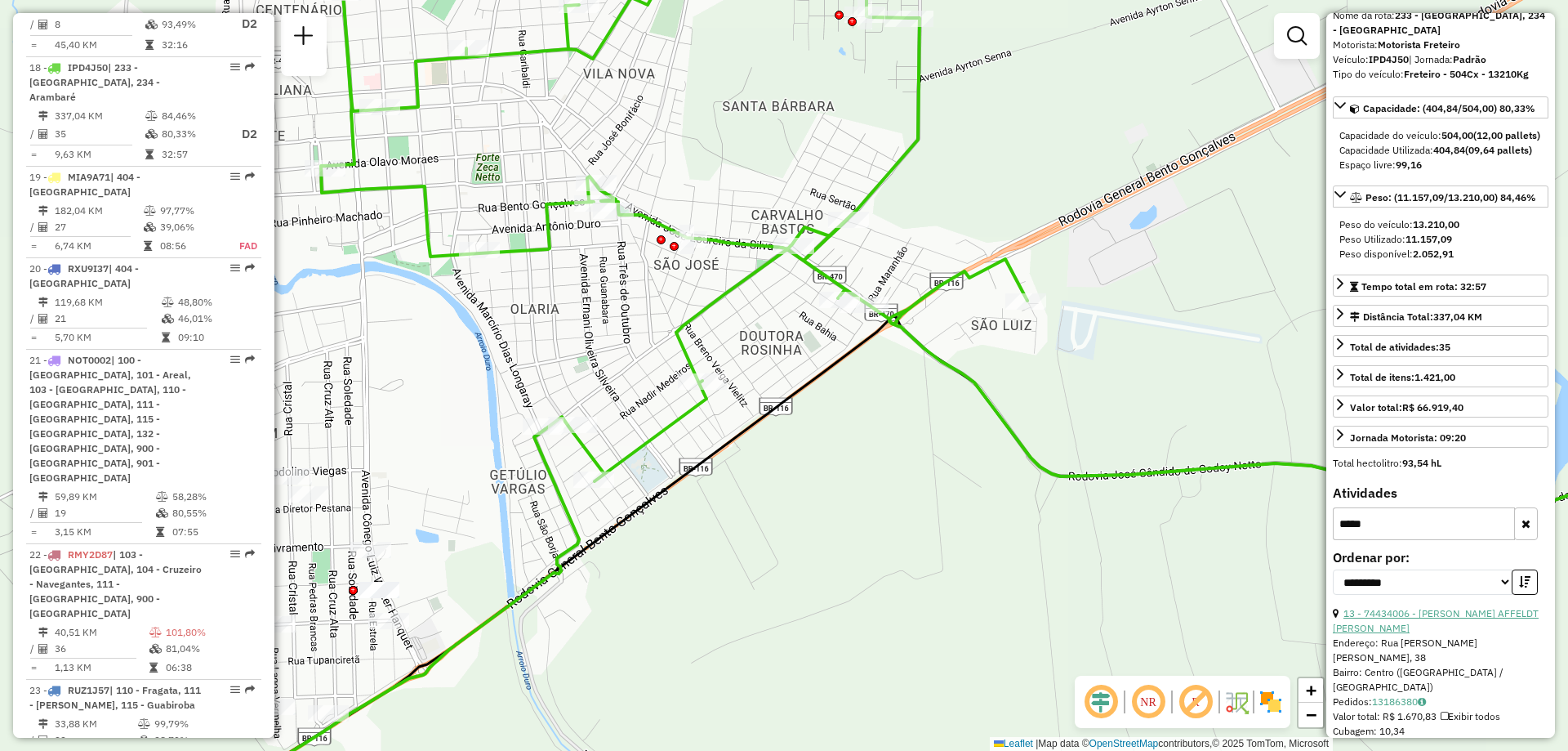
click at [1413, 634] on link "13 - 74434006 - [PERSON_NAME] AFFELDT [PERSON_NAME]" at bounding box center [1435, 620] width 206 height 27
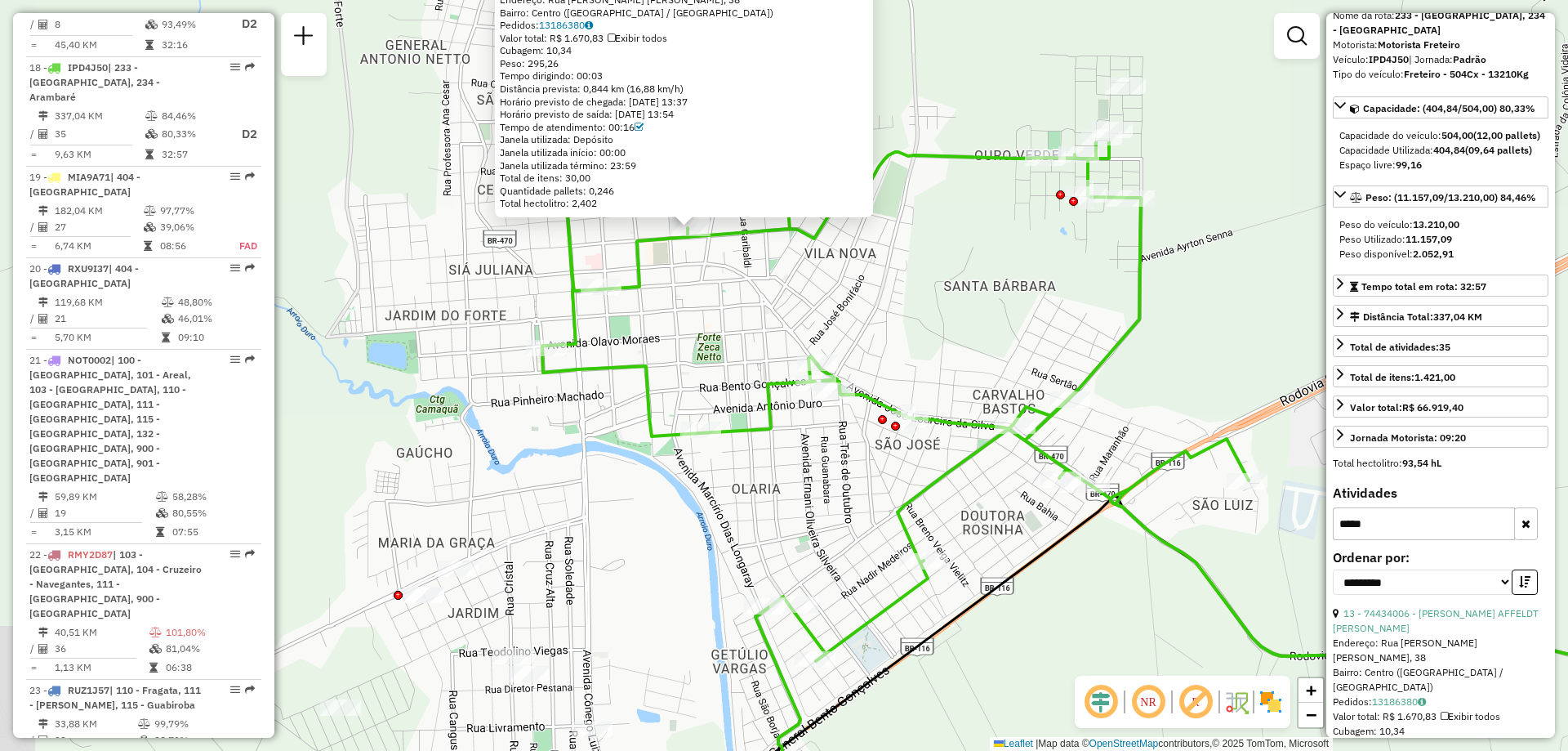
drag, startPoint x: 709, startPoint y: 247, endPoint x: 766, endPoint y: 463, distance: 223.4
click at [766, 463] on div "74434006 - [PERSON_NAME] AFFELDT [PERSON_NAME]: [GEOGRAPHIC_DATA]. [PERSON_NAME…" at bounding box center [784, 375] width 1568 height 751
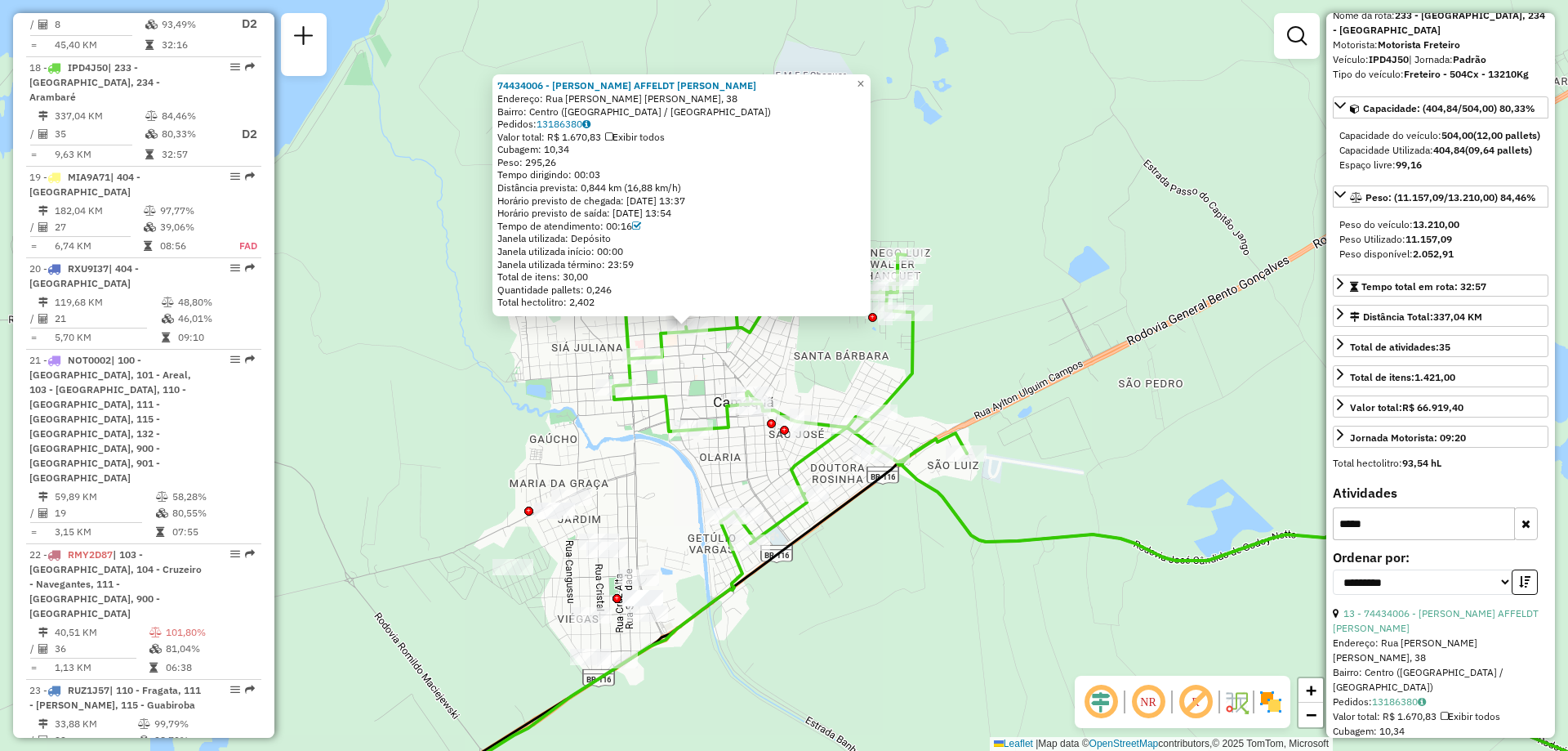
drag, startPoint x: 687, startPoint y: 271, endPoint x: 687, endPoint y: 376, distance: 105.0
click at [687, 376] on div "74434006 - [PERSON_NAME] AFFELDT [PERSON_NAME]: [GEOGRAPHIC_DATA]. [PERSON_NAME…" at bounding box center [784, 375] width 1568 height 751
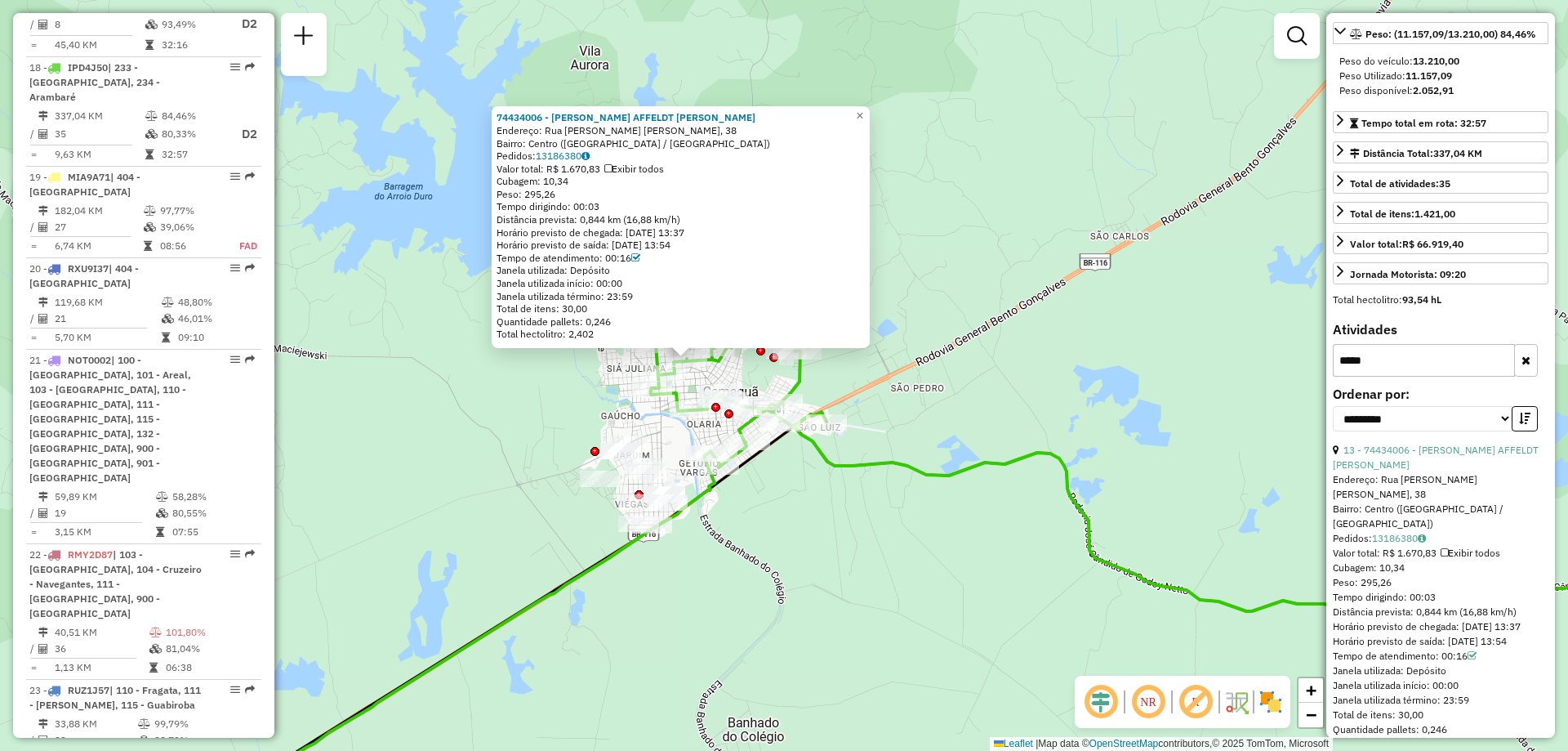
scroll to position [272, 0]
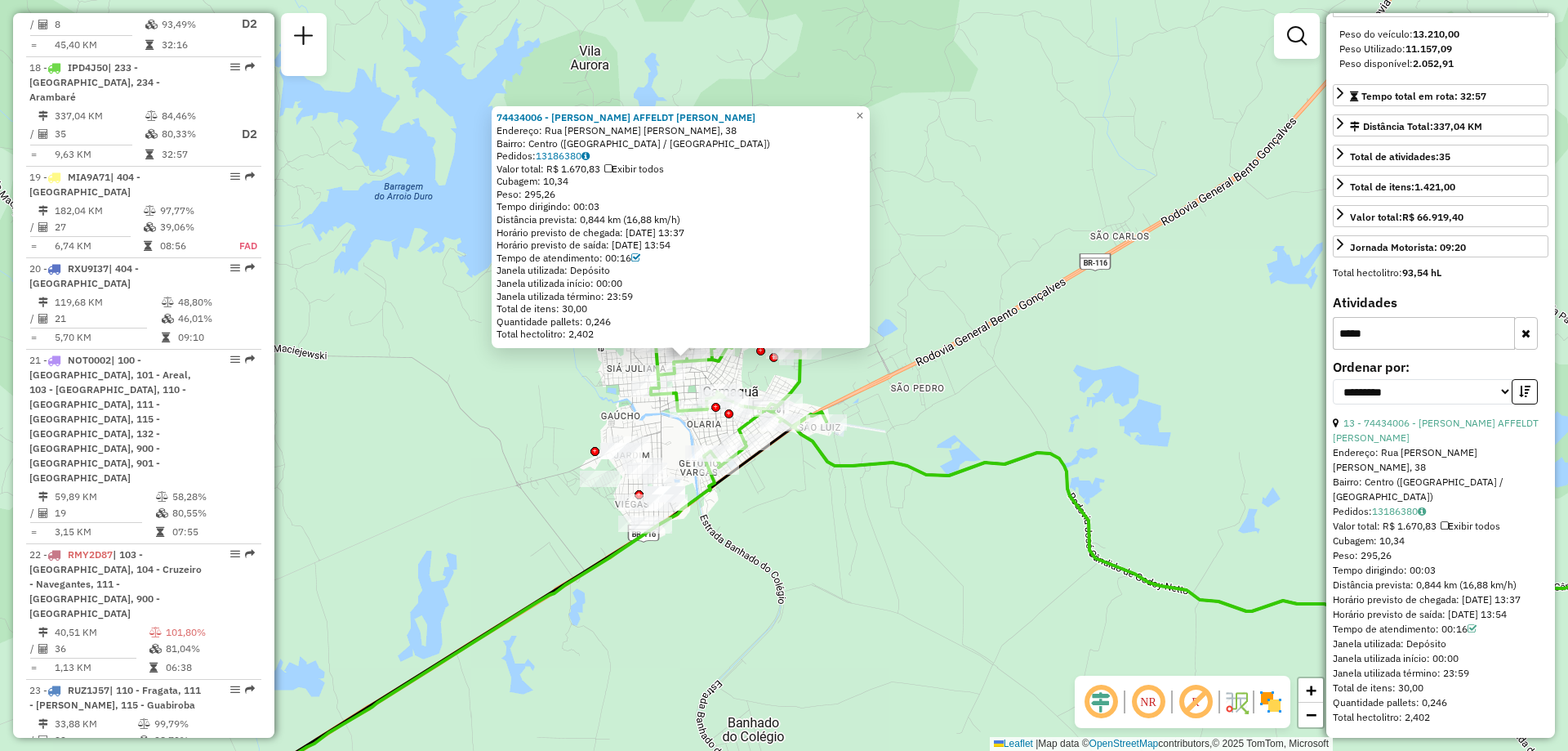
click at [1521, 339] on icon "button" at bounding box center [1526, 333] width 9 height 11
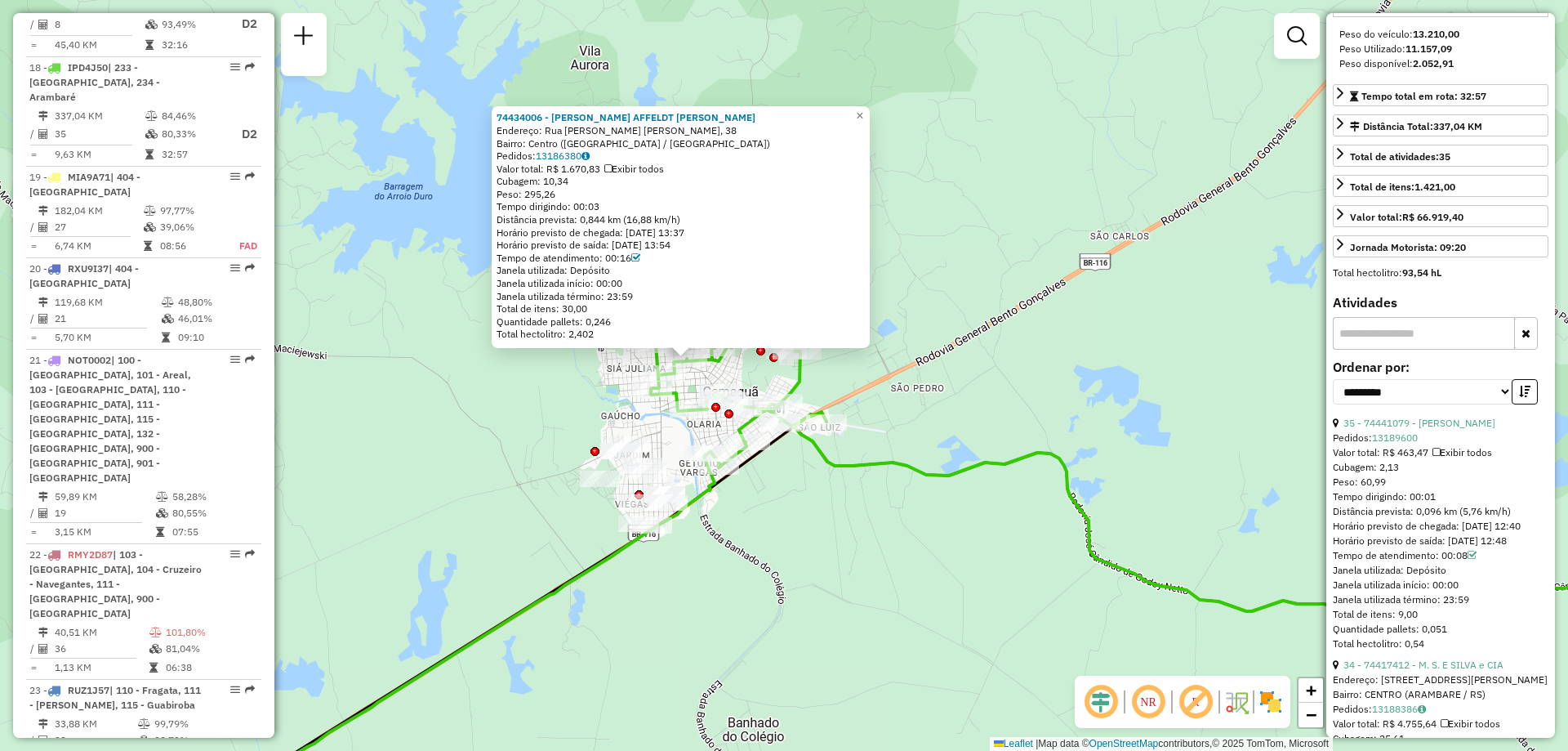
click at [1459, 349] on input "text" at bounding box center [1423, 334] width 182 height 33
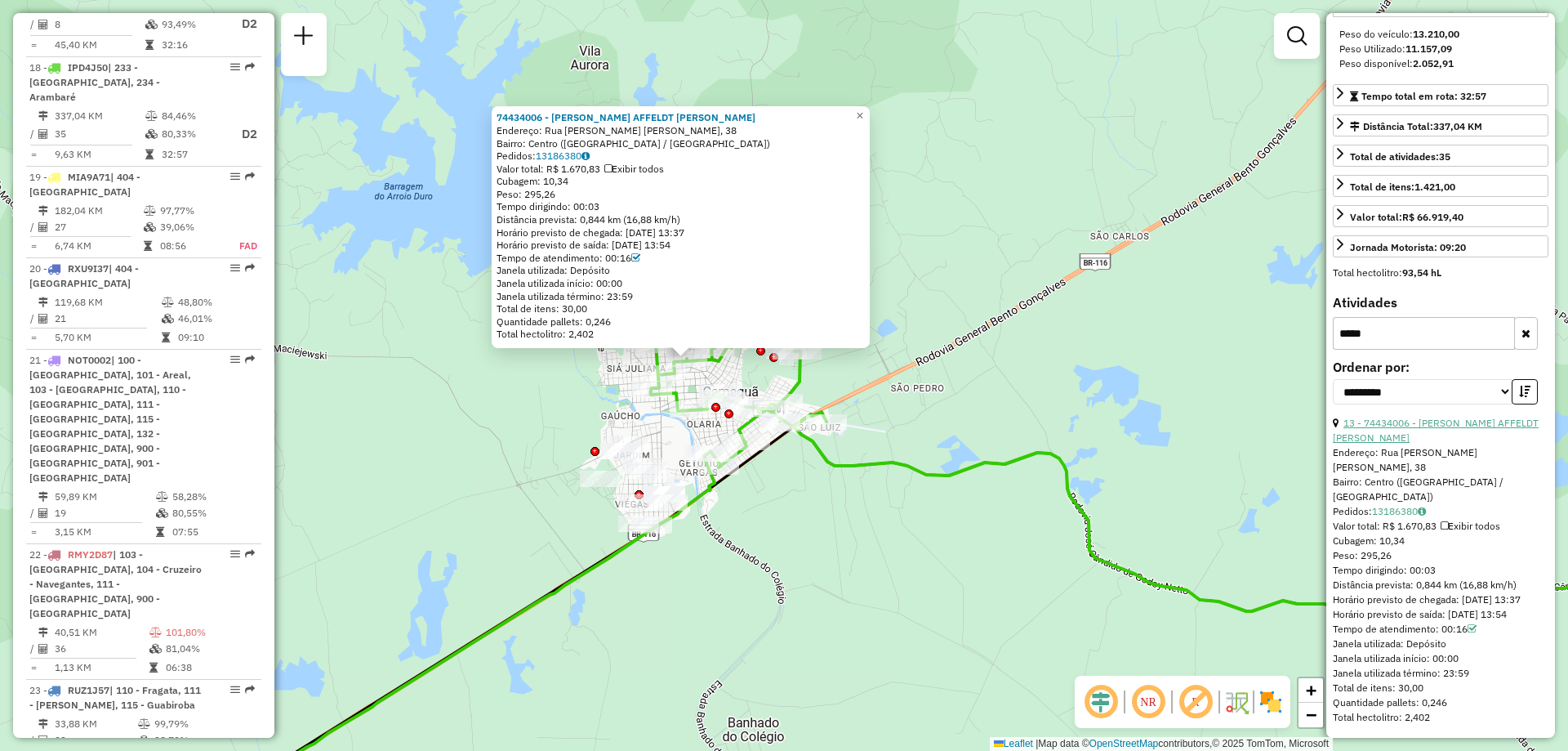
type input "*****"
click at [1380, 443] on link "13 - 74434006 - [PERSON_NAME] AFFELDT [PERSON_NAME]" at bounding box center [1435, 429] width 206 height 27
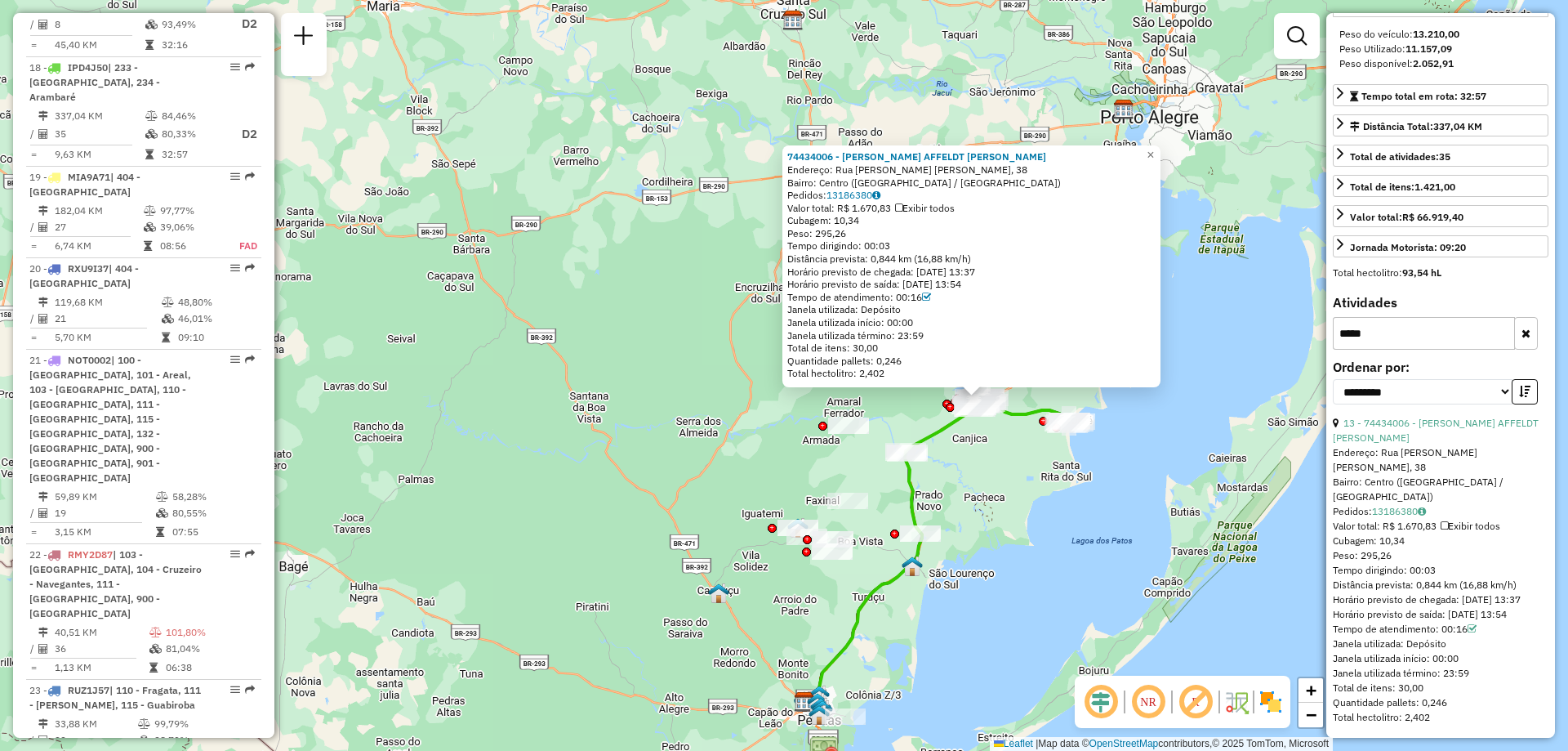
drag, startPoint x: 1025, startPoint y: 578, endPoint x: 1004, endPoint y: 441, distance: 138.6
click at [1005, 442] on div "74434006 - [PERSON_NAME] AFFELDT [PERSON_NAME]: [GEOGRAPHIC_DATA]. [PERSON_NAME…" at bounding box center [784, 375] width 1568 height 751
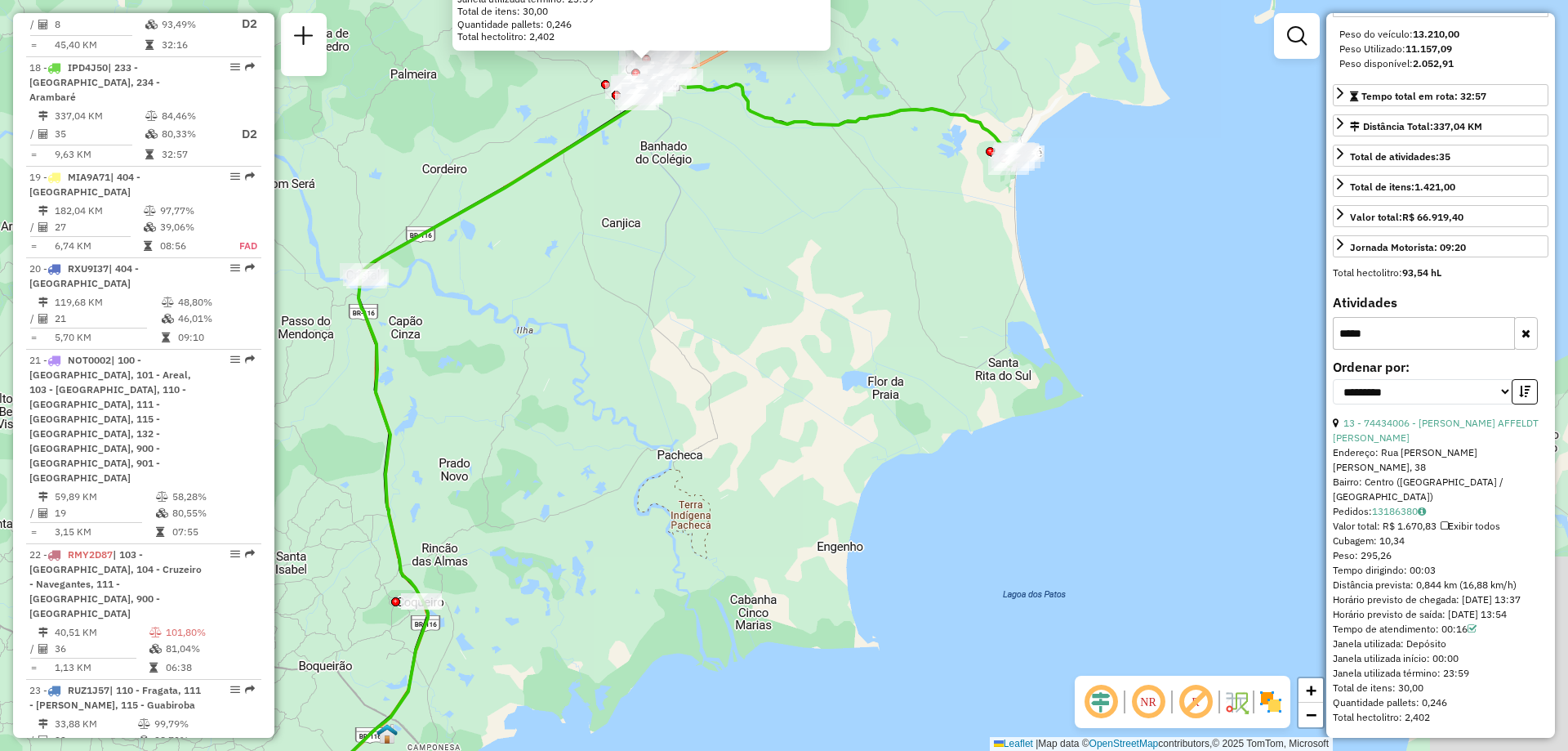
drag, startPoint x: 1256, startPoint y: 183, endPoint x: 739, endPoint y: 167, distance: 517.2
click at [739, 167] on div "74434006 - [PERSON_NAME] AFFELDT [PERSON_NAME]: [GEOGRAPHIC_DATA]. [PERSON_NAME…" at bounding box center [784, 375] width 1568 height 751
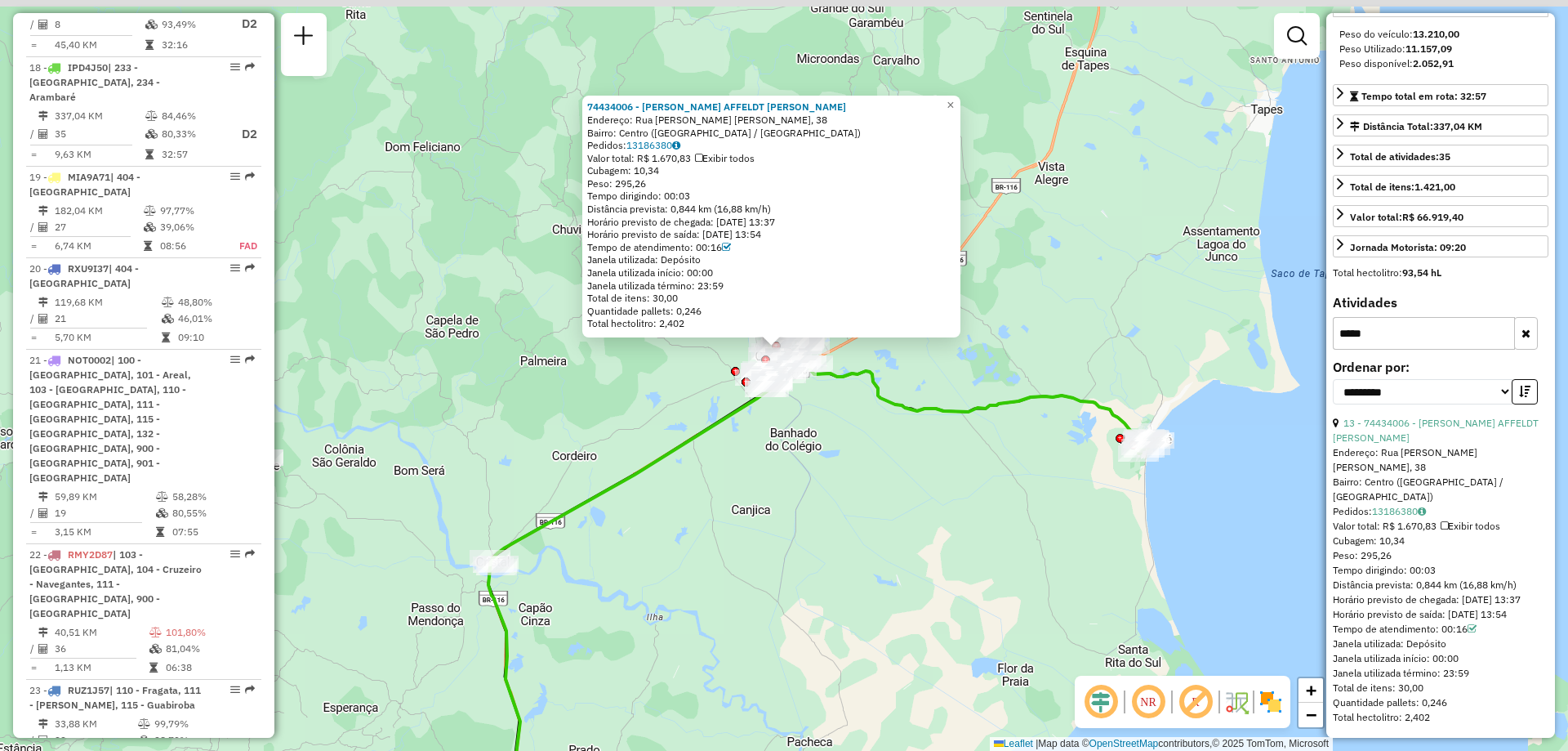
drag, startPoint x: 695, startPoint y: 119, endPoint x: 832, endPoint y: 400, distance: 312.6
click at [832, 400] on div "74434006 - [PERSON_NAME] AFFELDT [PERSON_NAME]: [GEOGRAPHIC_DATA]. [PERSON_NAME…" at bounding box center [784, 375] width 1568 height 751
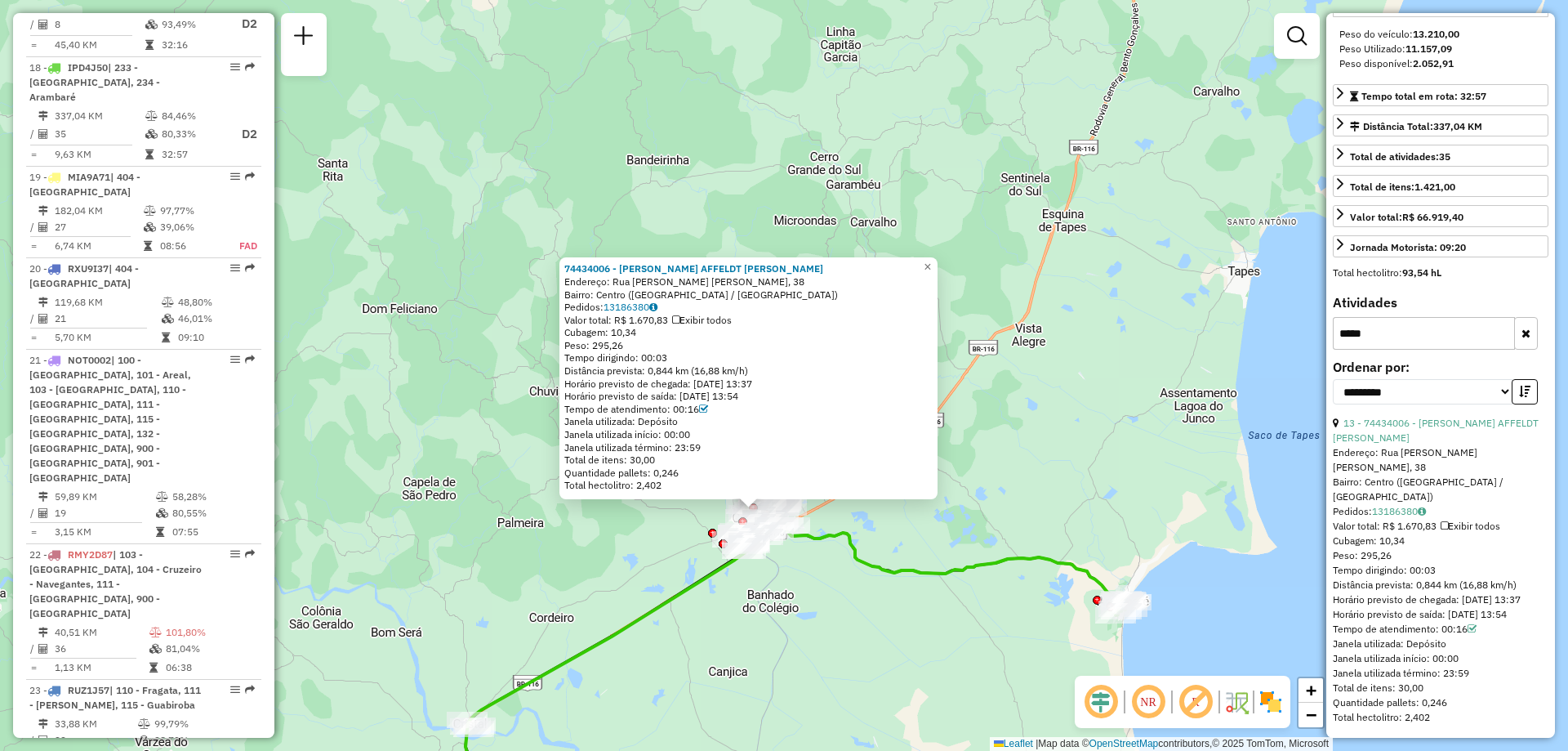
drag, startPoint x: 720, startPoint y: 504, endPoint x: 693, endPoint y: 643, distance: 141.6
click at [693, 643] on div "74434006 - [PERSON_NAME] AFFELDT [PERSON_NAME]: [GEOGRAPHIC_DATA]. [PERSON_NAME…" at bounding box center [784, 375] width 1568 height 751
